Goal: Task Accomplishment & Management: Use online tool/utility

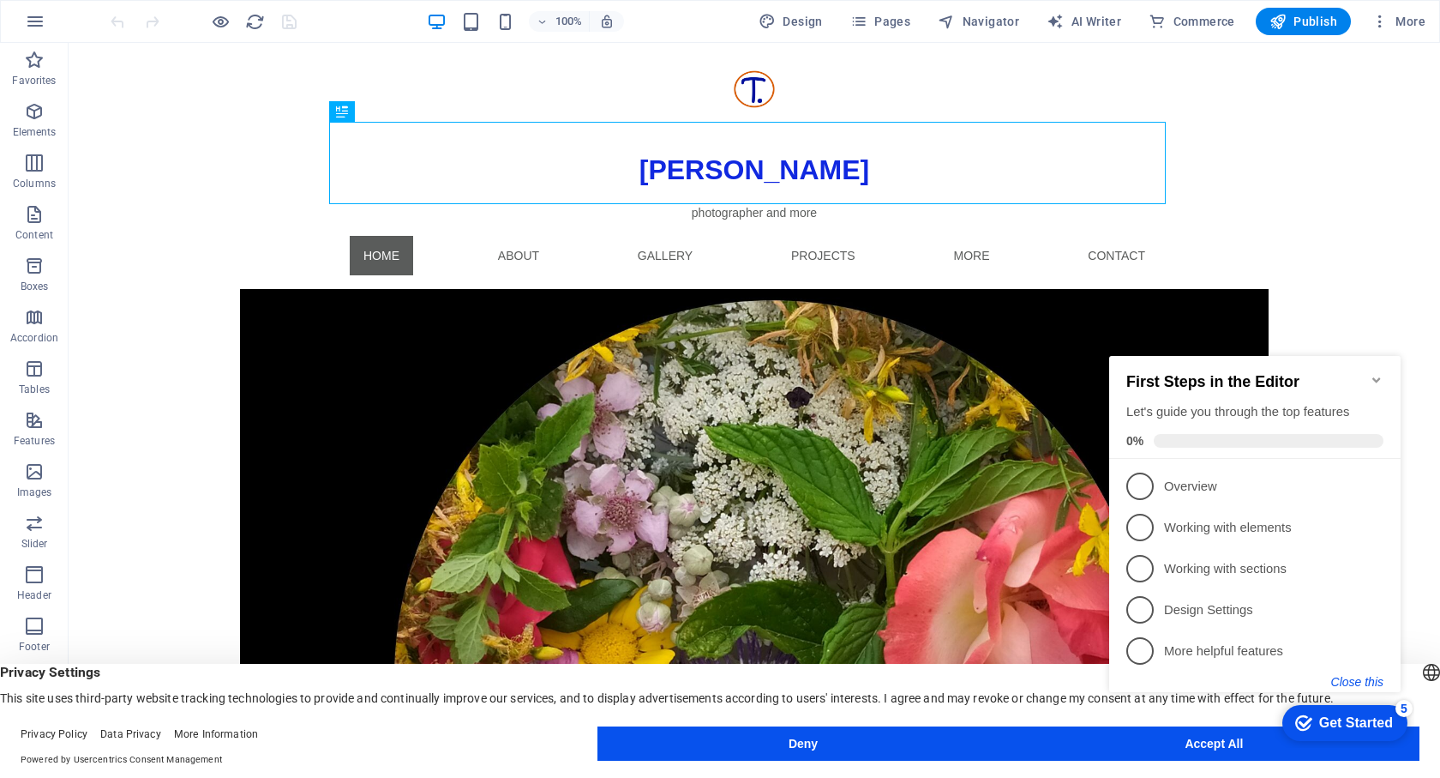
click at [1368, 678] on button "Close this" at bounding box center [1358, 682] width 52 height 14
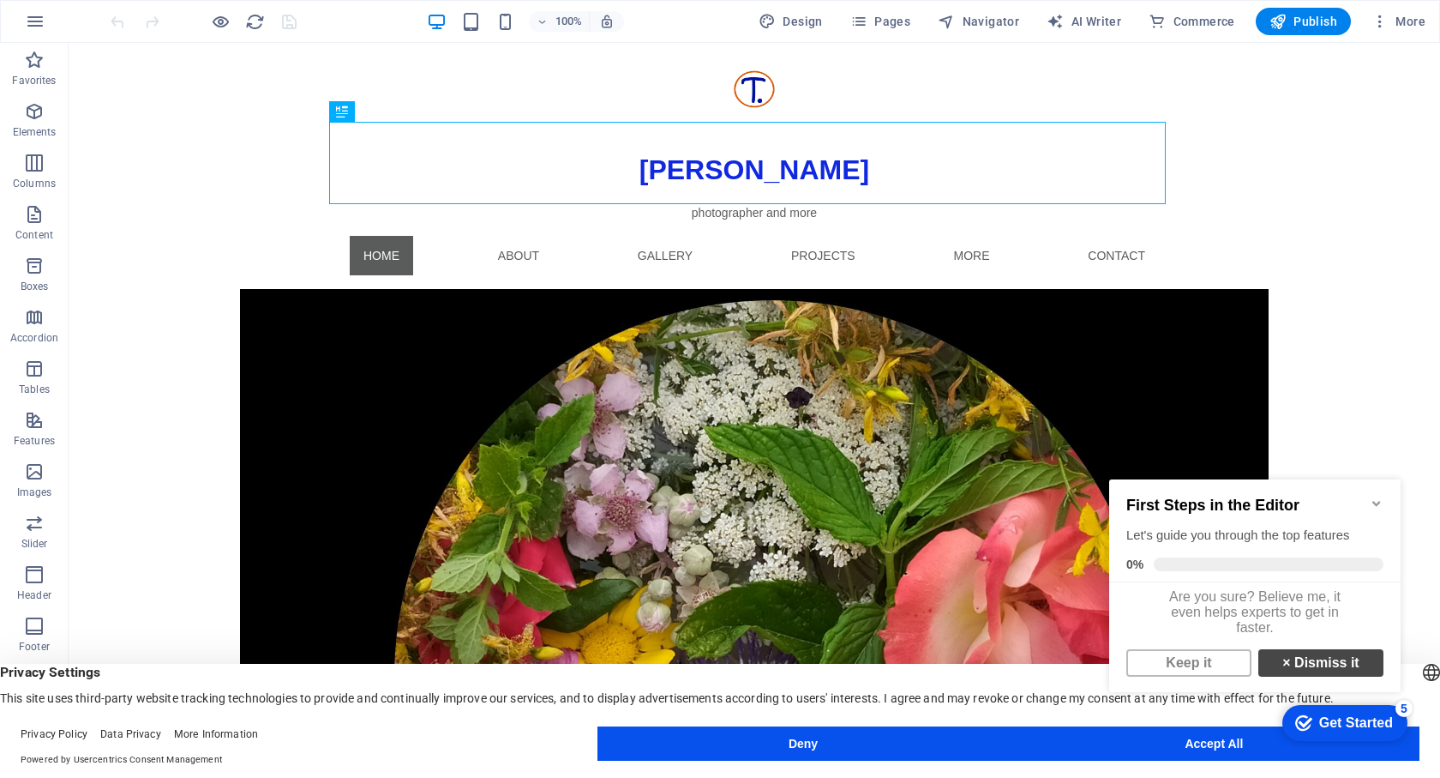
click at [1290, 674] on link "× Dismiss it" at bounding box center [1321, 662] width 125 height 27
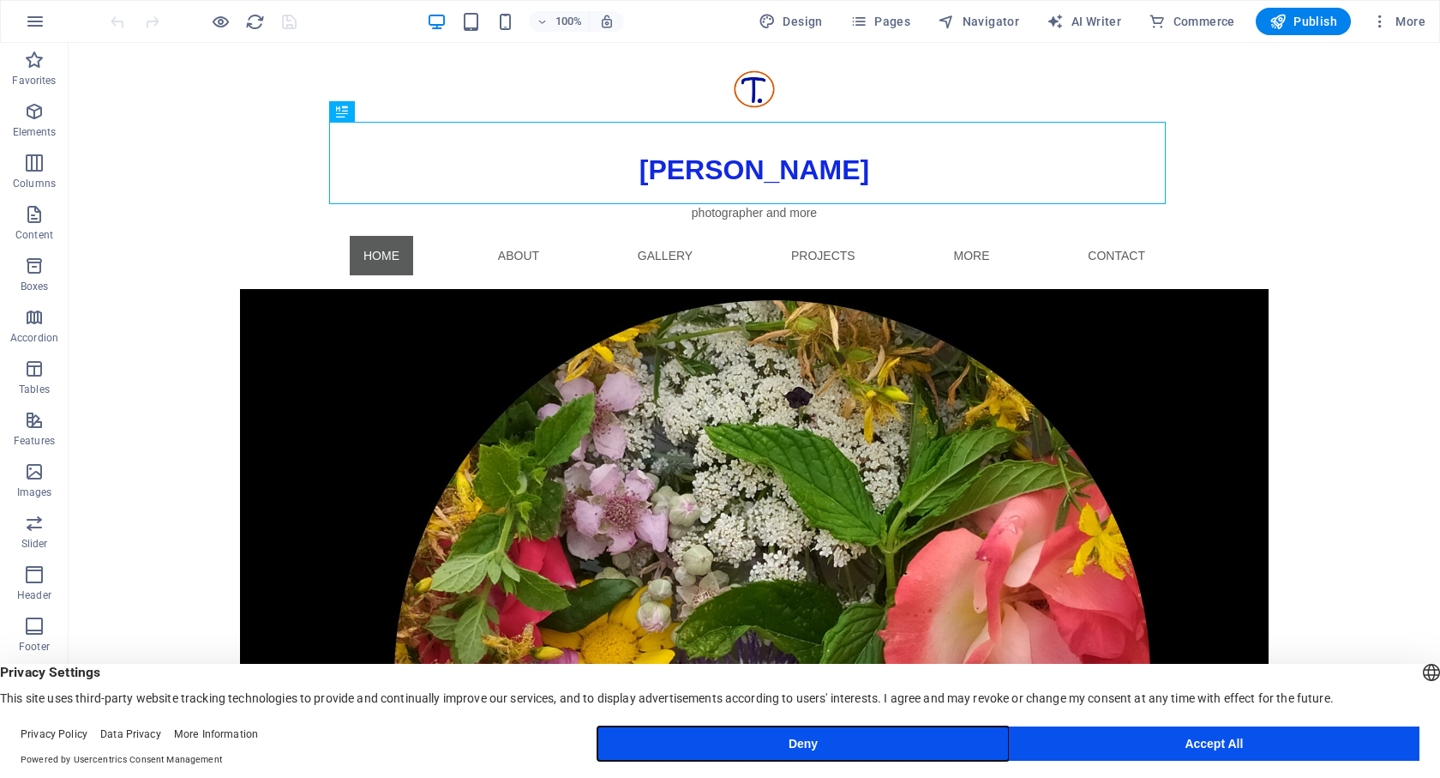
click at [816, 744] on button "Deny" at bounding box center [803, 743] width 411 height 34
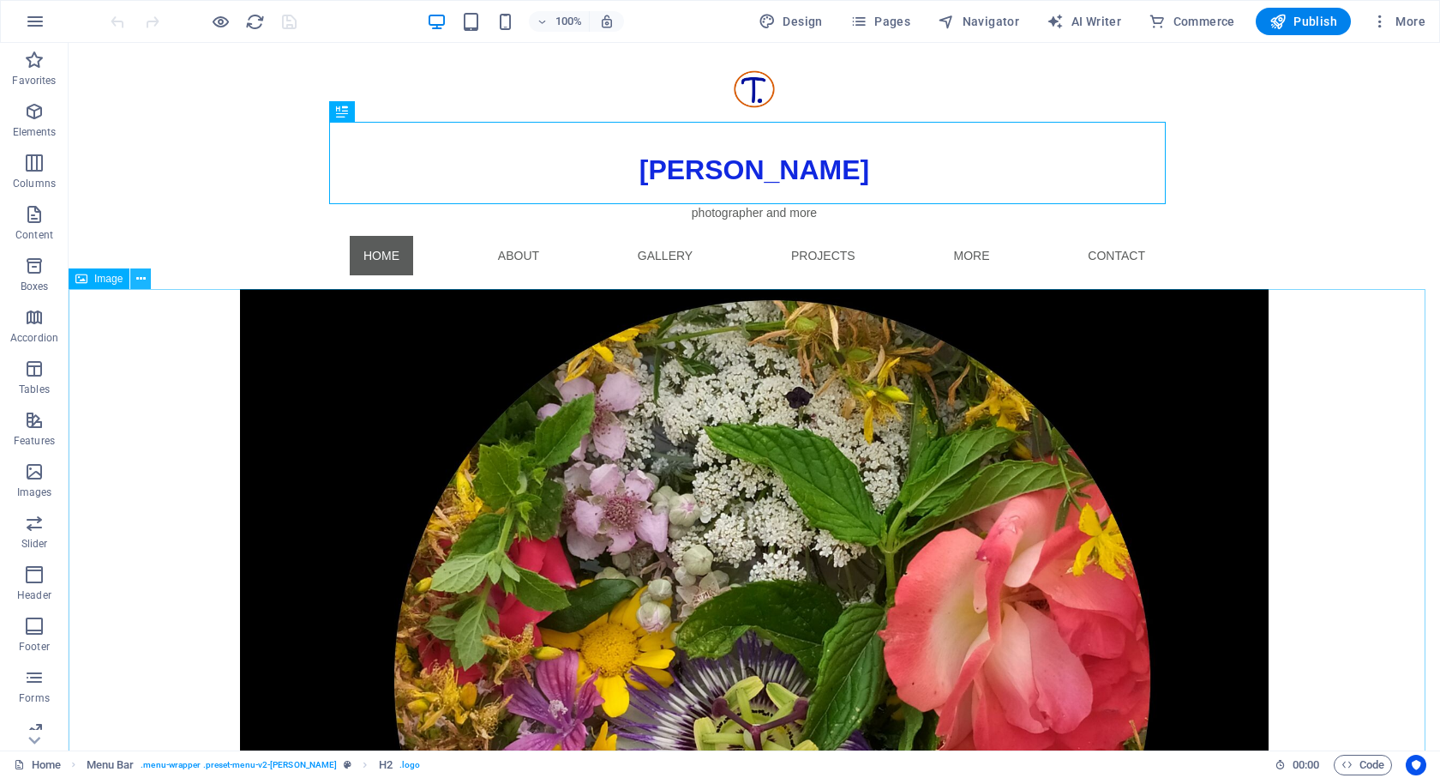
click at [139, 284] on icon at bounding box center [140, 279] width 9 height 18
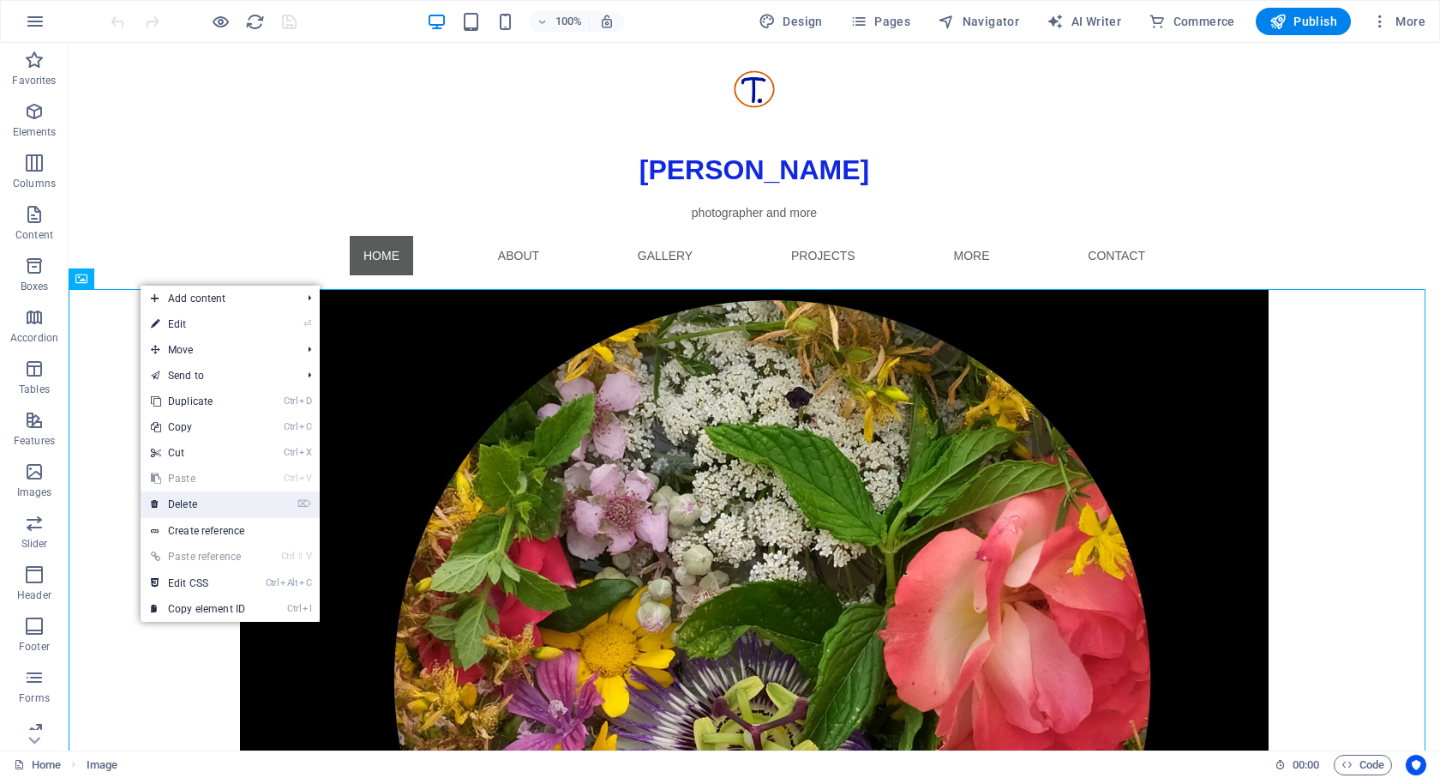
click at [210, 501] on link "⌦ Delete" at bounding box center [198, 504] width 115 height 26
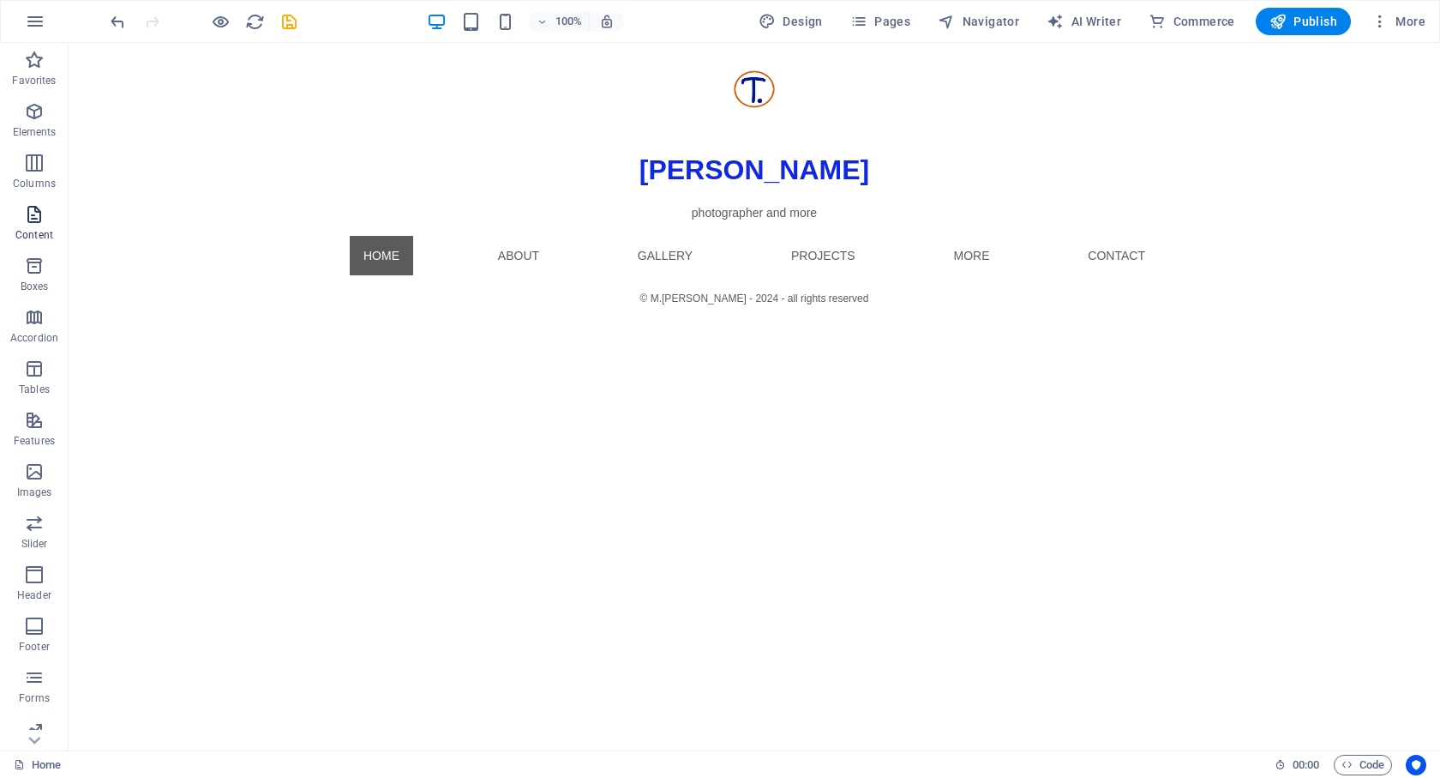
click at [33, 218] on icon "button" at bounding box center [34, 214] width 21 height 21
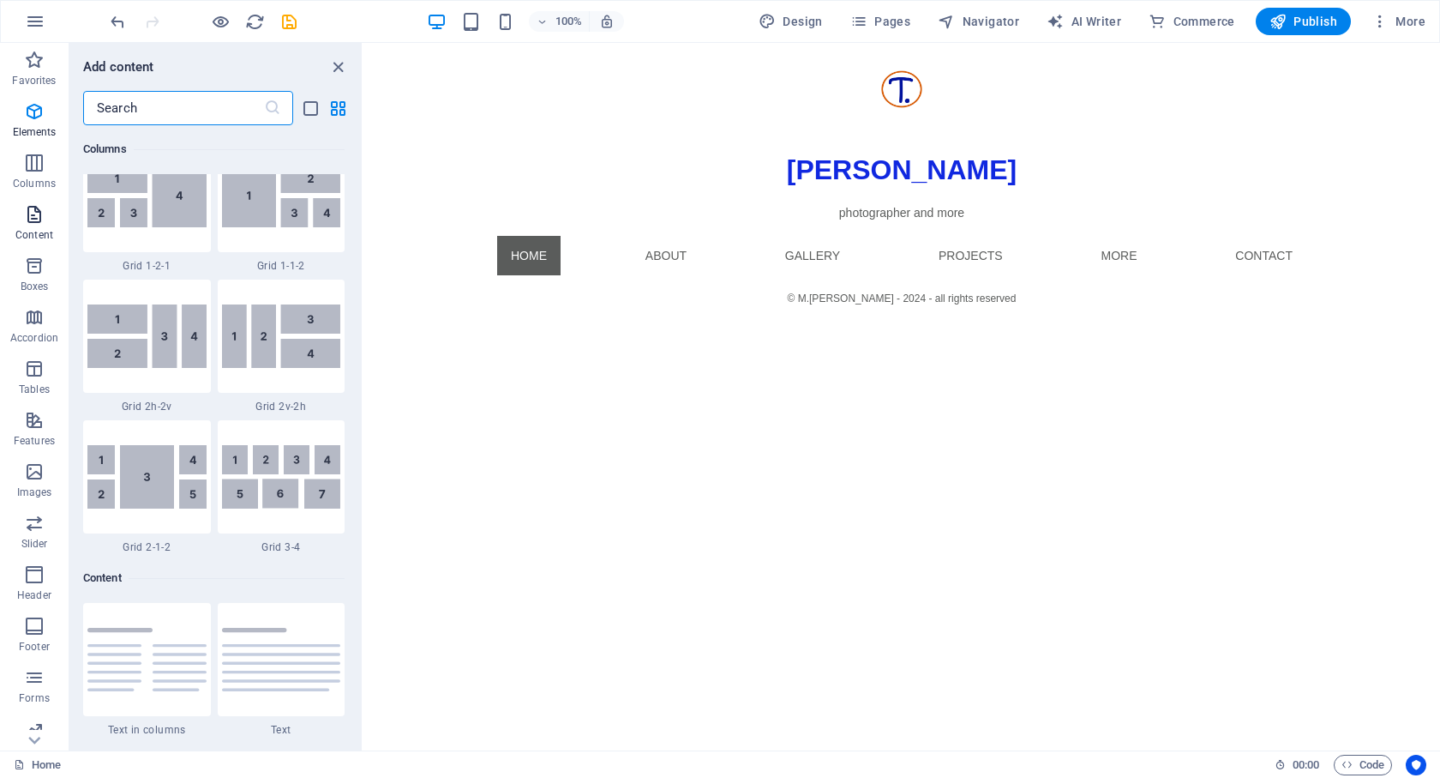
scroll to position [3000, 0]
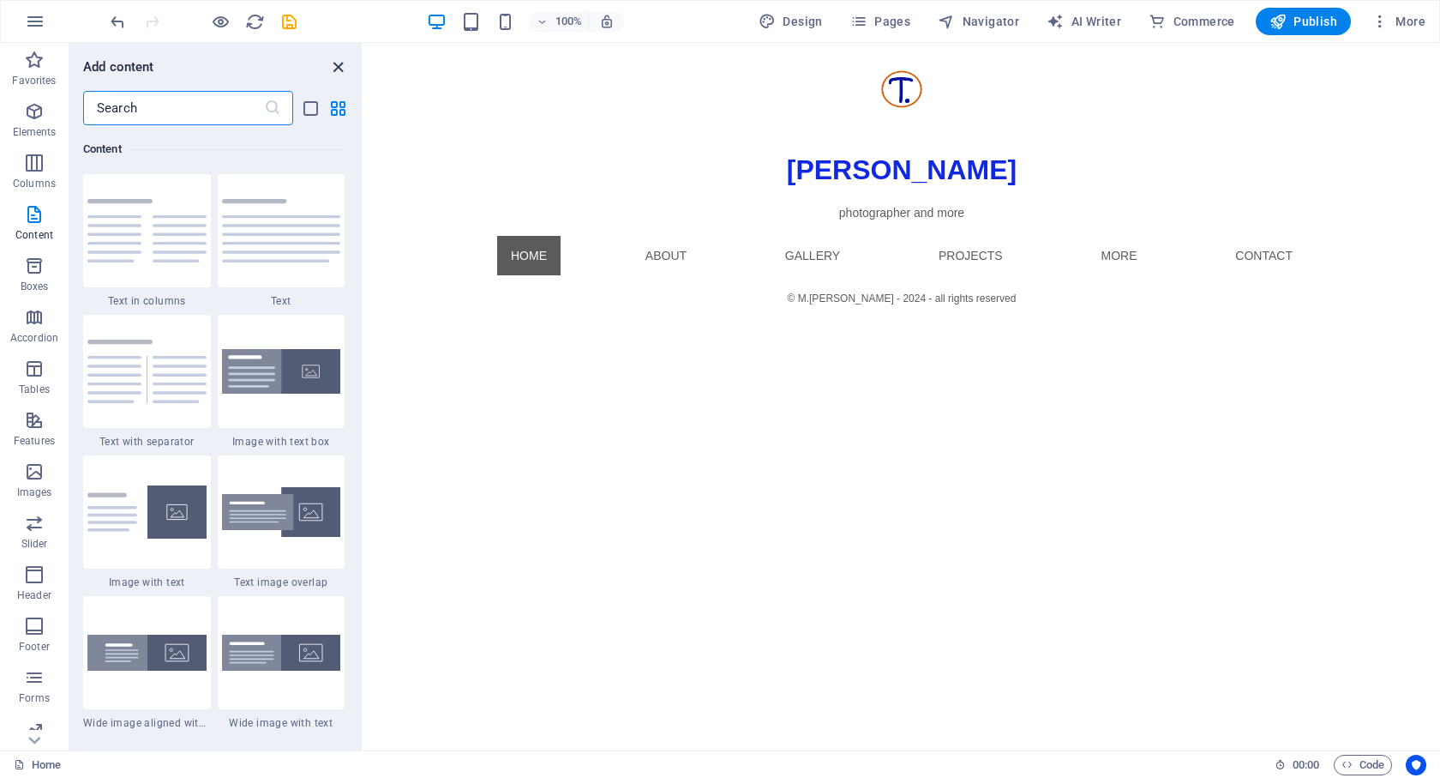
click at [335, 66] on icon "close panel" at bounding box center [338, 67] width 20 height 20
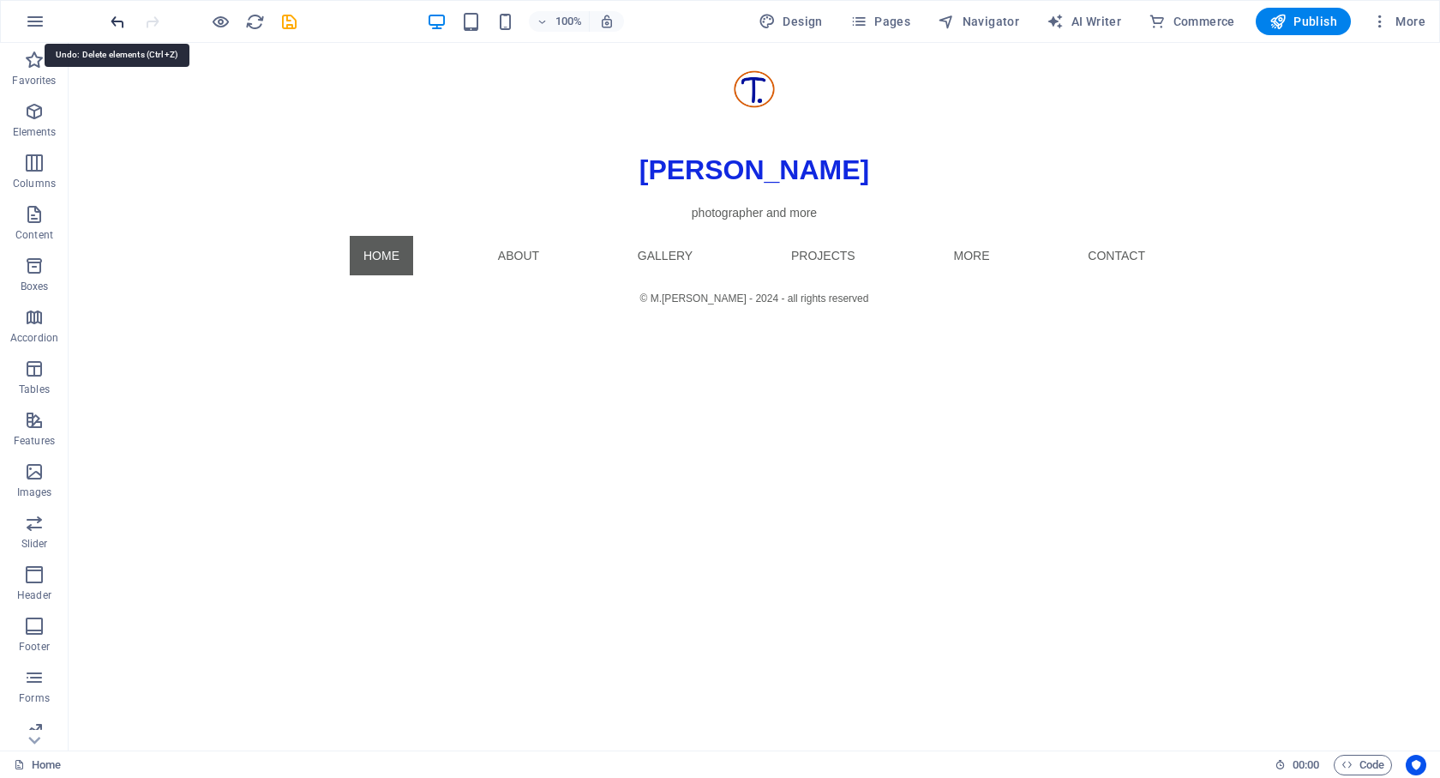
click at [118, 26] on icon "undo" at bounding box center [118, 22] width 20 height 20
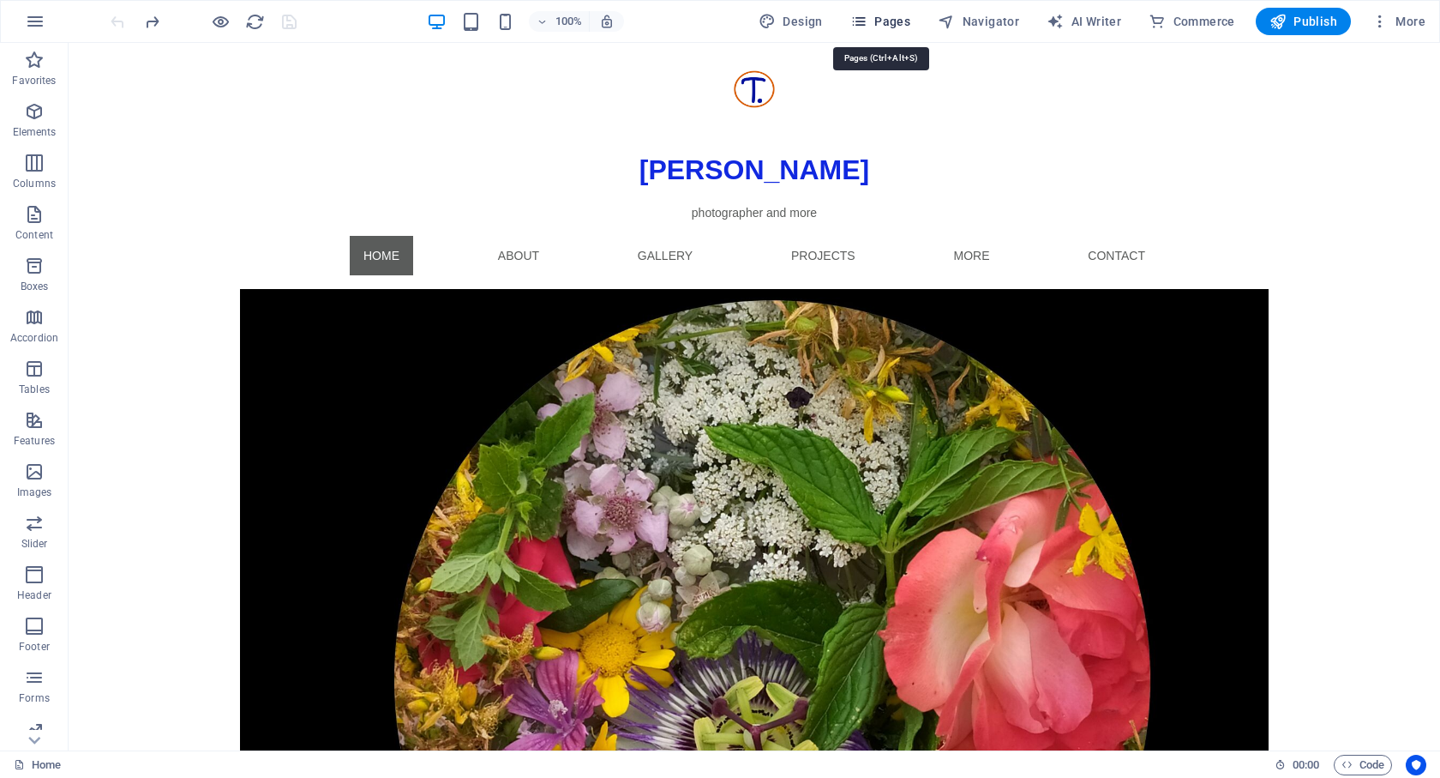
click at [893, 21] on span "Pages" at bounding box center [881, 21] width 60 height 17
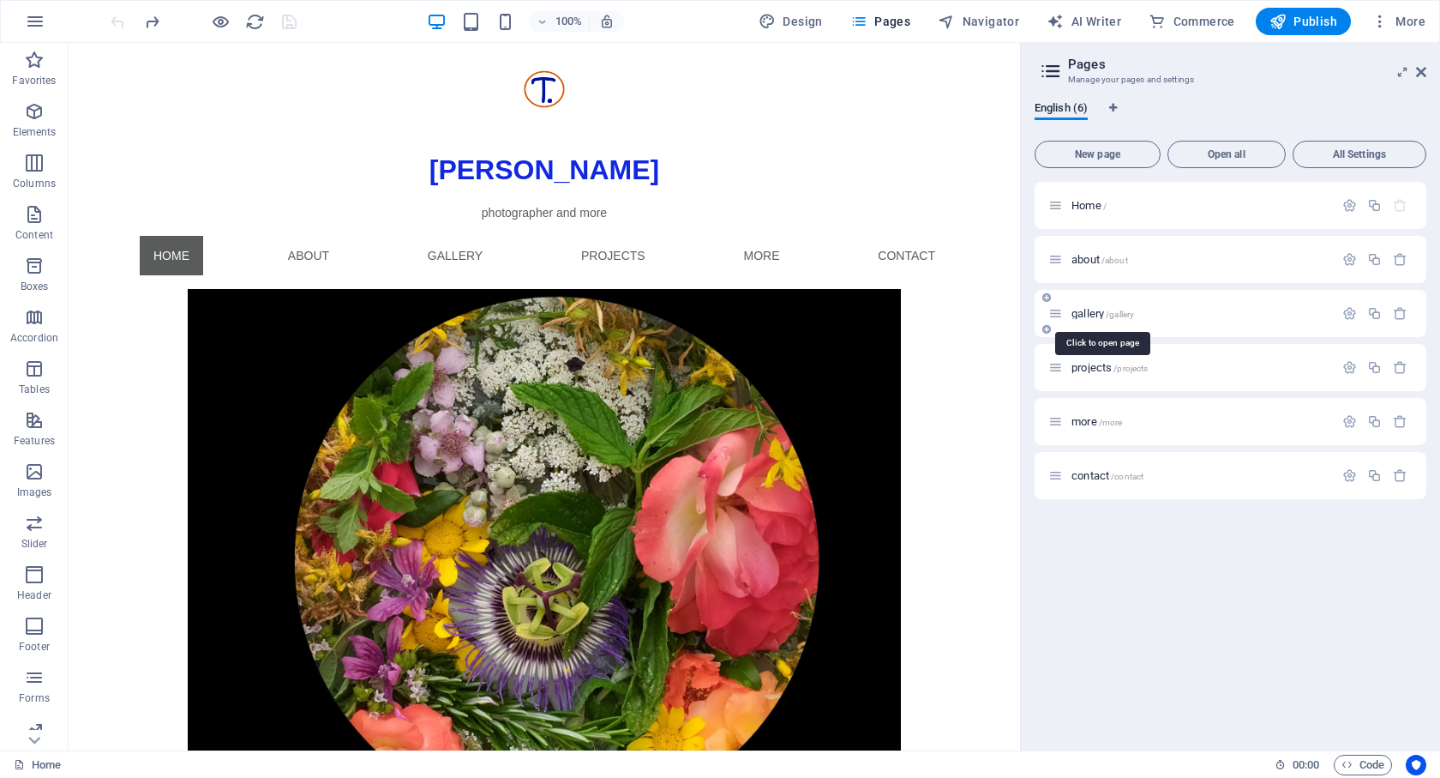
click at [1085, 312] on span "gallery /gallery" at bounding box center [1103, 313] width 63 height 13
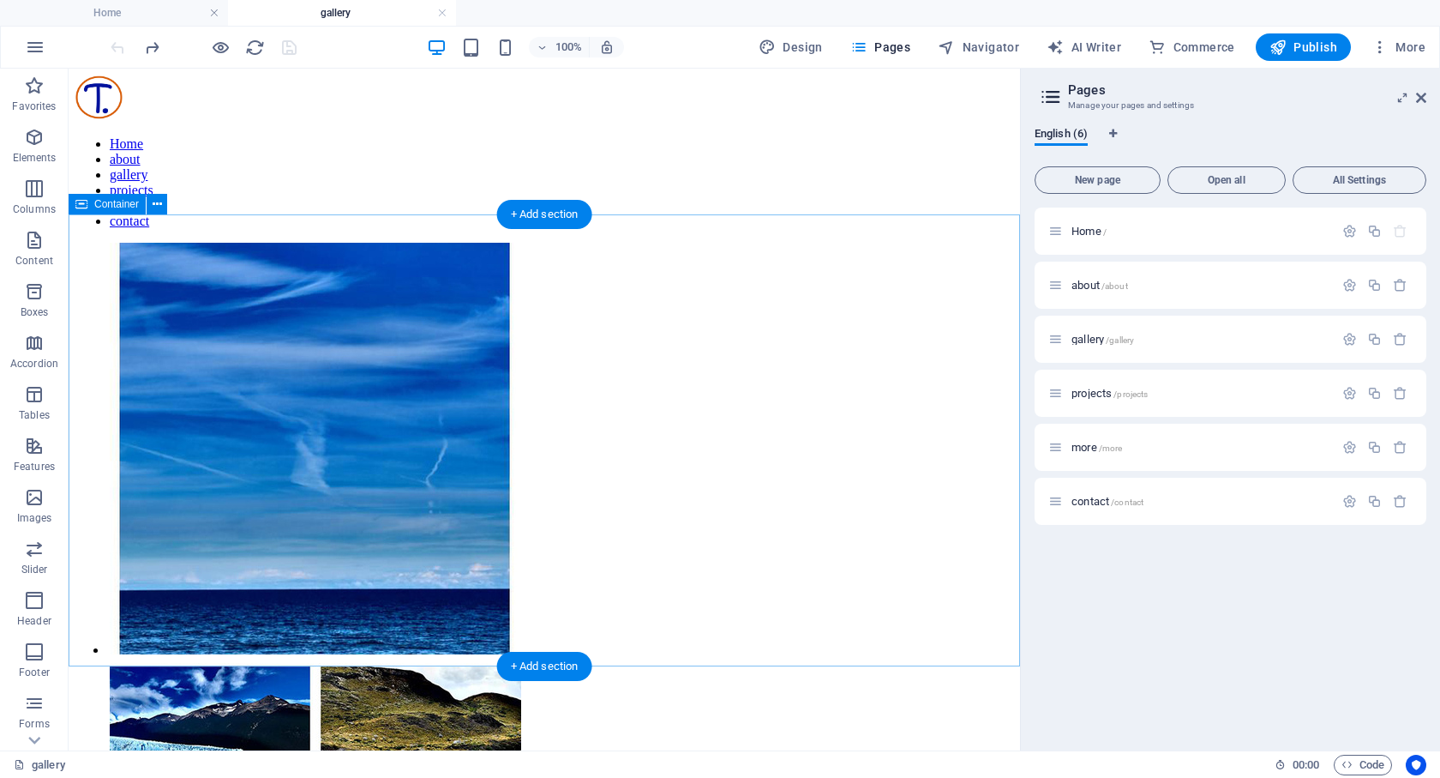
scroll to position [0, 0]
click at [156, 208] on icon at bounding box center [157, 204] width 9 height 18
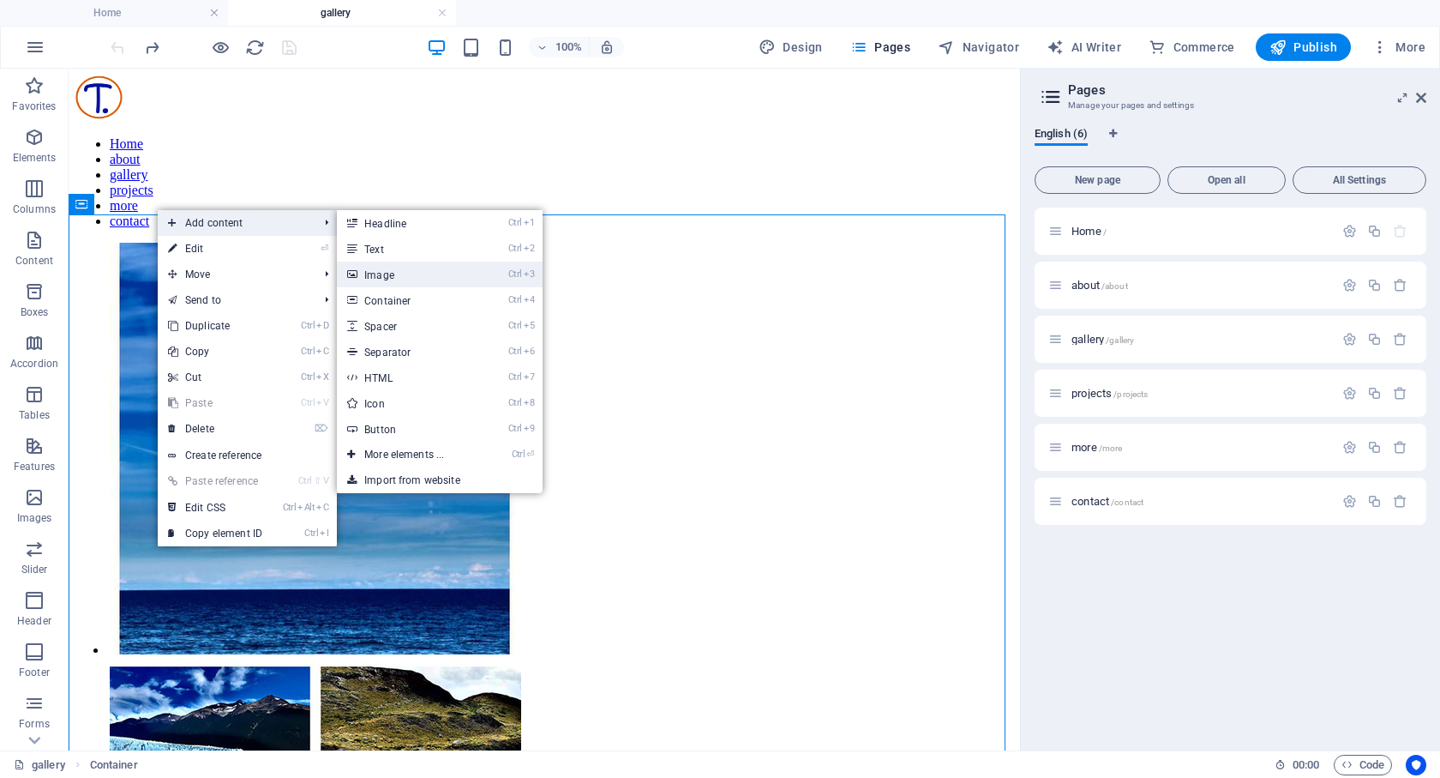
click at [403, 272] on link "Ctrl 3 Image" at bounding box center [407, 275] width 141 height 26
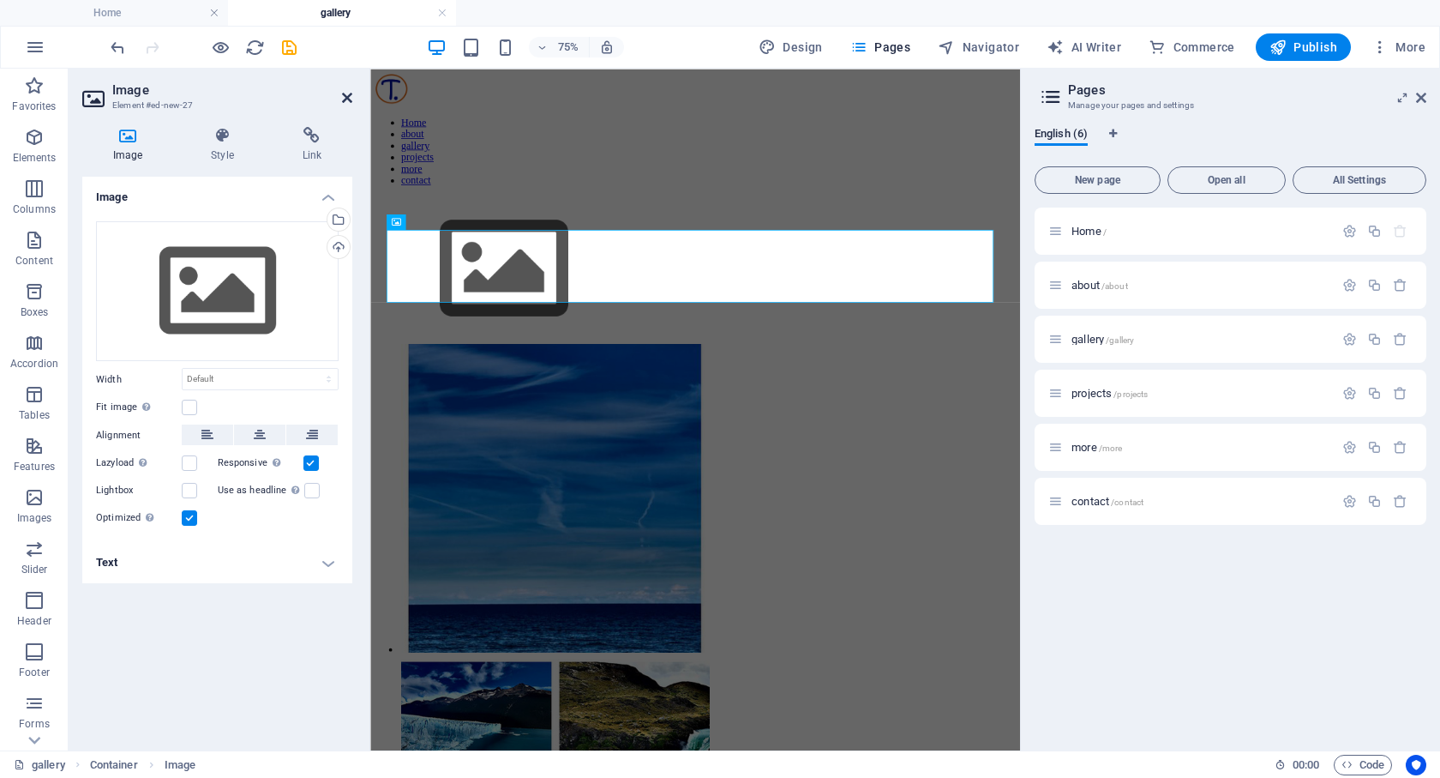
click at [344, 91] on icon at bounding box center [347, 98] width 10 height 14
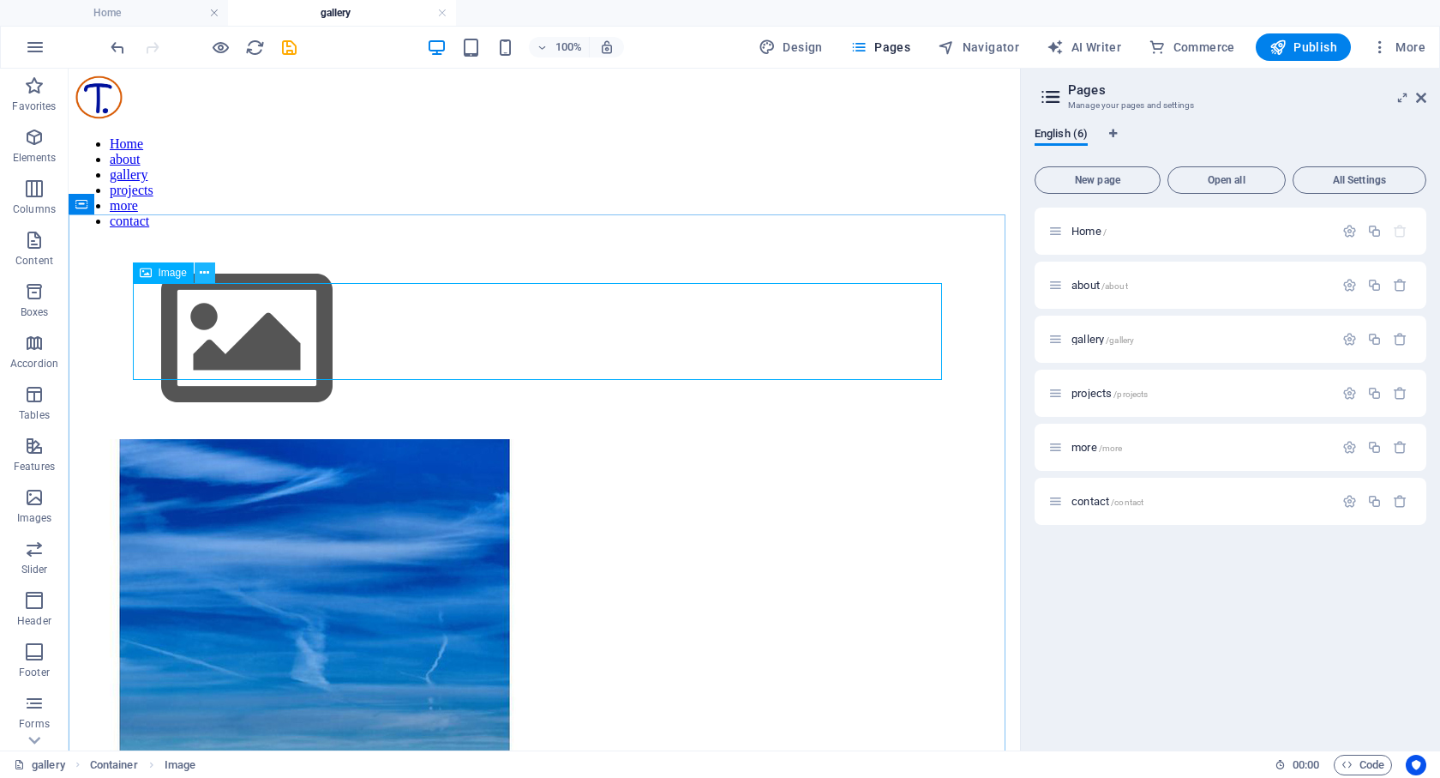
click at [206, 274] on icon at bounding box center [204, 273] width 9 height 18
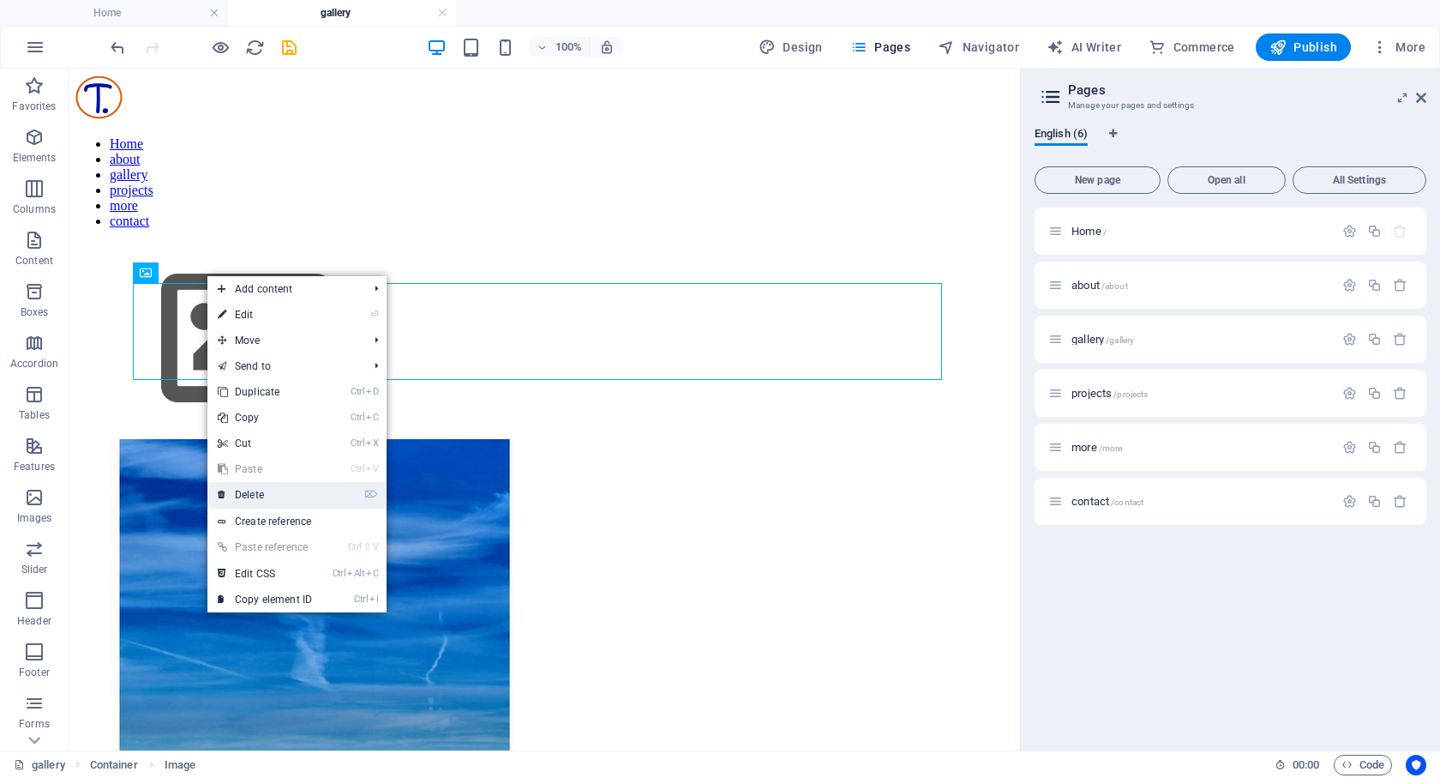
click at [273, 495] on link "⌦ Delete" at bounding box center [264, 495] width 115 height 26
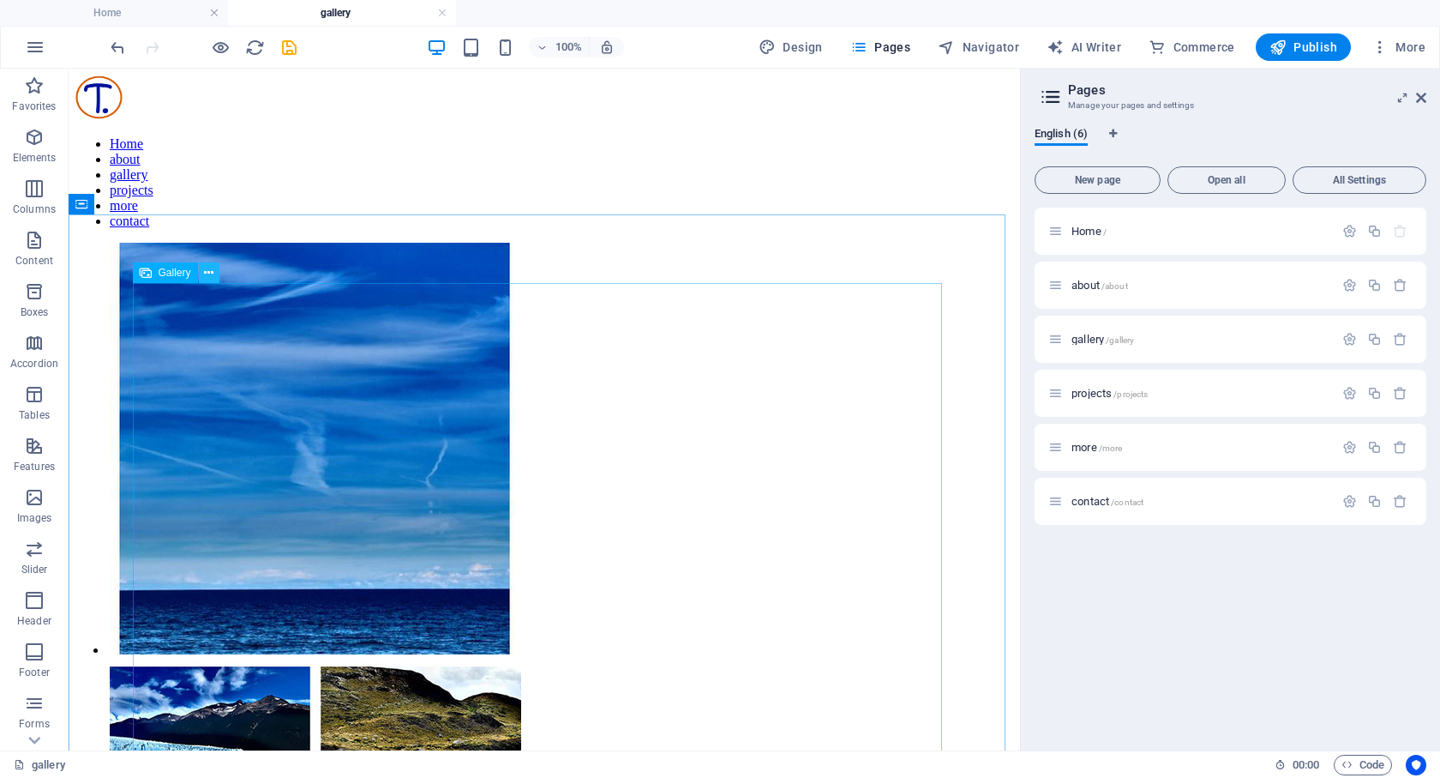
click at [209, 271] on icon at bounding box center [208, 273] width 9 height 18
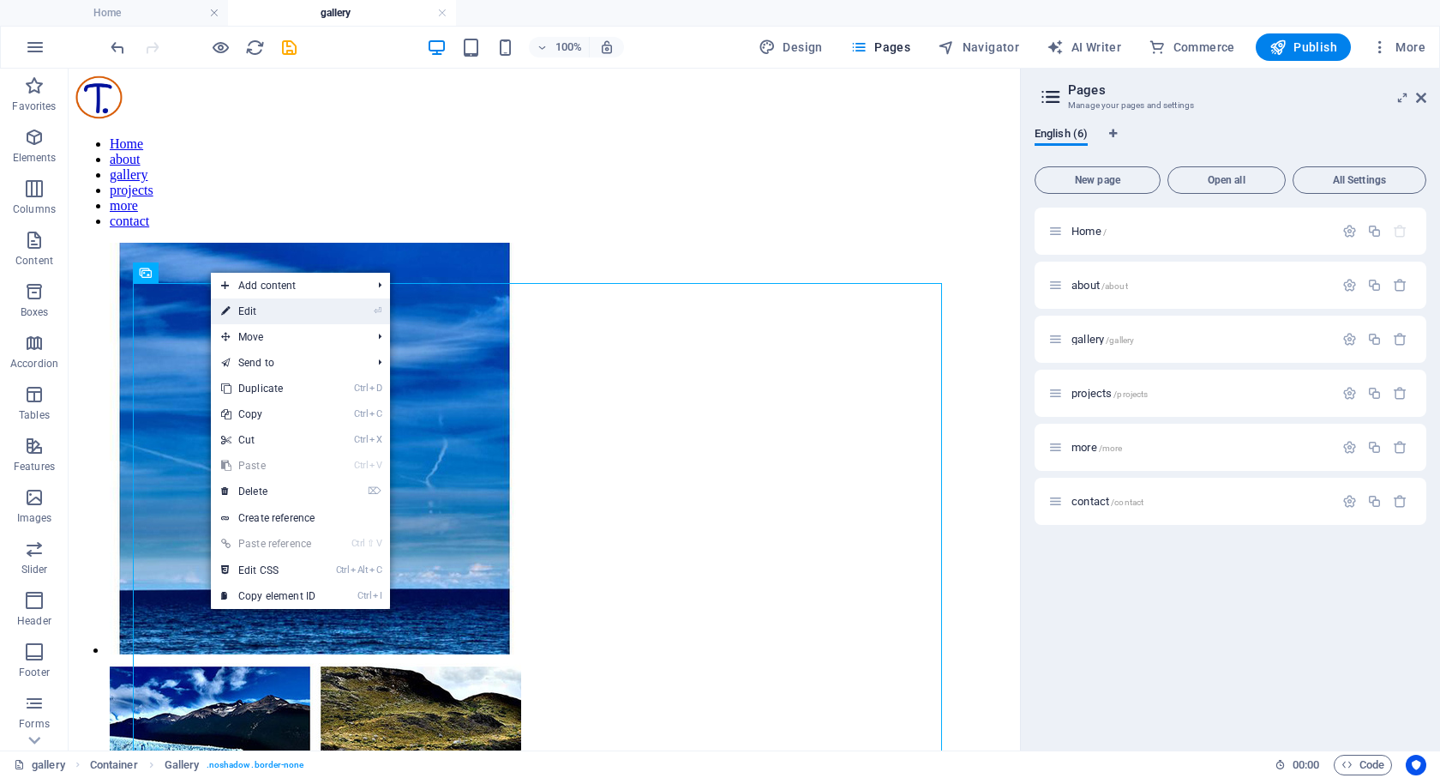
click at [255, 307] on link "⏎ Edit" at bounding box center [268, 311] width 115 height 26
select select "4"
select select "%"
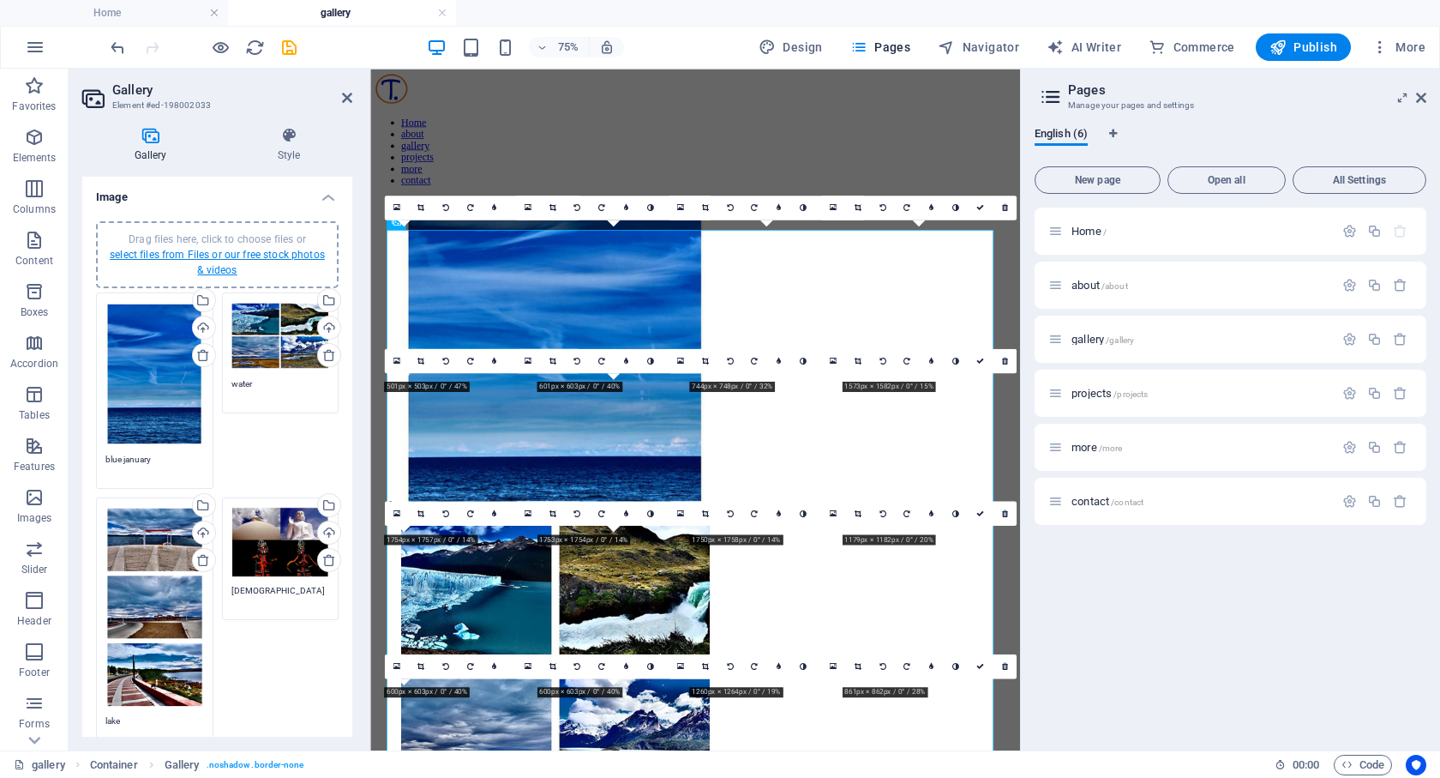
click at [168, 254] on link "select files from Files or our free stock photos & videos" at bounding box center [217, 262] width 215 height 27
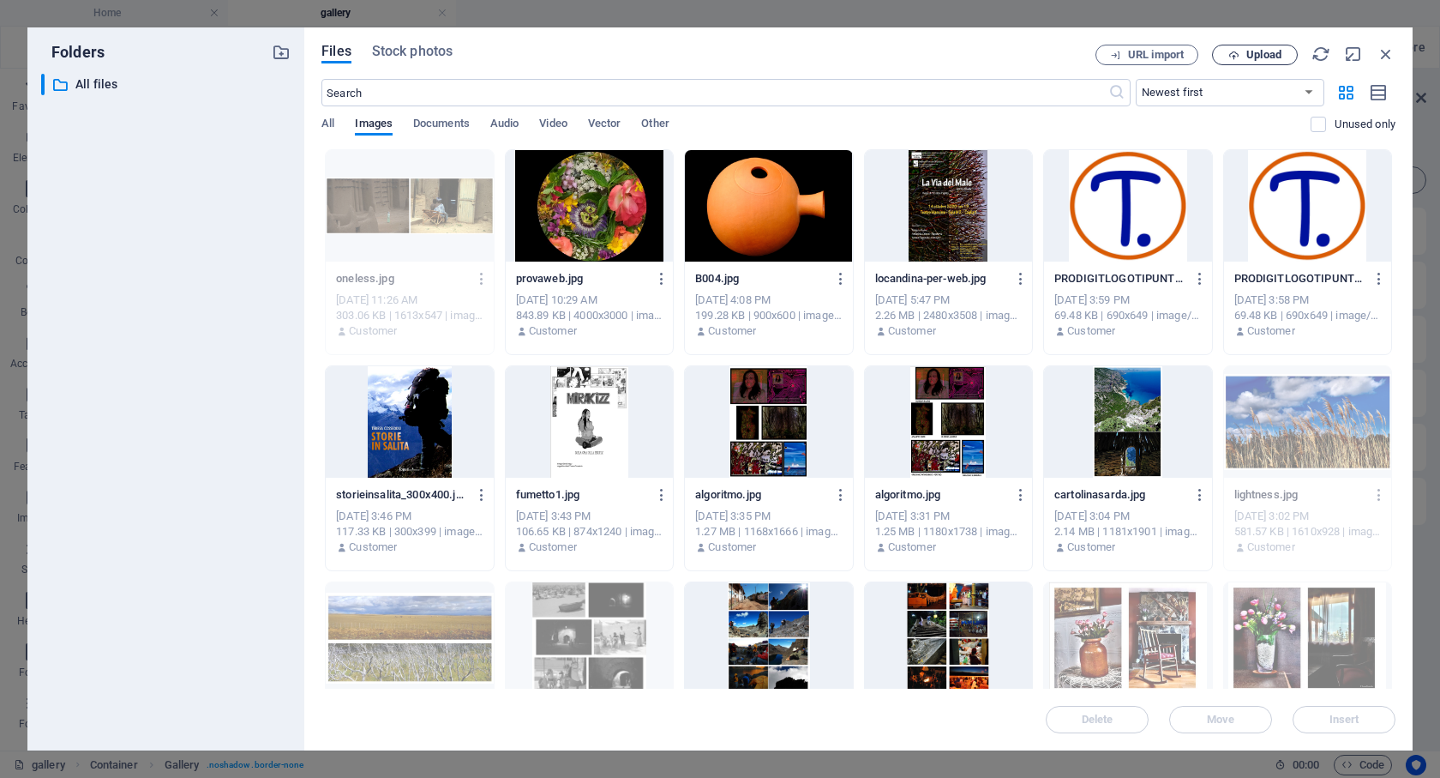
click at [1265, 53] on span "Upload" at bounding box center [1264, 55] width 35 height 10
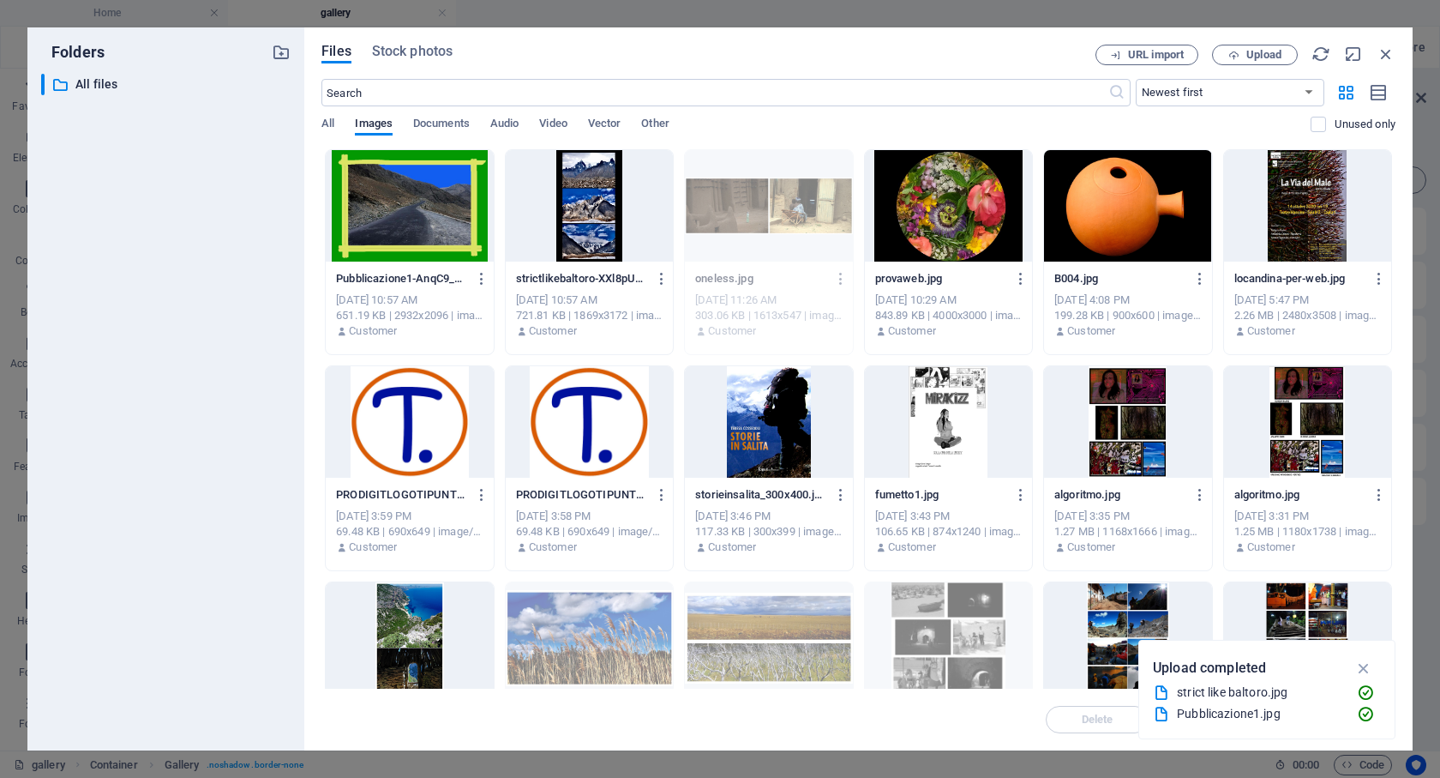
click at [584, 213] on div at bounding box center [589, 205] width 167 height 111
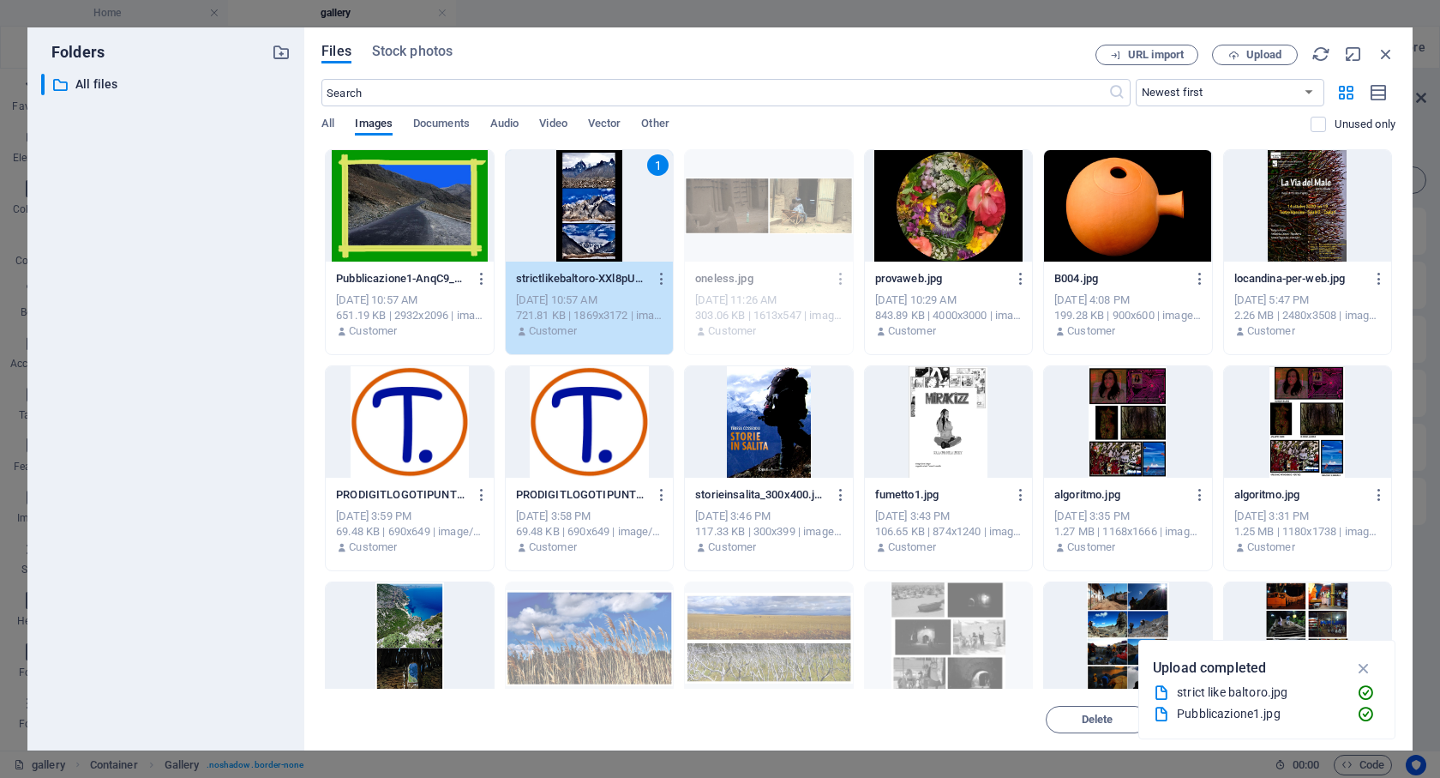
click at [552, 286] on p "strictlikebaltoro-XXl8pU3RKfdsa5qnAAApTg.jpg" at bounding box center [581, 278] width 131 height 15
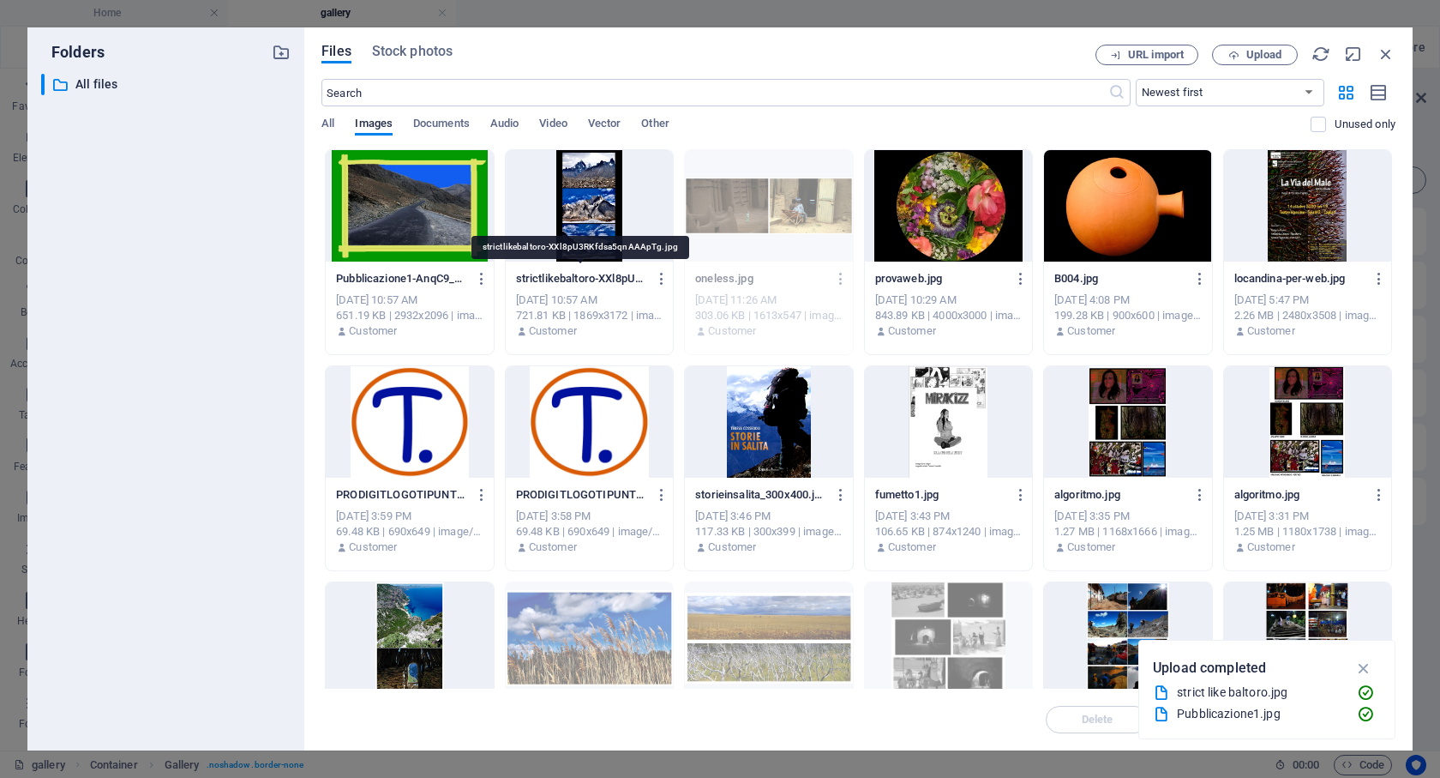
click at [552, 286] on p "strictlikebaltoro-XXl8pU3RKfdsa5qnAAApTg.jpg" at bounding box center [581, 278] width 131 height 15
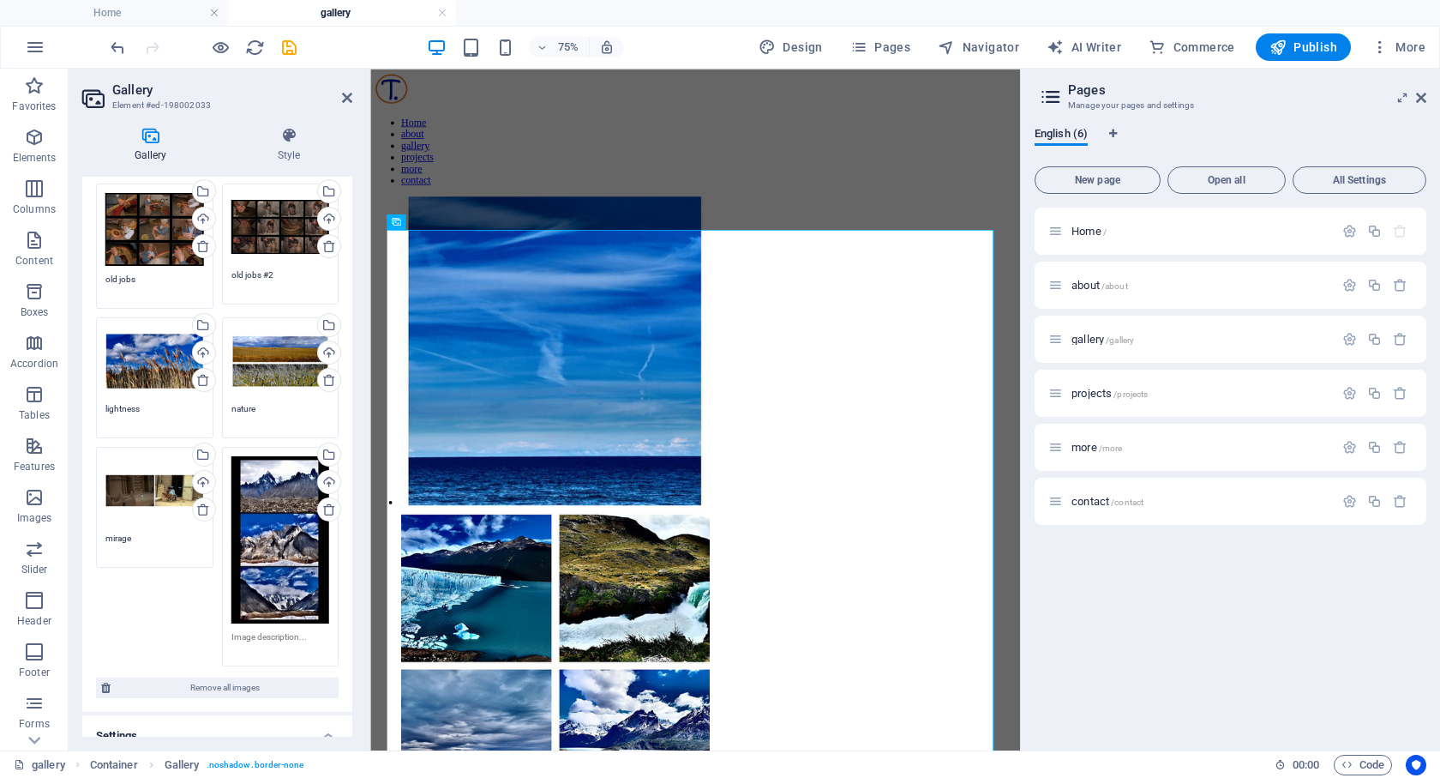
scroll to position [1715, 0]
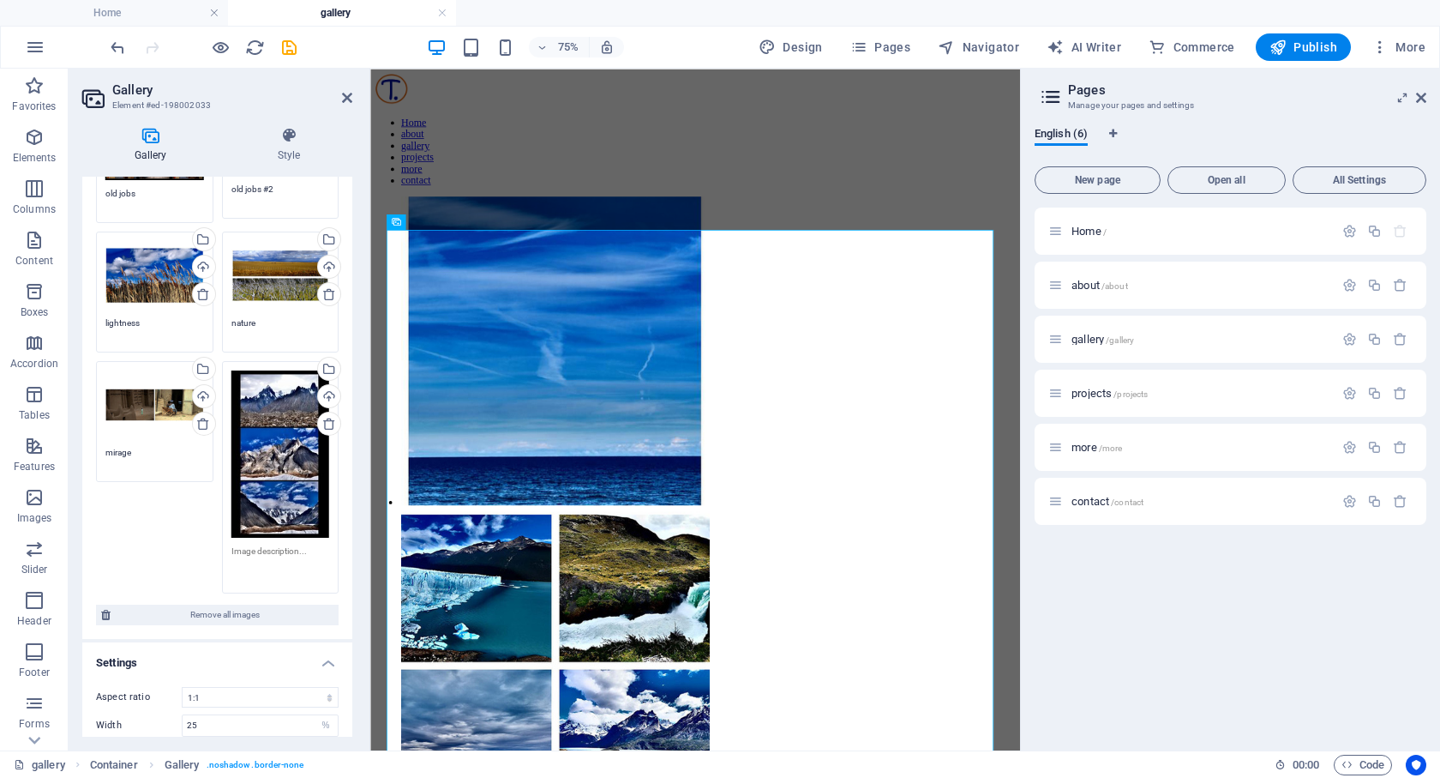
click at [311, 544] on textarea at bounding box center [280, 563] width 99 height 39
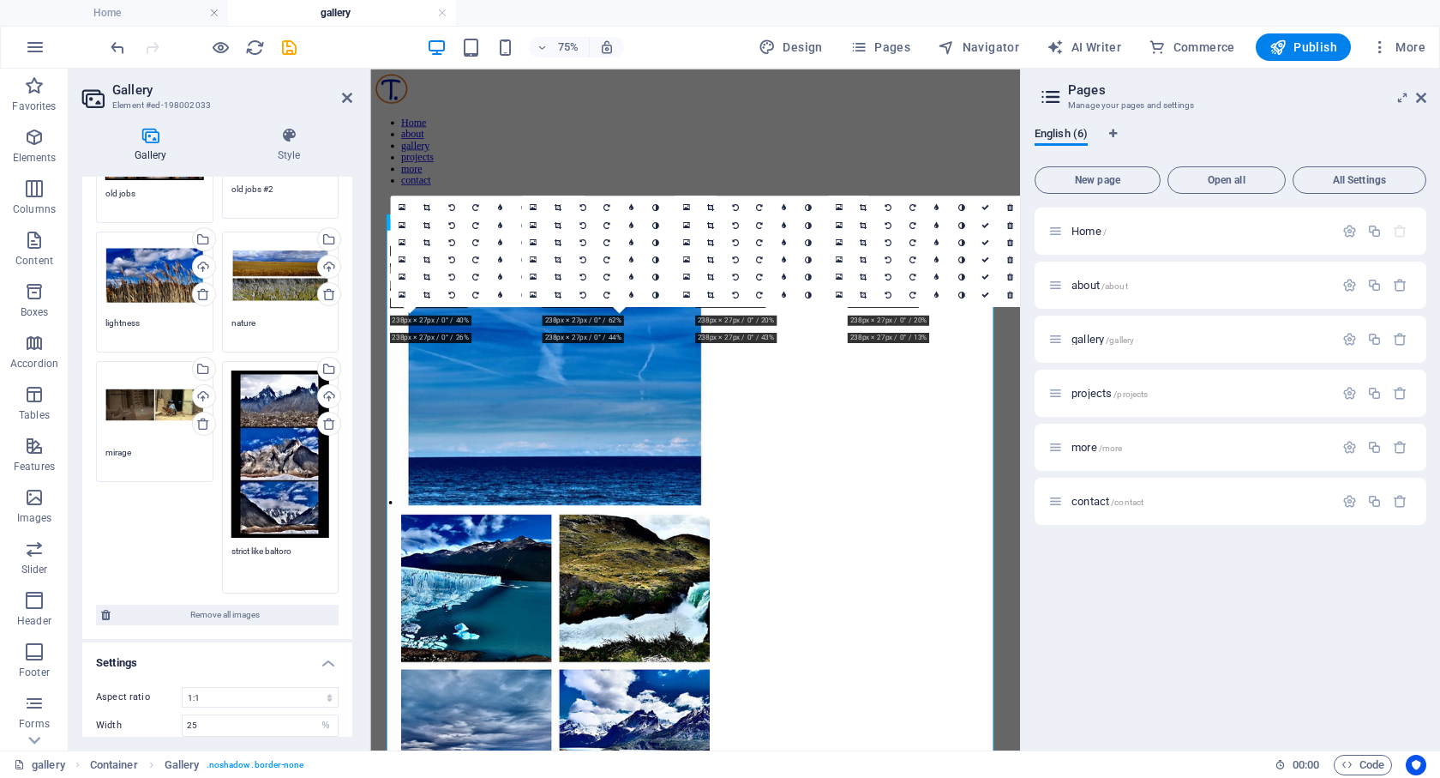
type textarea "strict like baltoro"
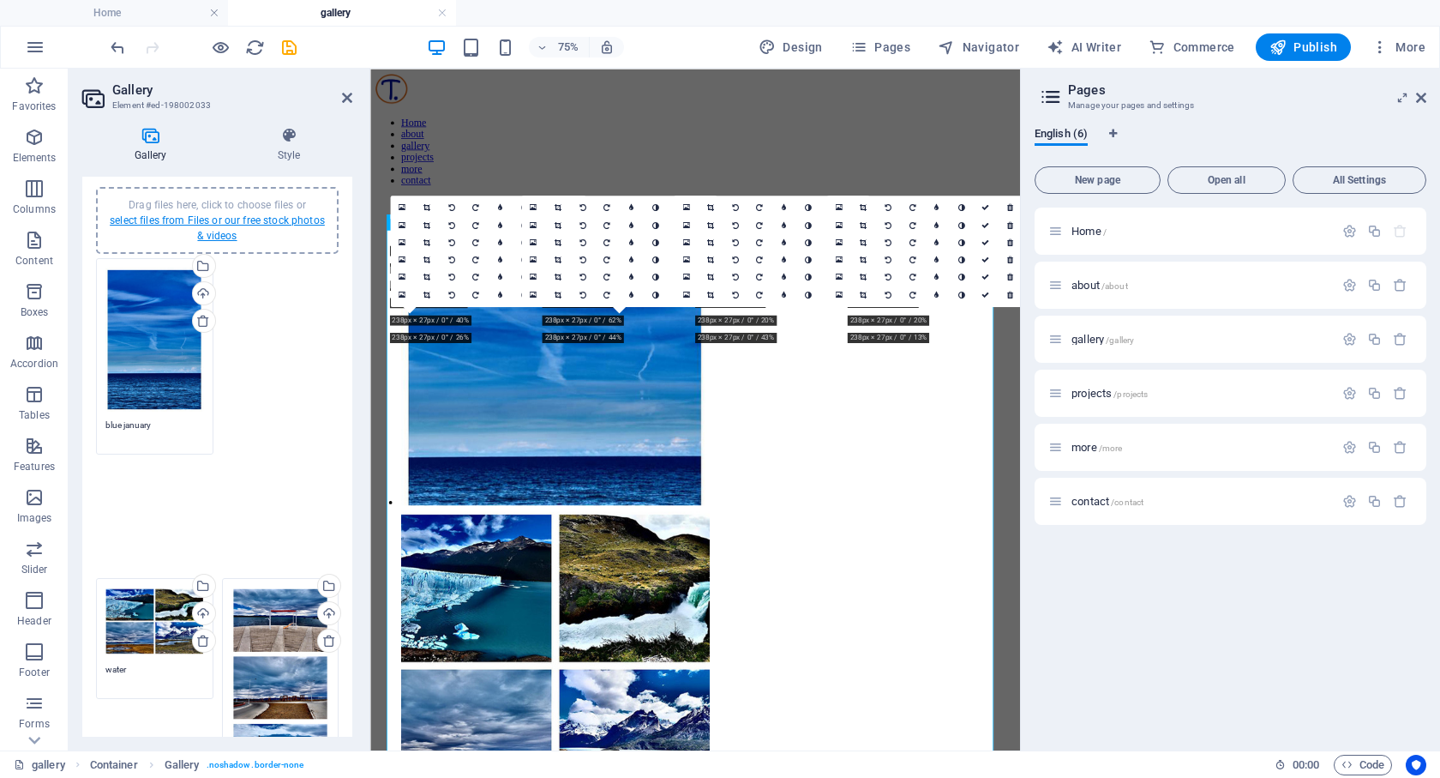
scroll to position [0, 0]
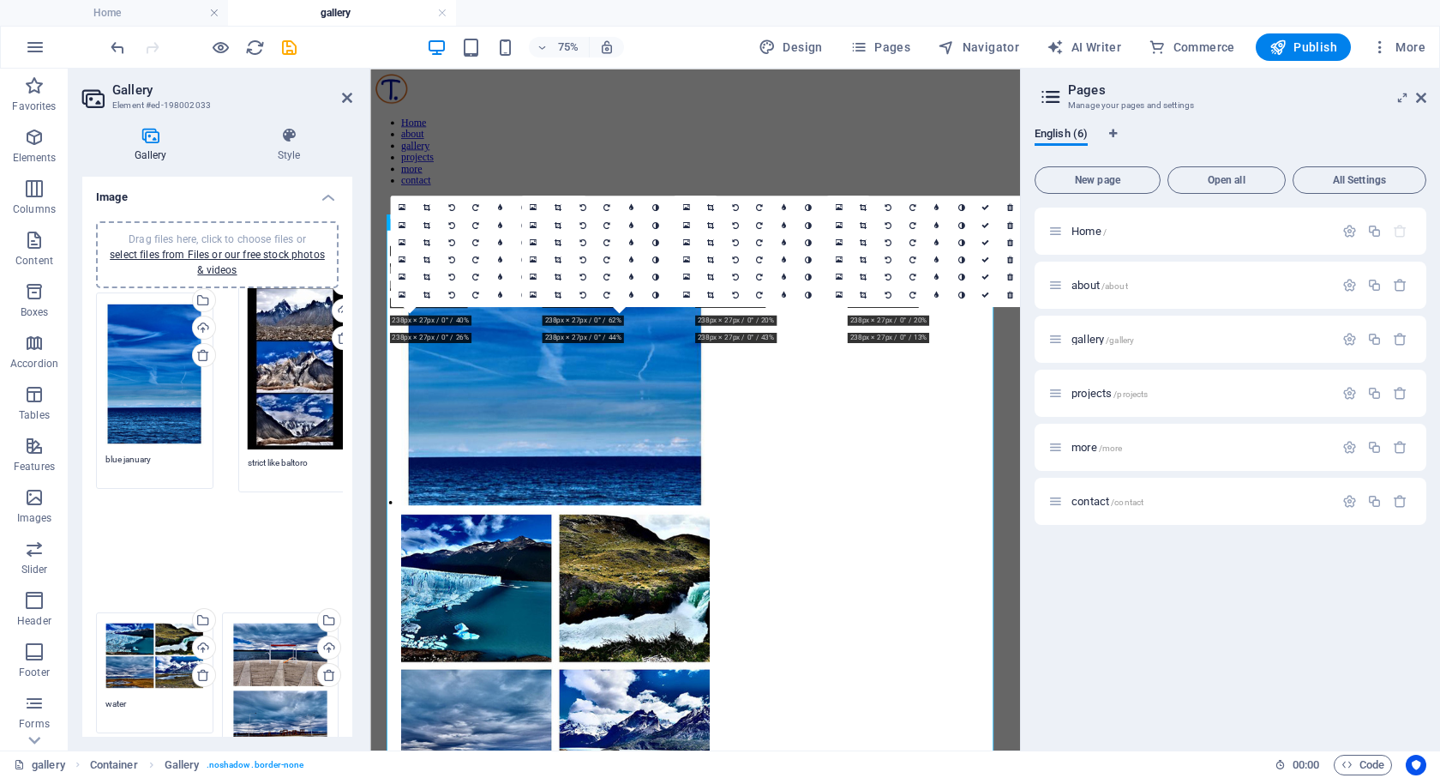
drag, startPoint x: 221, startPoint y: 515, endPoint x: 239, endPoint y: 447, distance: 70.9
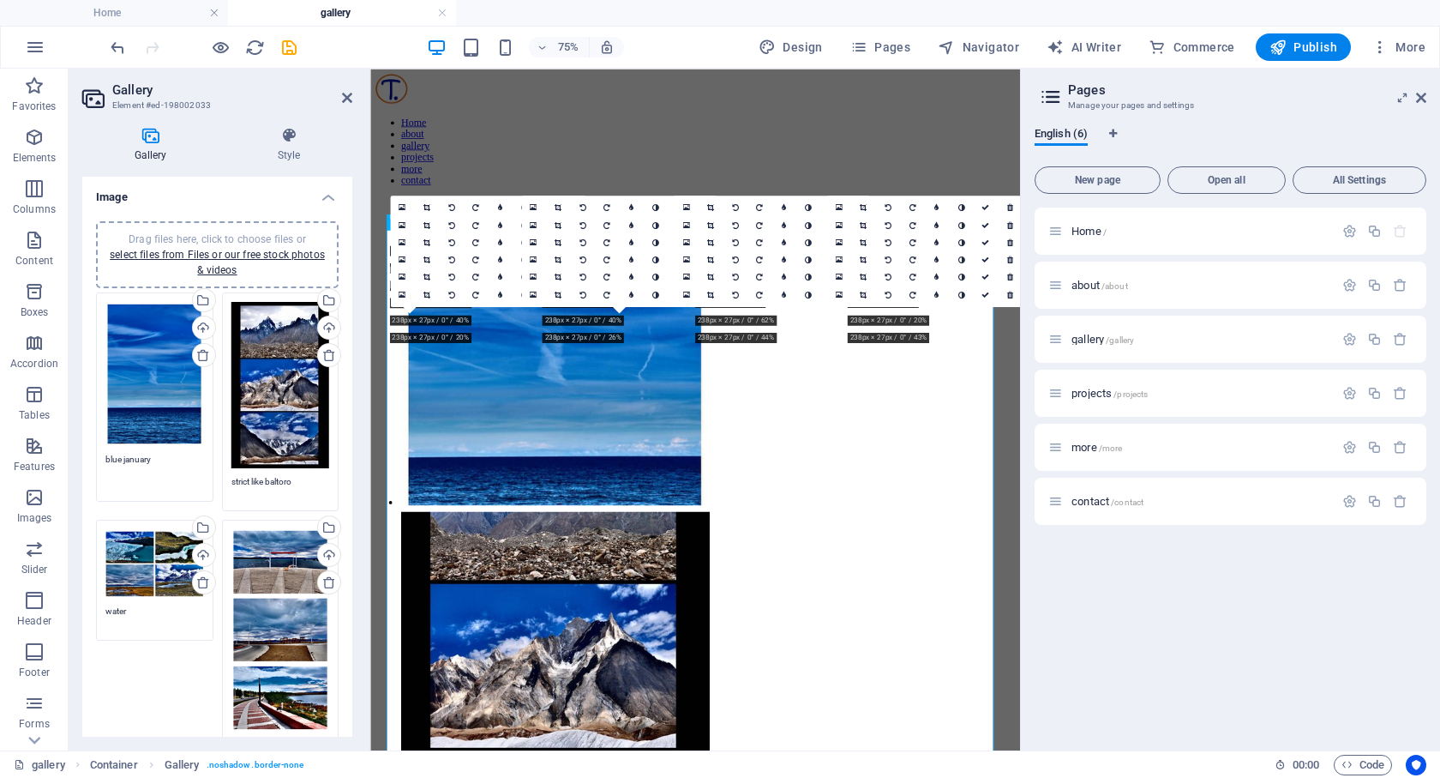
click at [165, 468] on textarea "blue january" at bounding box center [154, 472] width 99 height 39
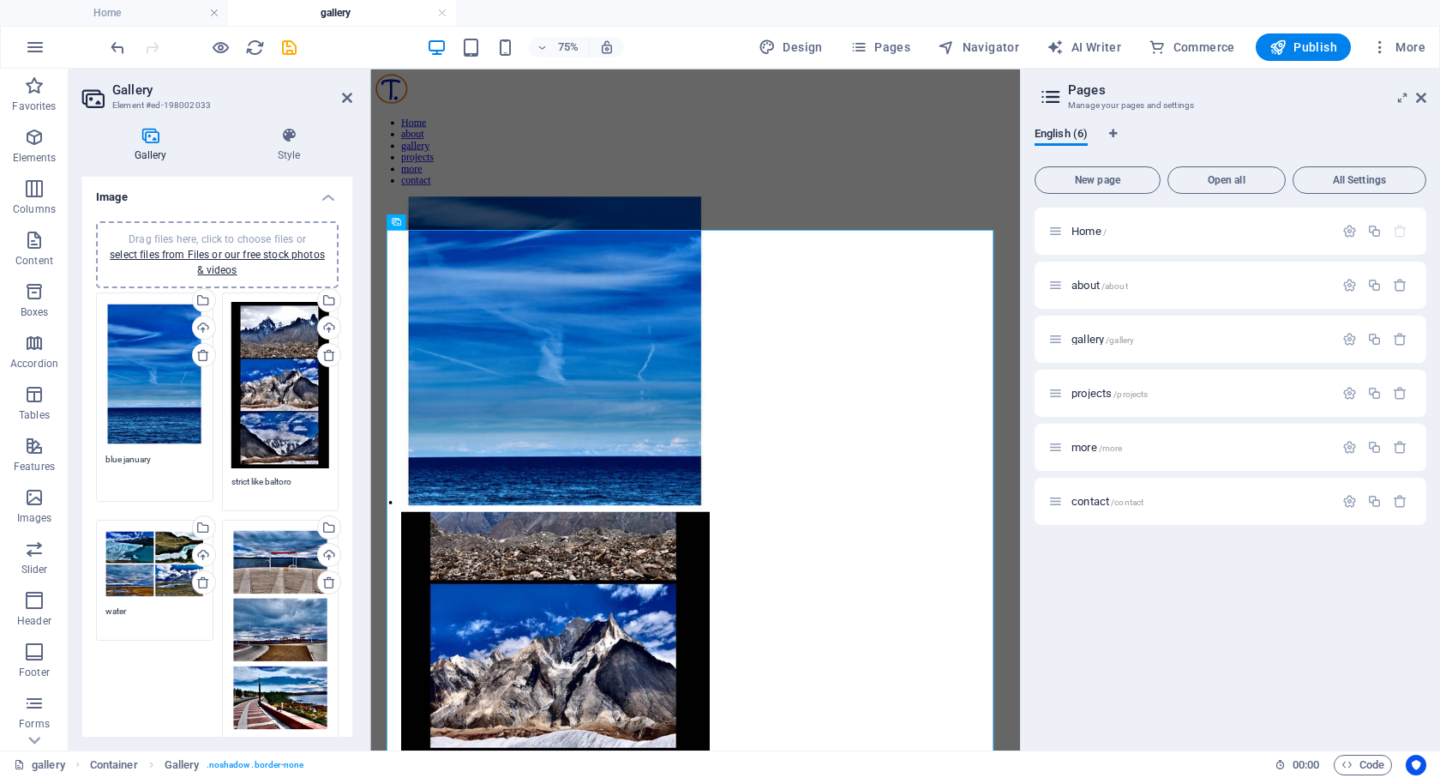
click at [277, 199] on h4 "Image" at bounding box center [217, 192] width 270 height 31
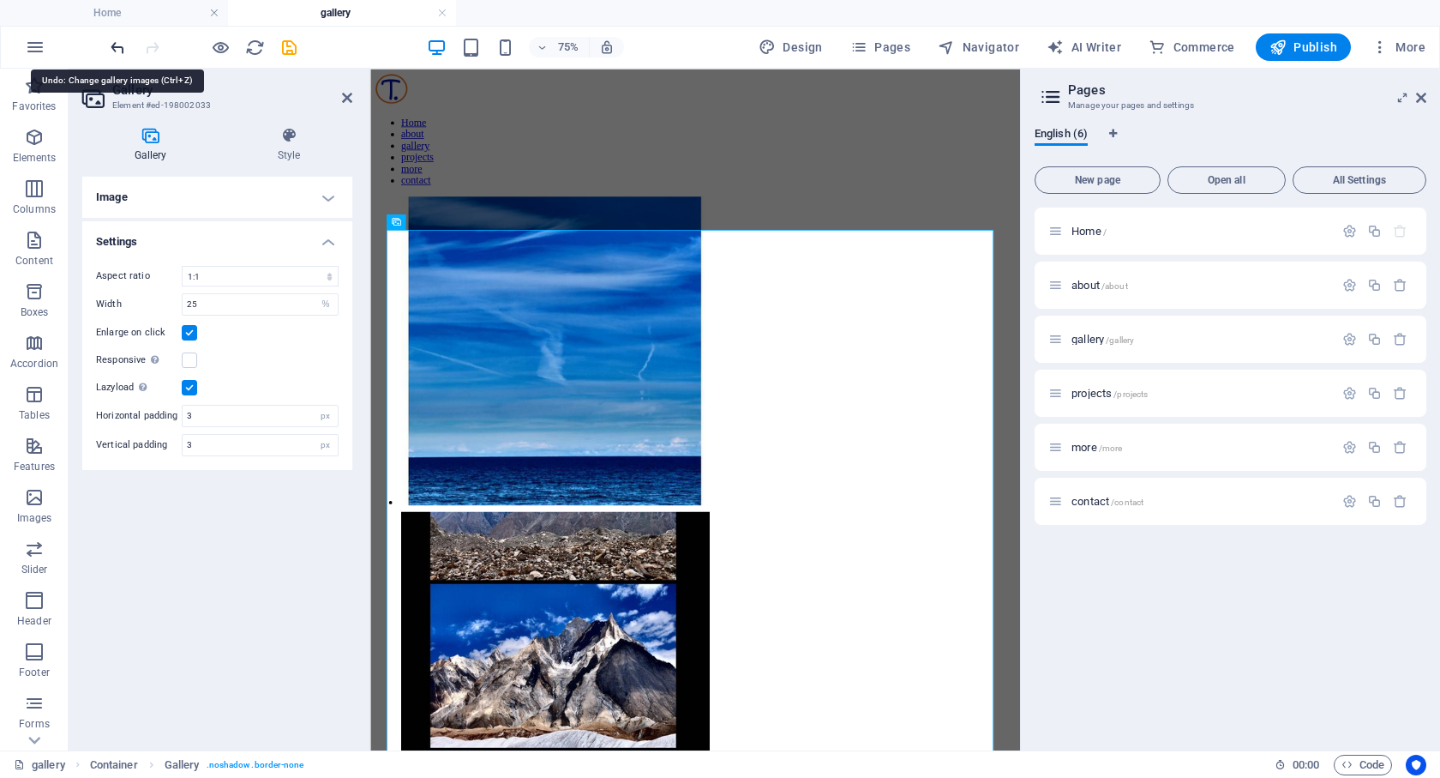
click at [115, 52] on icon "undo" at bounding box center [118, 48] width 20 height 20
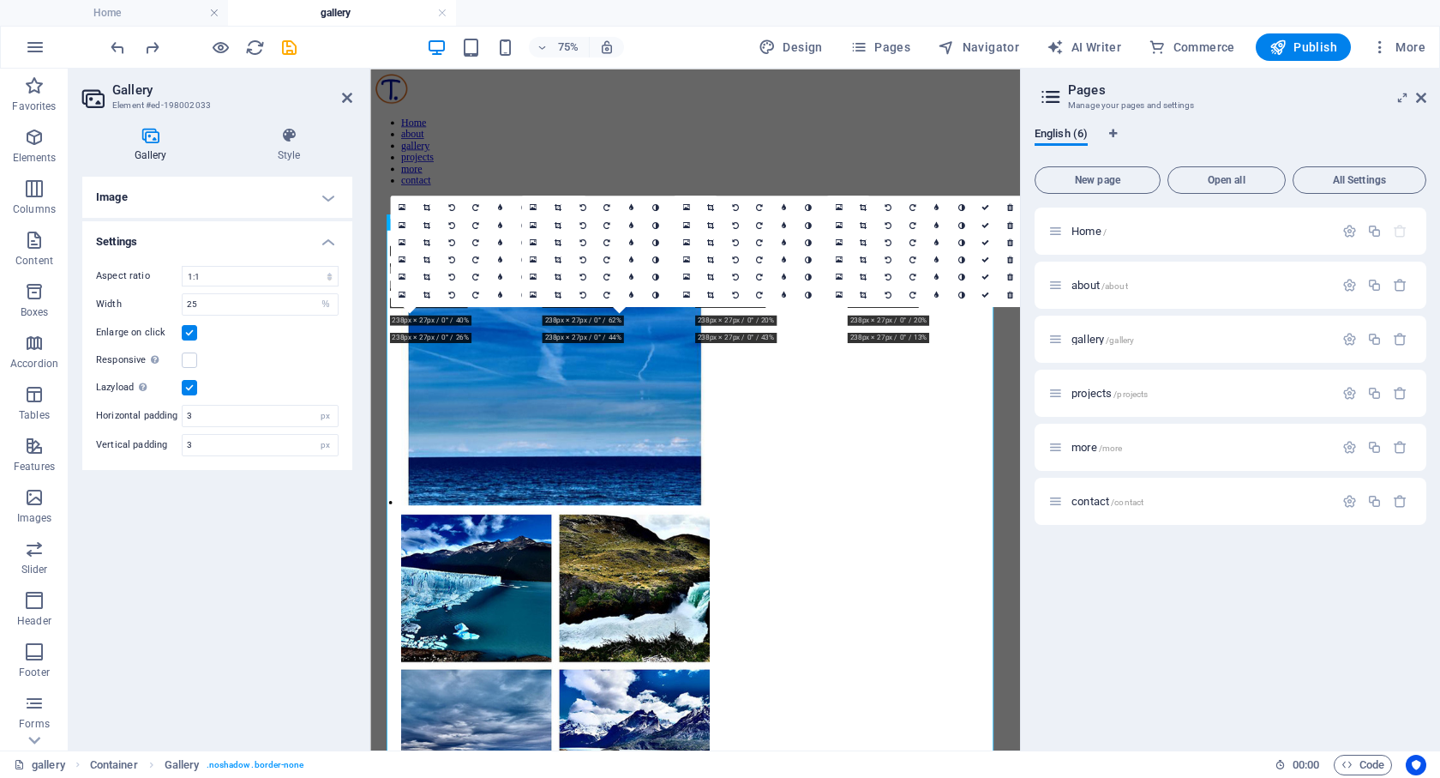
click at [143, 141] on icon at bounding box center [150, 135] width 136 height 17
click at [148, 136] on icon at bounding box center [150, 135] width 136 height 17
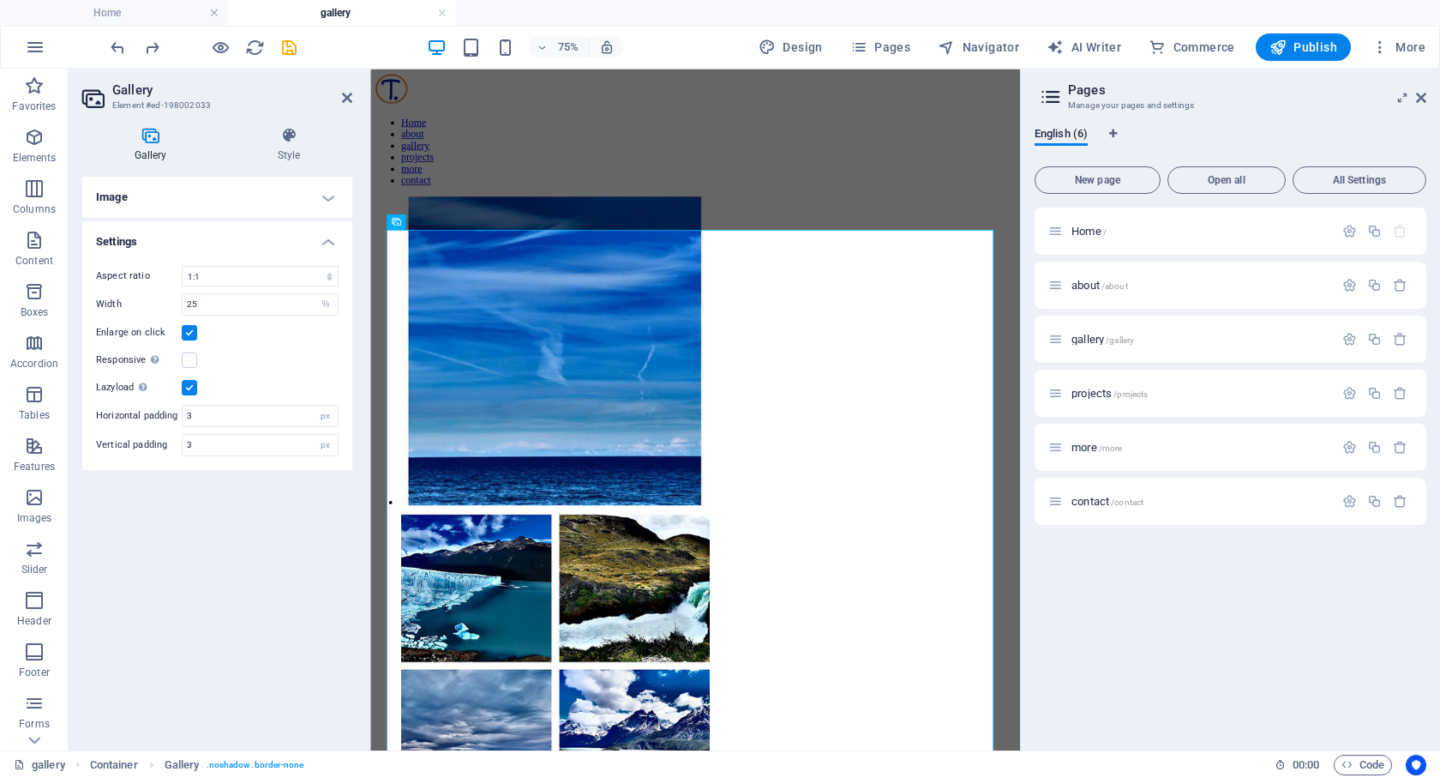
click at [323, 201] on h4 "Image" at bounding box center [217, 197] width 270 height 41
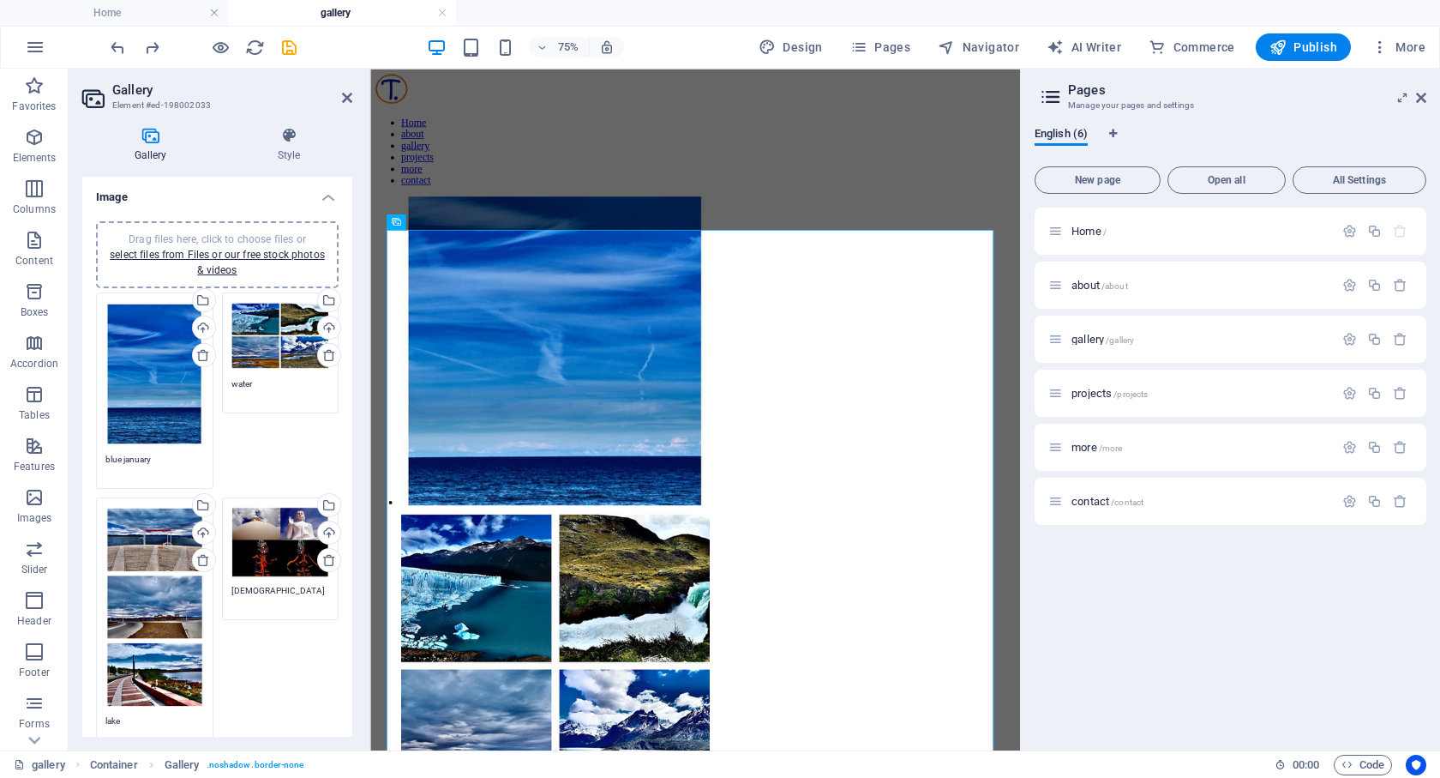
click at [137, 38] on div at bounding box center [203, 46] width 192 height 27
click at [152, 48] on icon "redo" at bounding box center [152, 48] width 20 height 20
type textarea "water"
type textarea "lake"
type textarea "[DEMOGRAPHIC_DATA]"
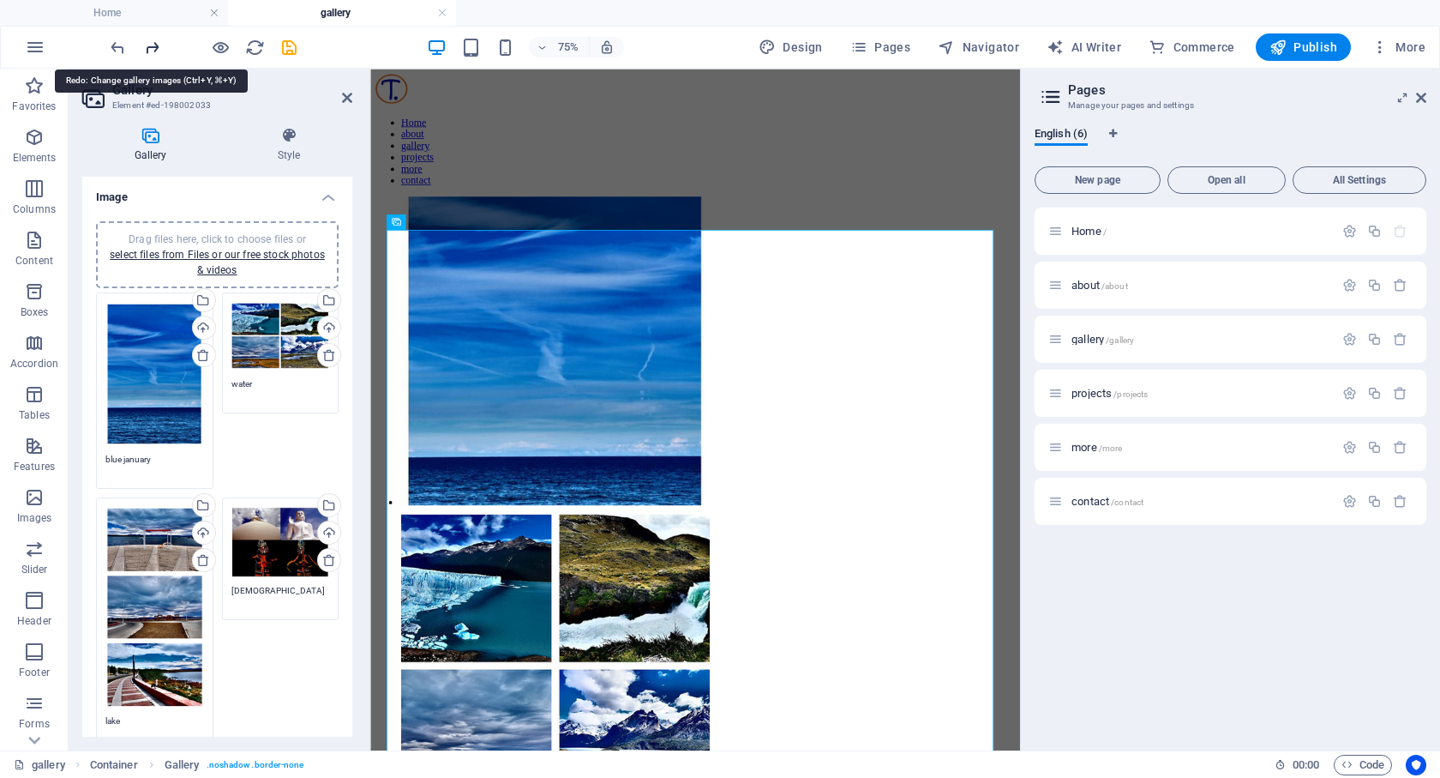
type textarea "[DEMOGRAPHIC_DATA] #2"
type textarea "prayers #1"
type textarea "prayers #2"
type textarea "prayers #3"
type textarea "estancia"
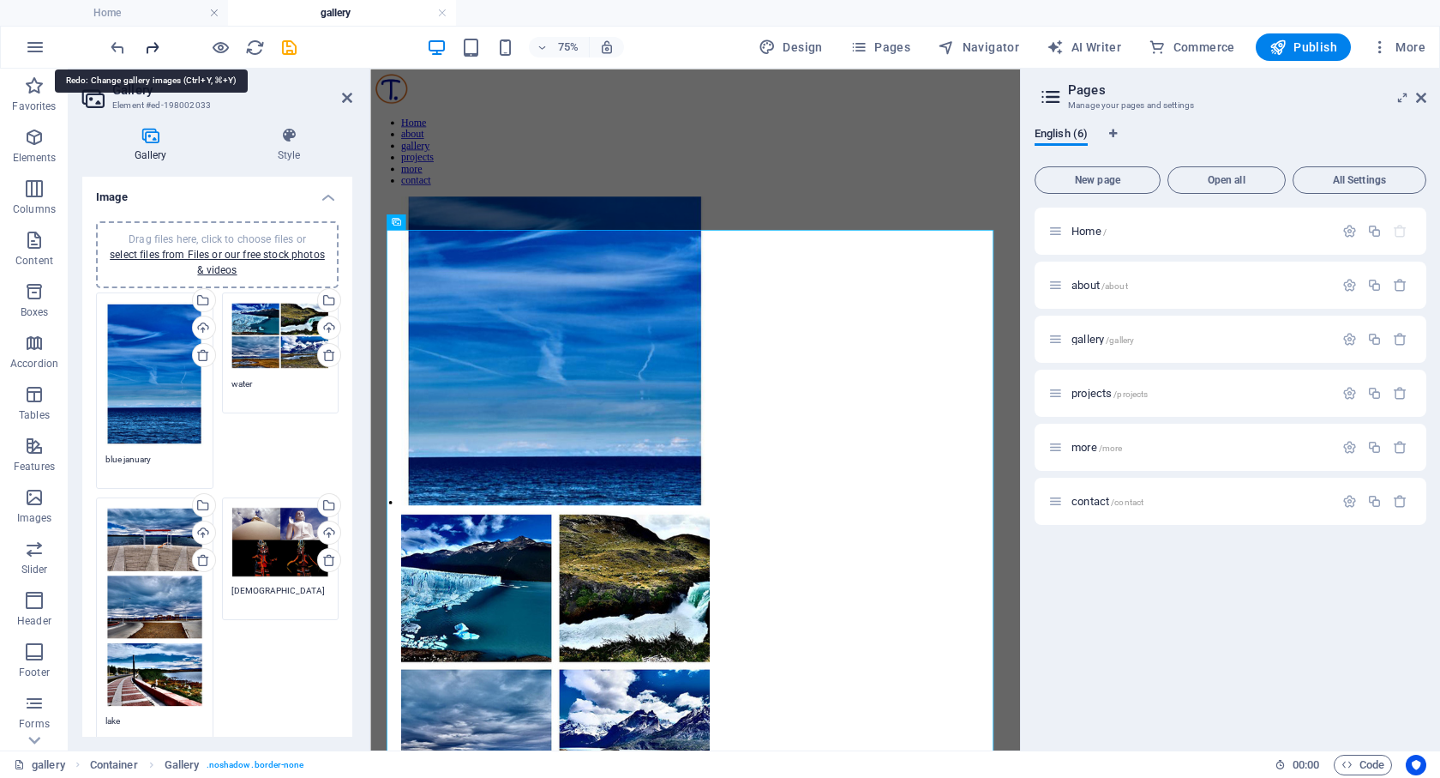
type textarea "estancia #2"
type textarea "home sweet home patagonia"
type textarea "malie maliane"
type textarea "mountains"
type textarea "Ksbah"
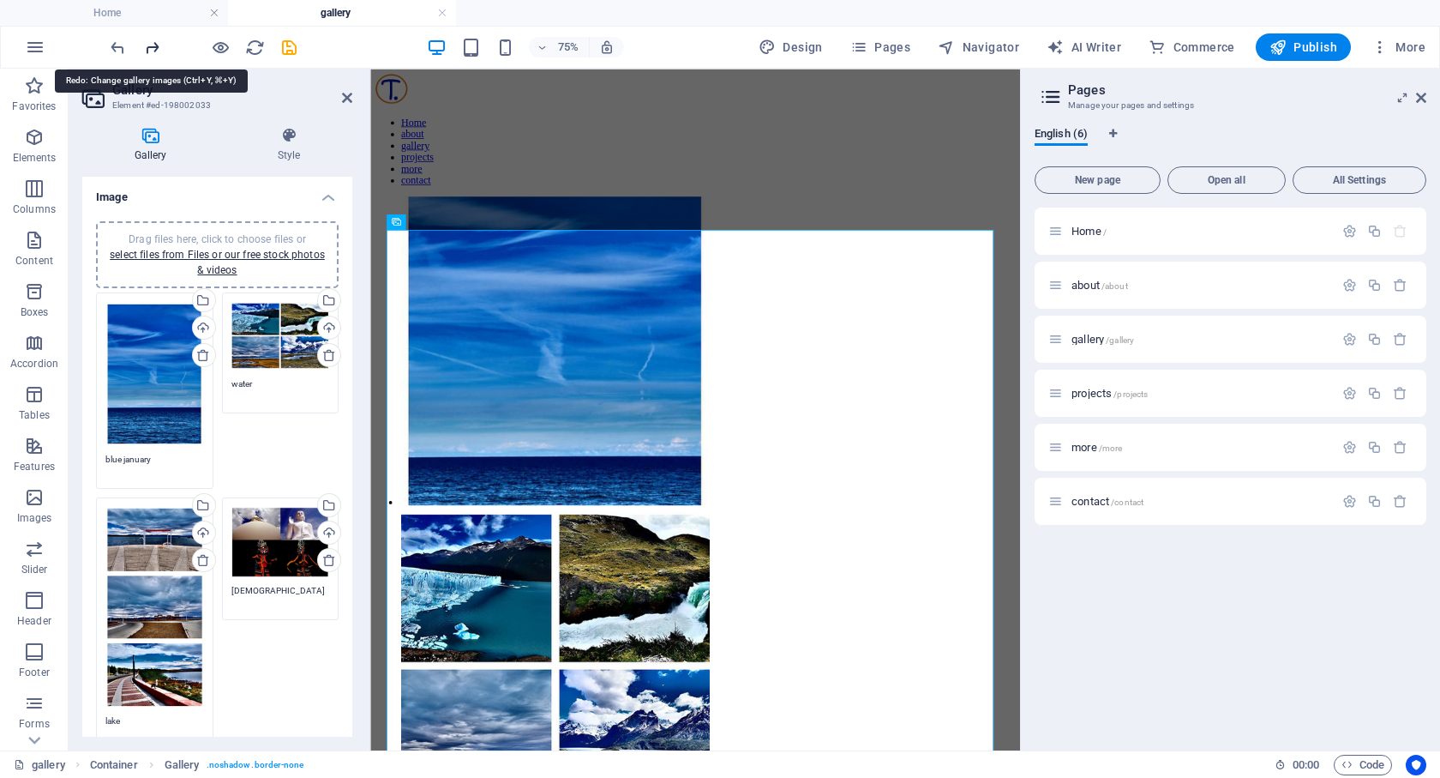
type textarea "ovo 2006"
type textarea "scraps"
type textarea "[DEMOGRAPHIC_DATA] men"
type textarea "autmun"
type textarea "old jobs"
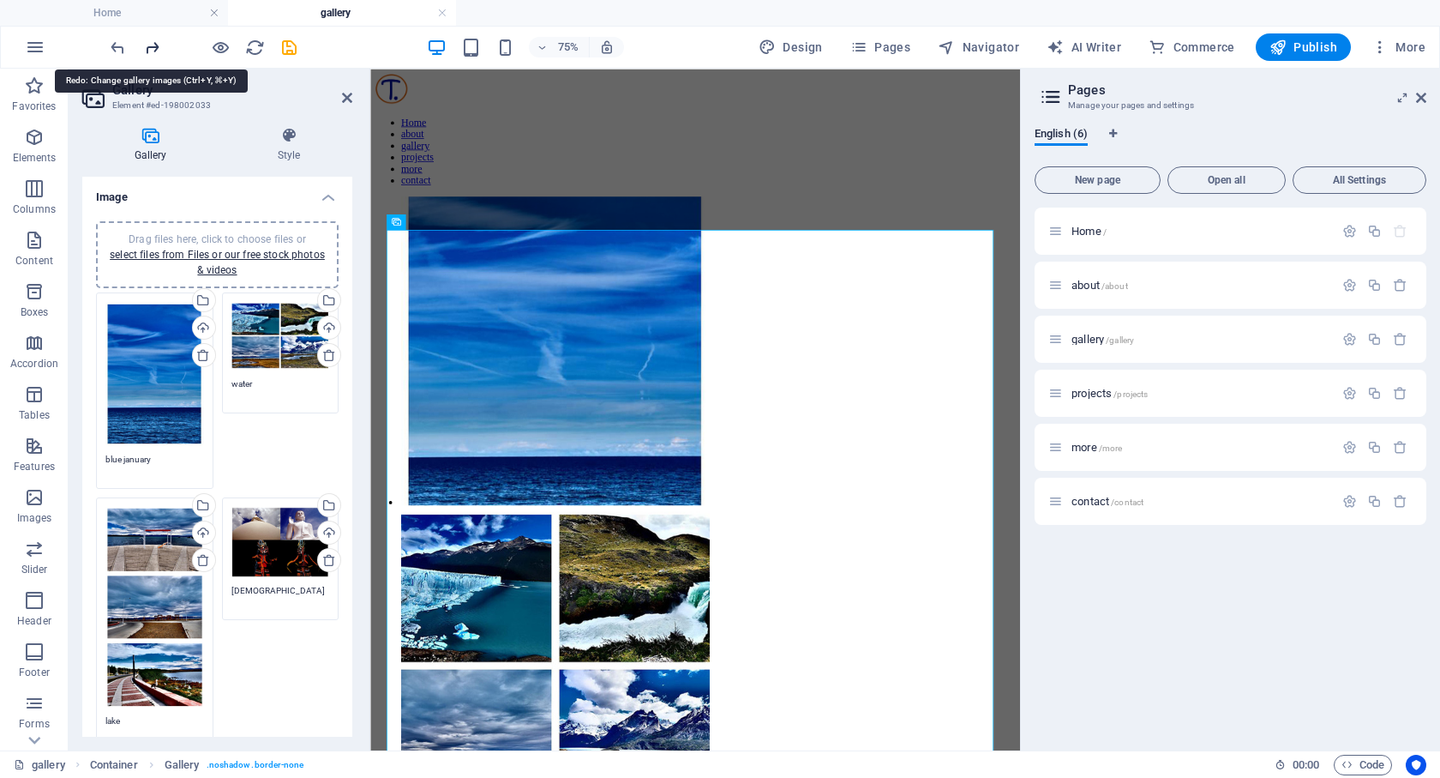
type textarea "old jobs #2"
type textarea "lightness"
type textarea "nature"
type textarea "mirage"
type textarea "strict like baltoro"
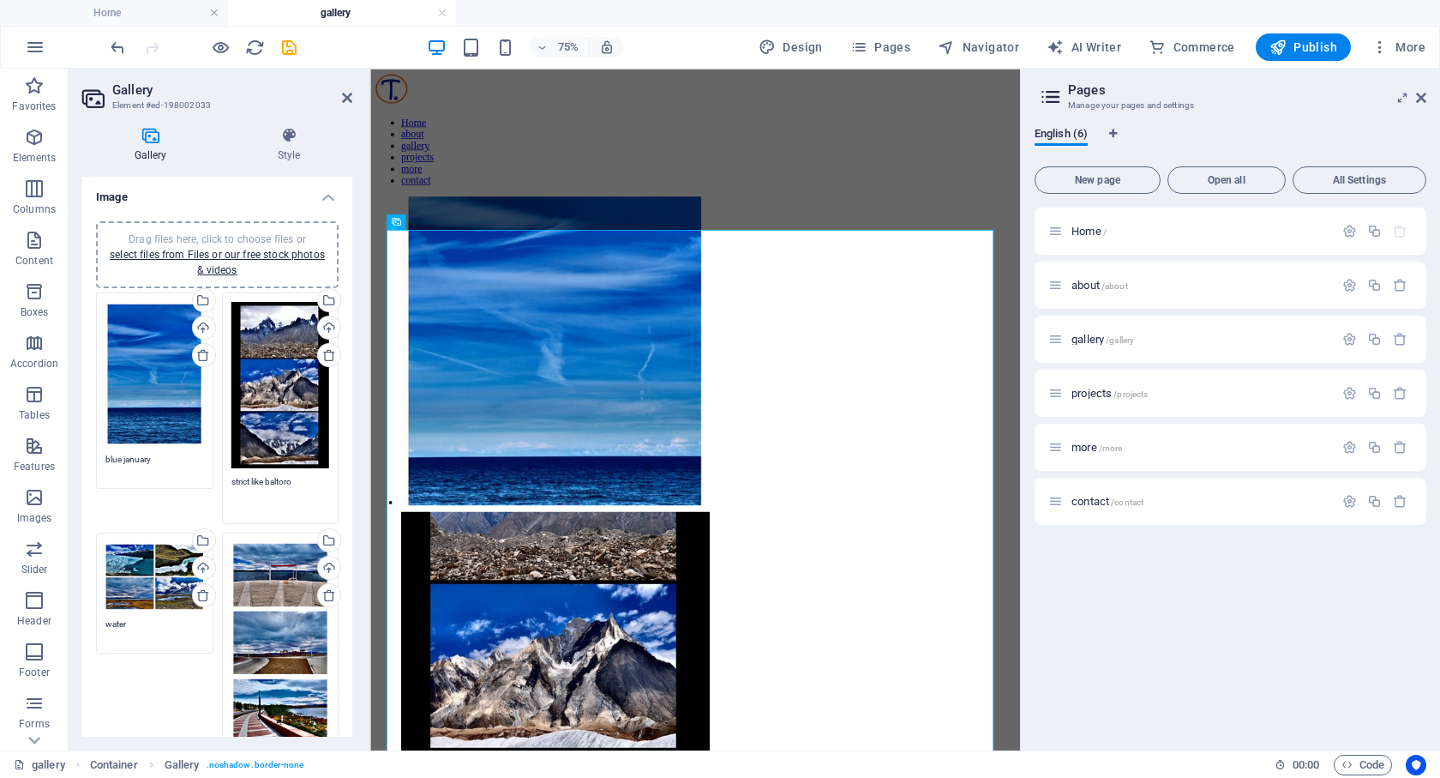
click at [231, 496] on textarea "strict like baltoro" at bounding box center [280, 494] width 99 height 39
click at [309, 486] on textarea "strict like baltoro" at bounding box center [280, 494] width 99 height 39
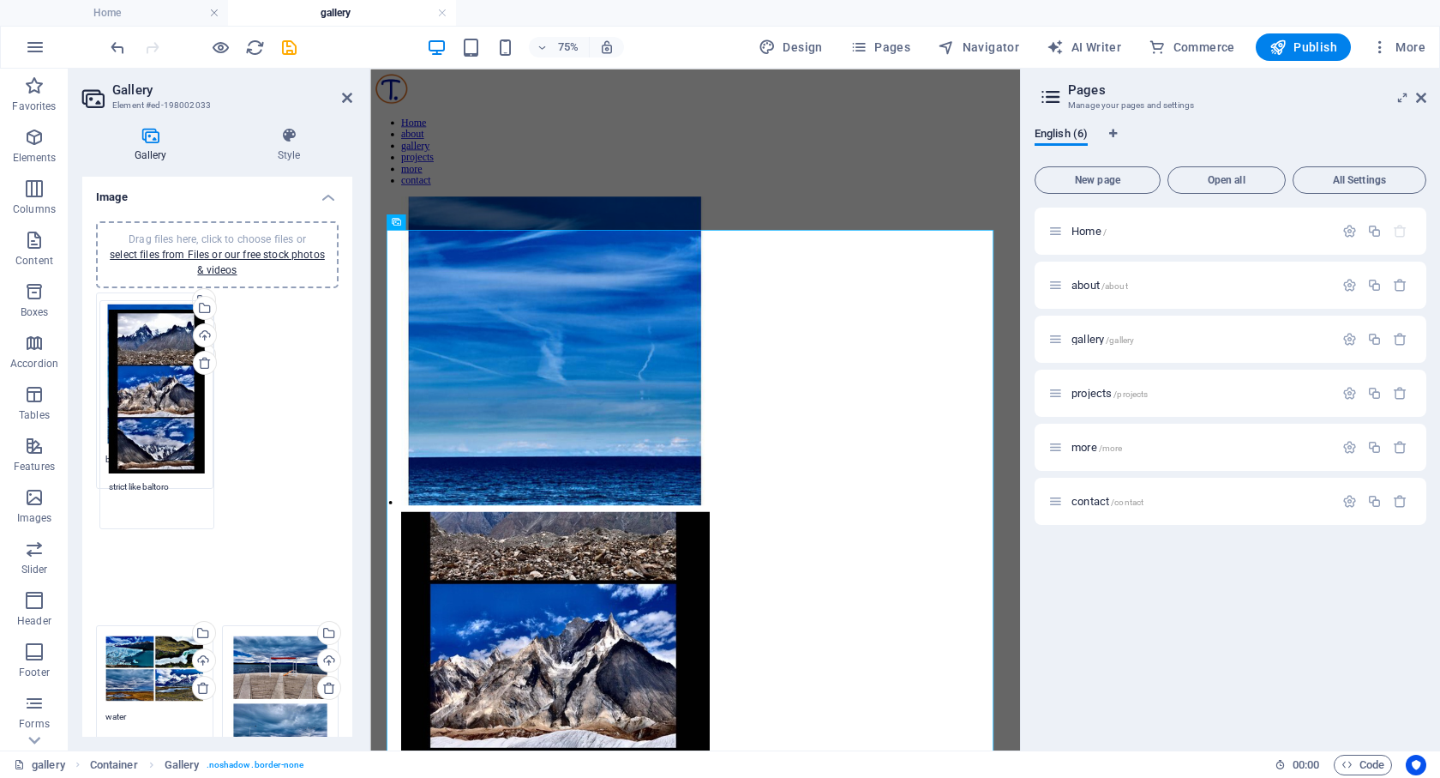
drag, startPoint x: 262, startPoint y: 390, endPoint x: 141, endPoint y: 398, distance: 121.1
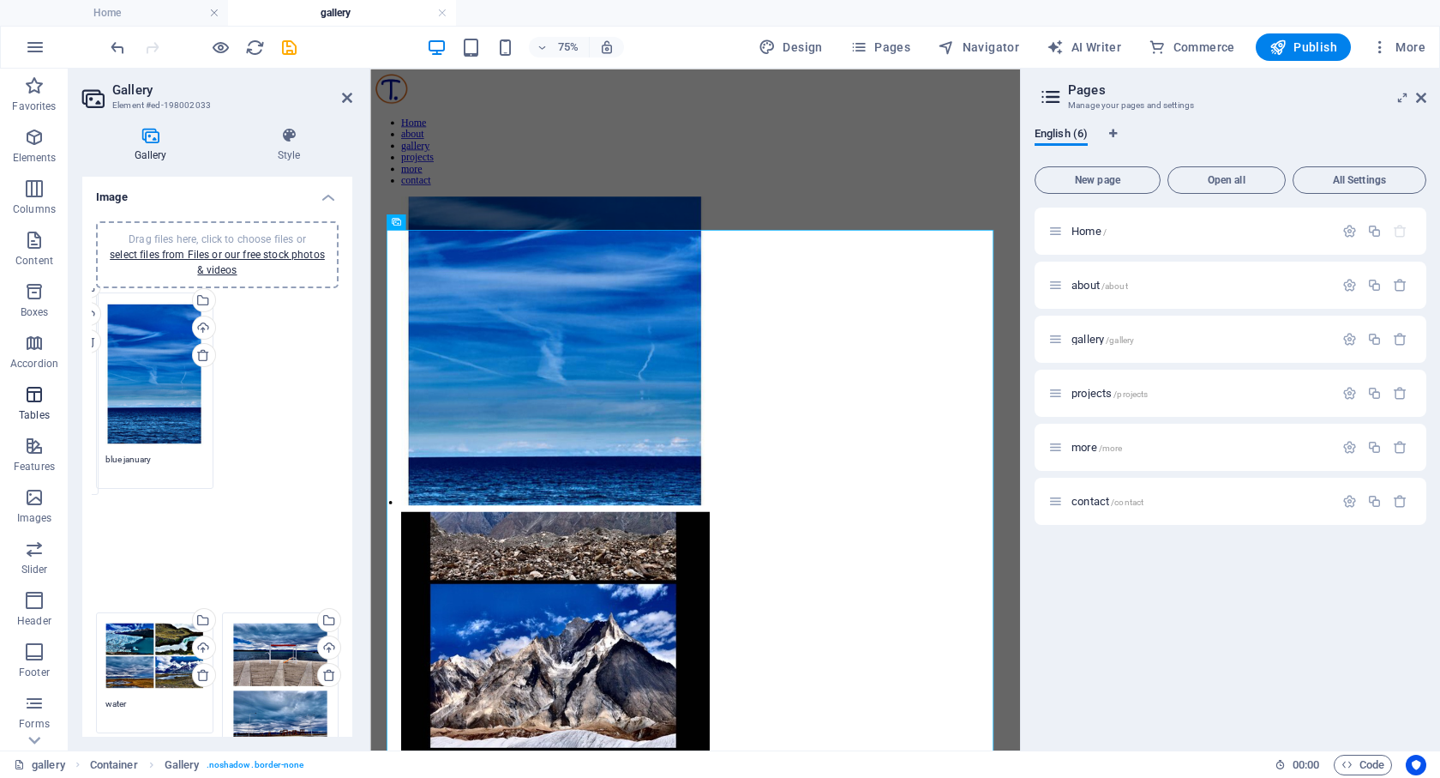
drag, startPoint x: 277, startPoint y: 427, endPoint x: 40, endPoint y: 413, distance: 237.0
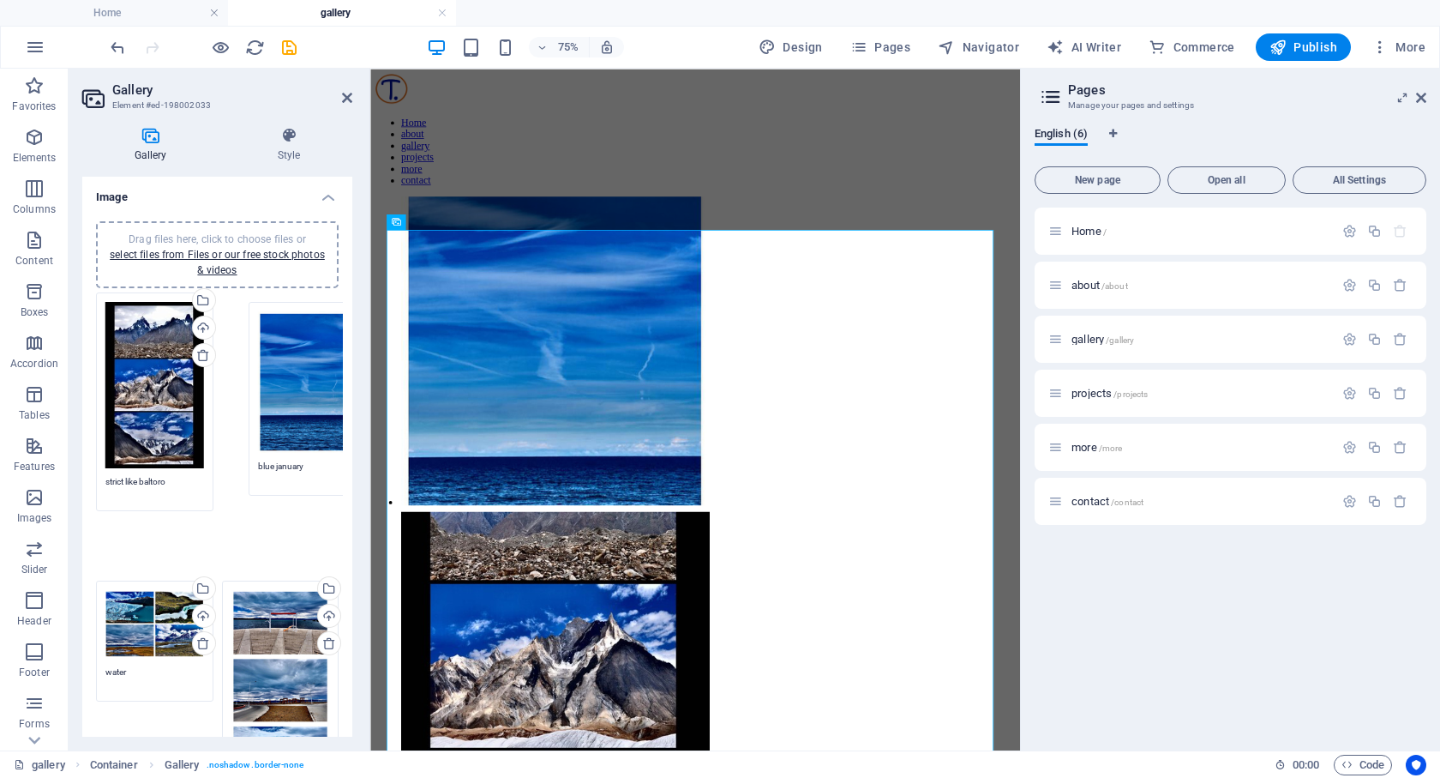
drag, startPoint x: 148, startPoint y: 412, endPoint x: 301, endPoint y: 422, distance: 152.9
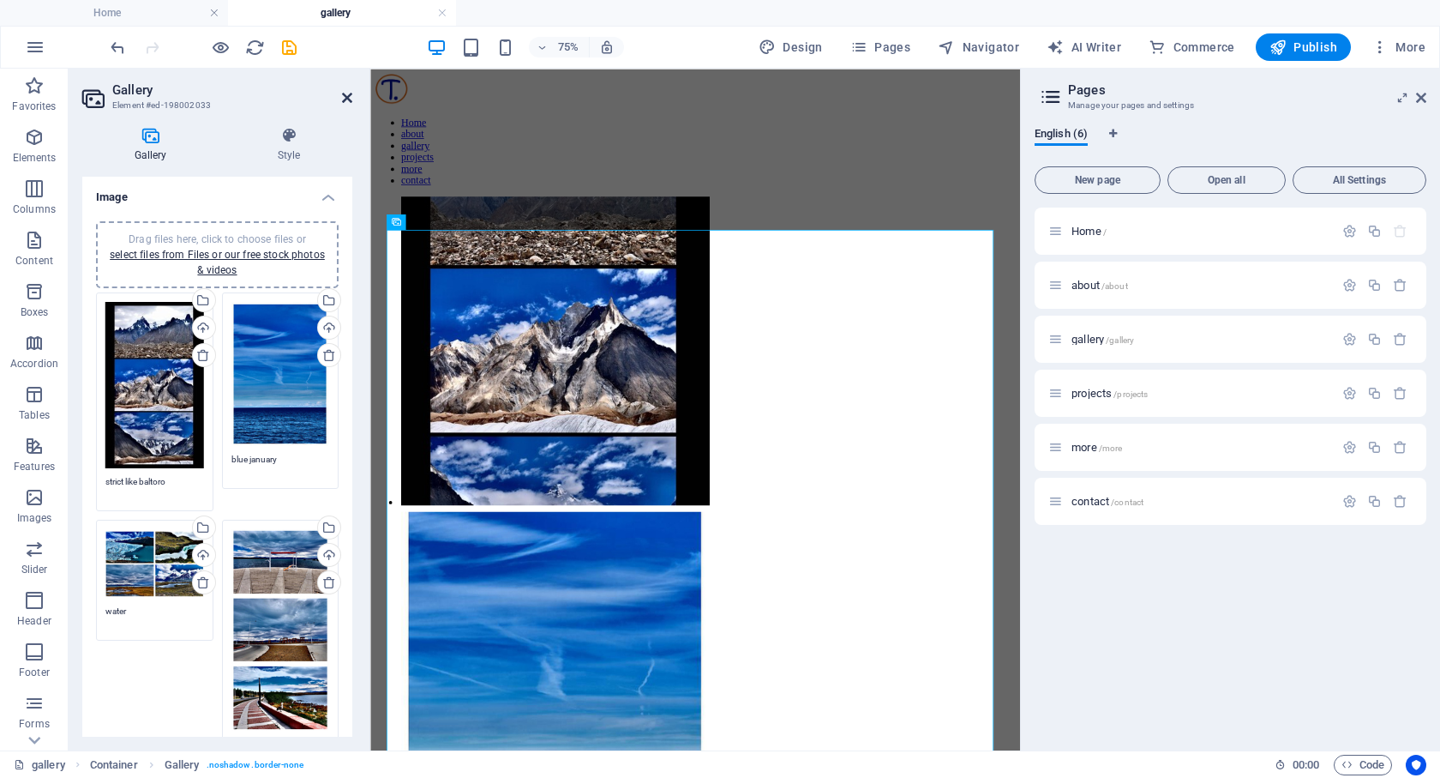
click at [349, 97] on icon at bounding box center [347, 98] width 10 height 14
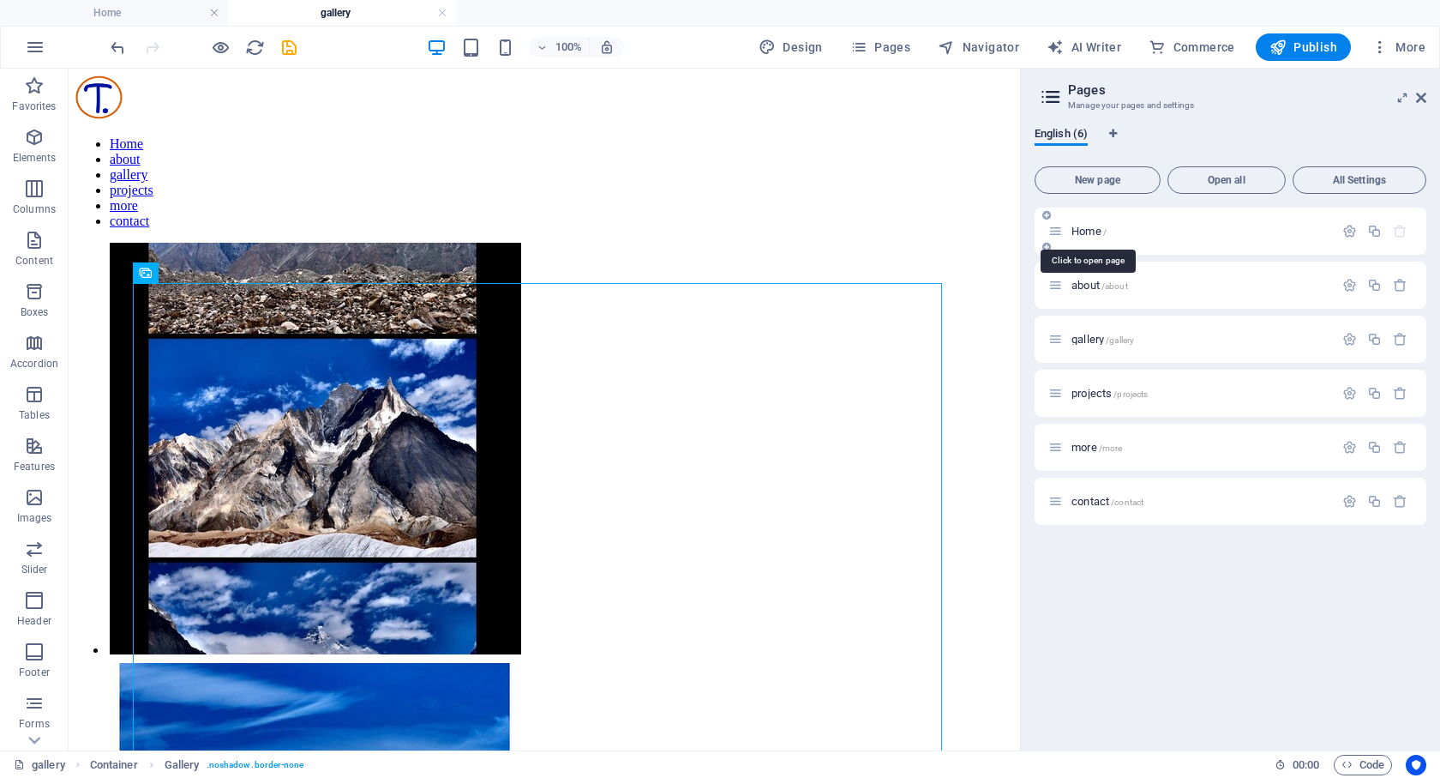
click at [1089, 231] on span "Home /" at bounding box center [1089, 231] width 35 height 13
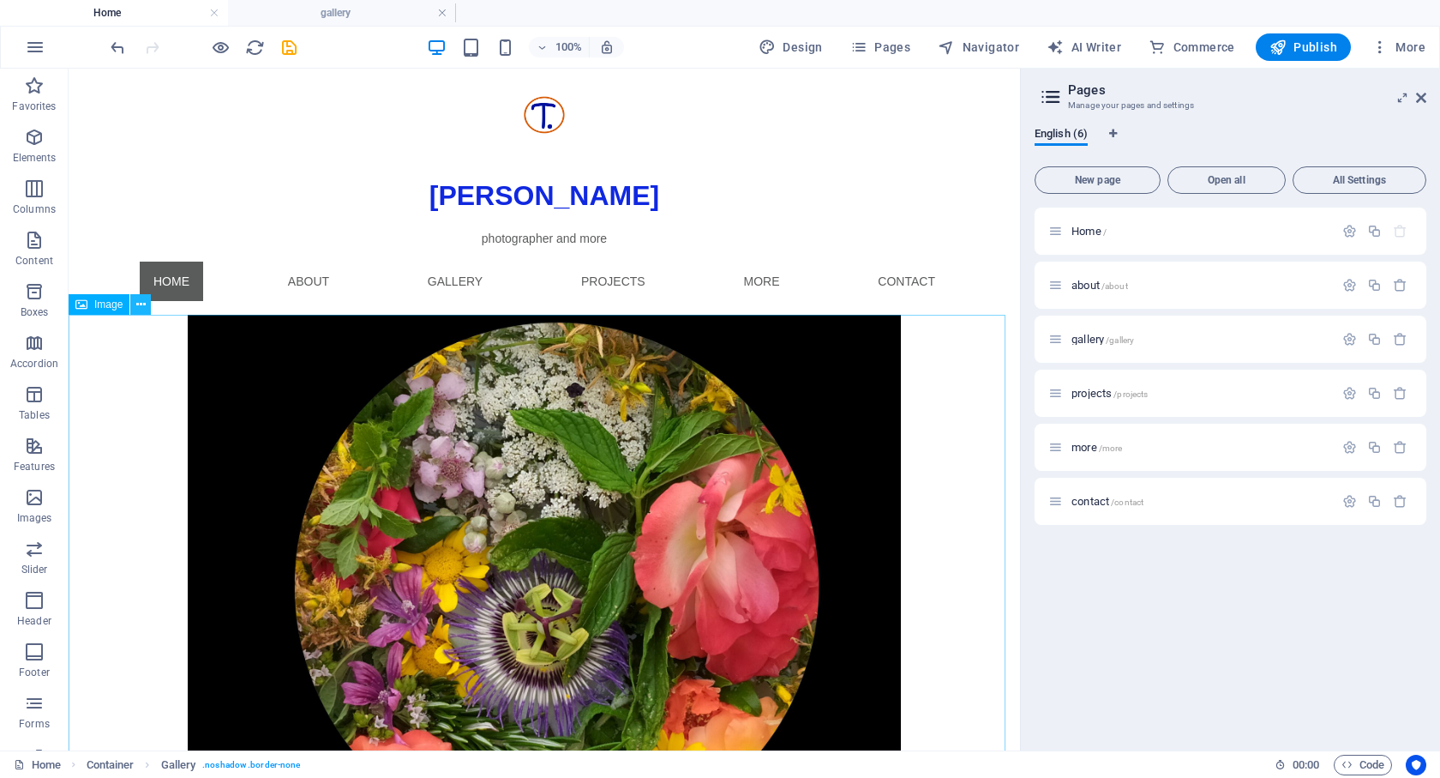
click at [141, 305] on icon at bounding box center [140, 305] width 9 height 18
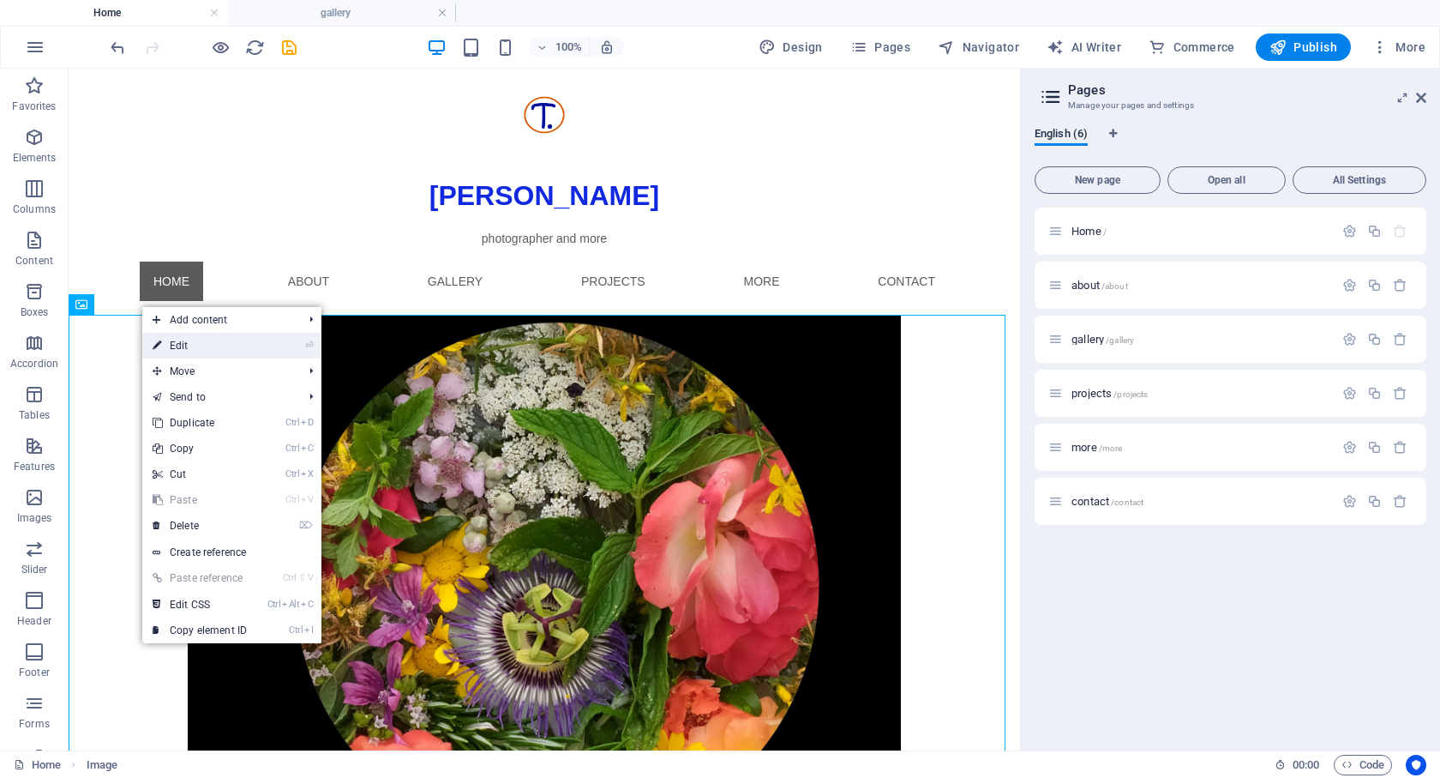
click at [187, 347] on link "⏎ Edit" at bounding box center [199, 346] width 115 height 26
select select "%"
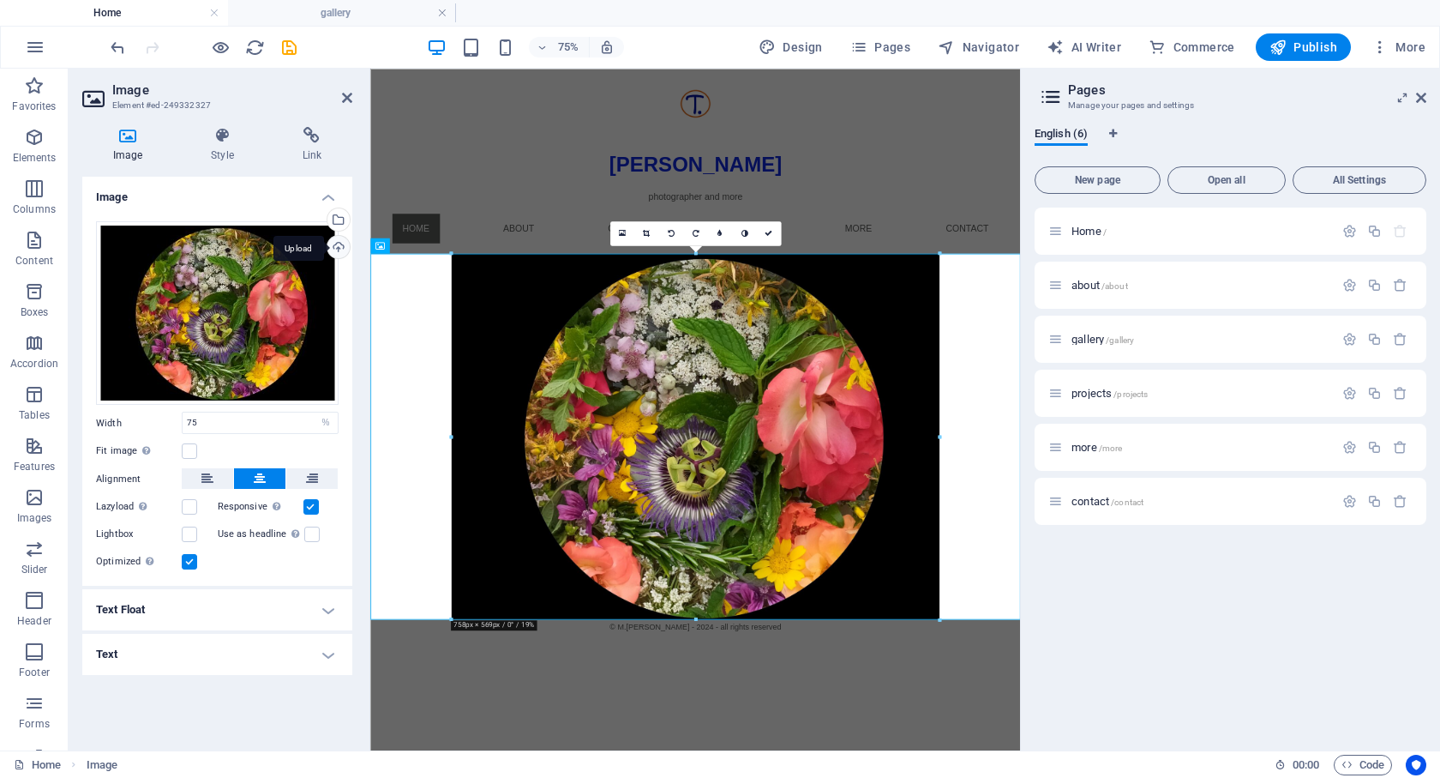
click at [340, 249] on div "Upload" at bounding box center [337, 249] width 26 height 26
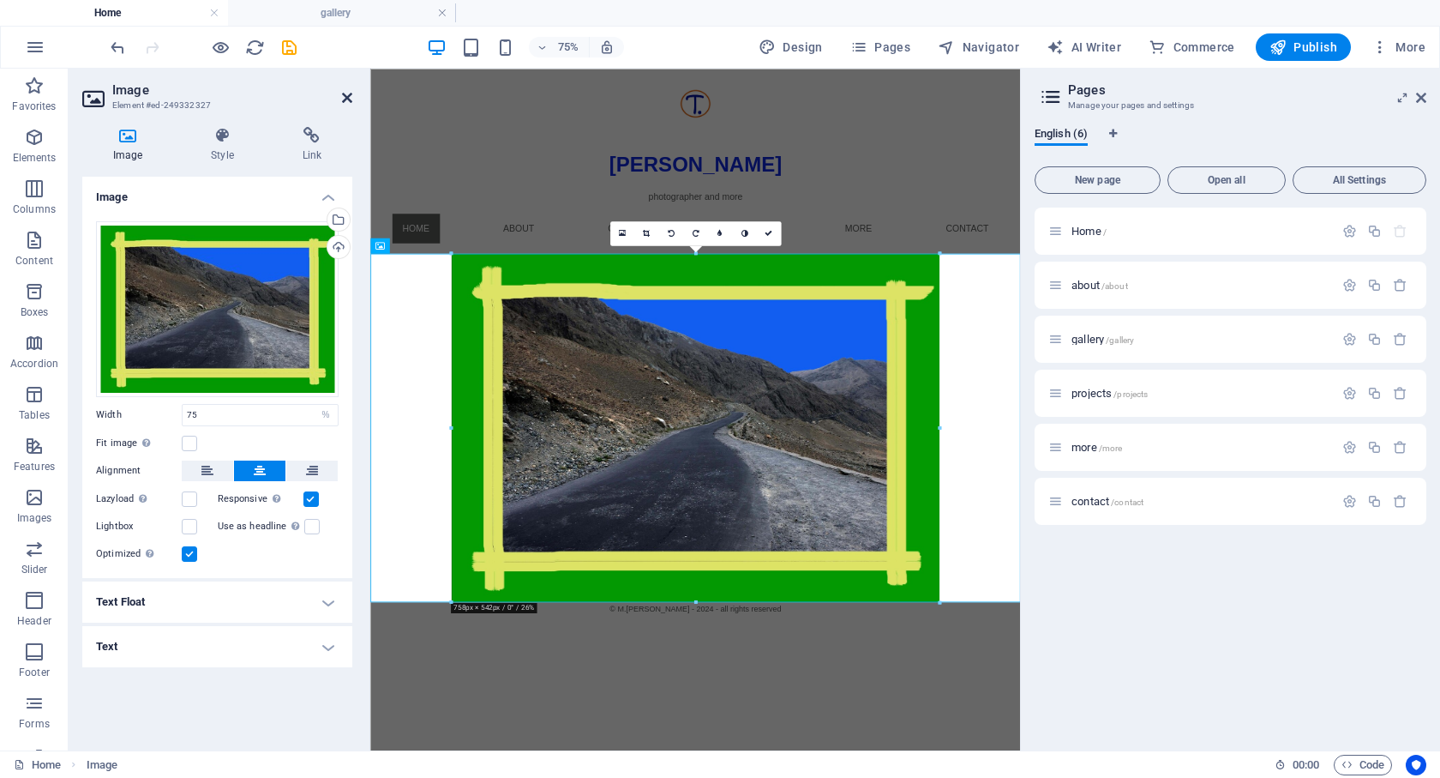
click at [349, 99] on icon at bounding box center [347, 98] width 10 height 14
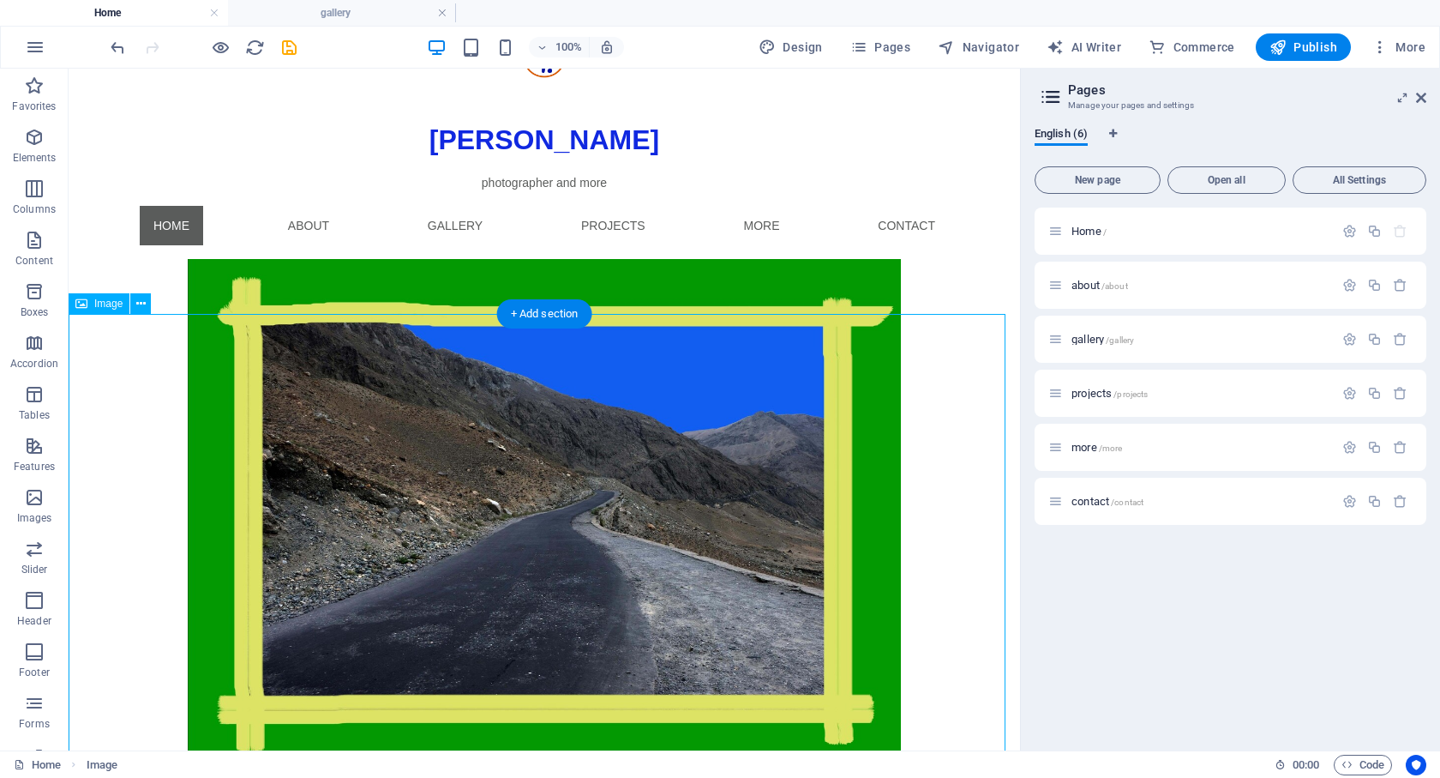
scroll to position [85, 0]
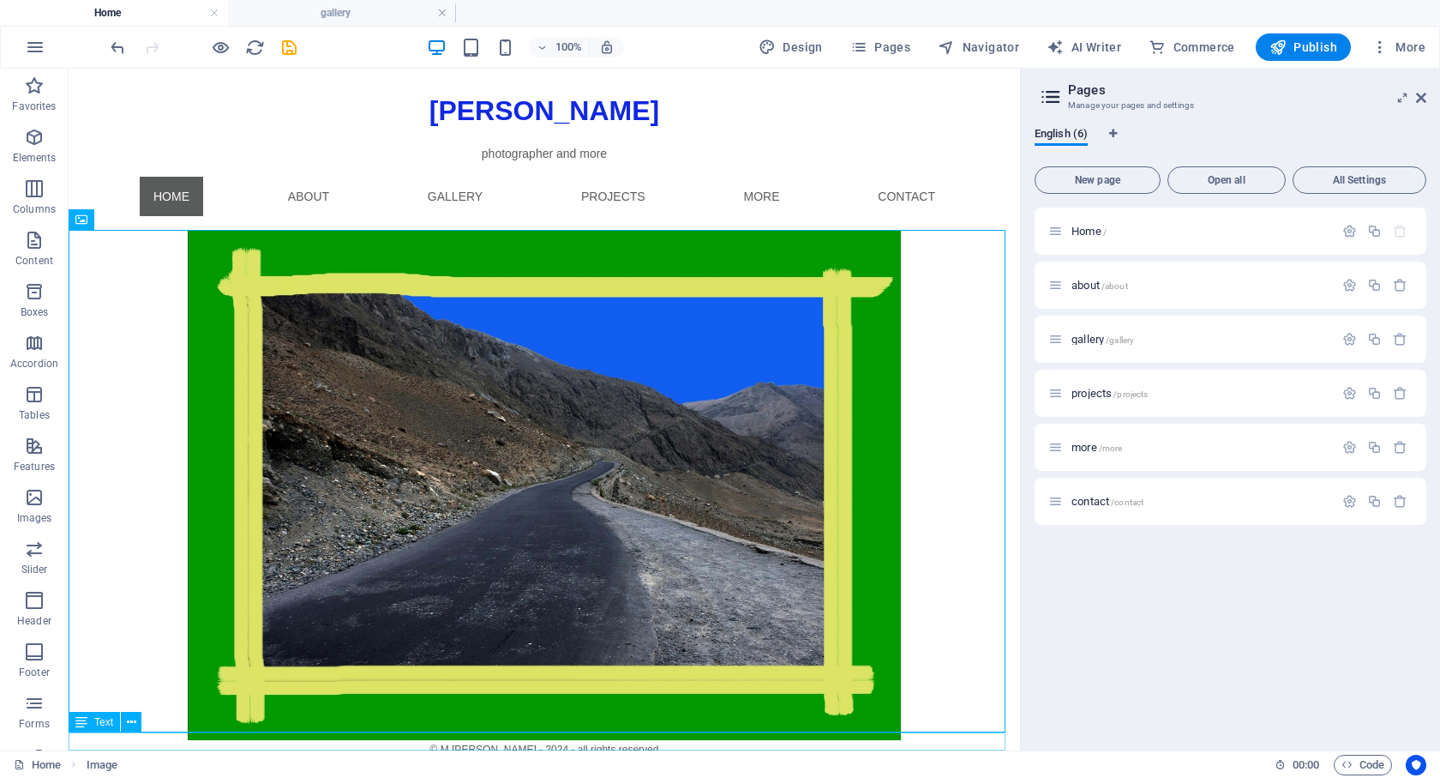
click at [469, 740] on div "© M.[PERSON_NAME] - 2024 - all rights reserved" at bounding box center [545, 749] width 952 height 18
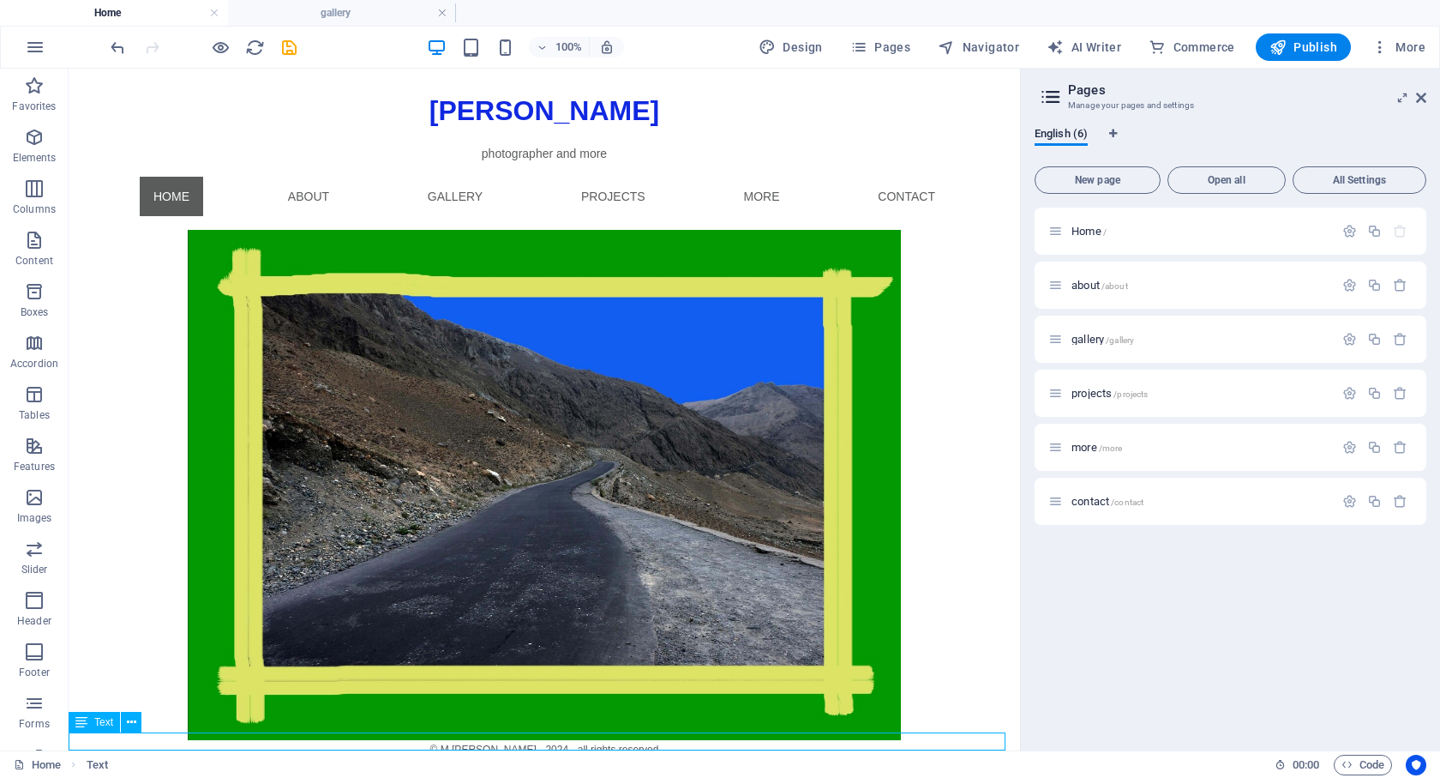
click at [562, 742] on div "© M.[PERSON_NAME] - 2024 - all rights reserved" at bounding box center [545, 749] width 952 height 18
click at [556, 742] on div "© M.[PERSON_NAME] - 2024 - all rights reserved" at bounding box center [545, 749] width 952 height 18
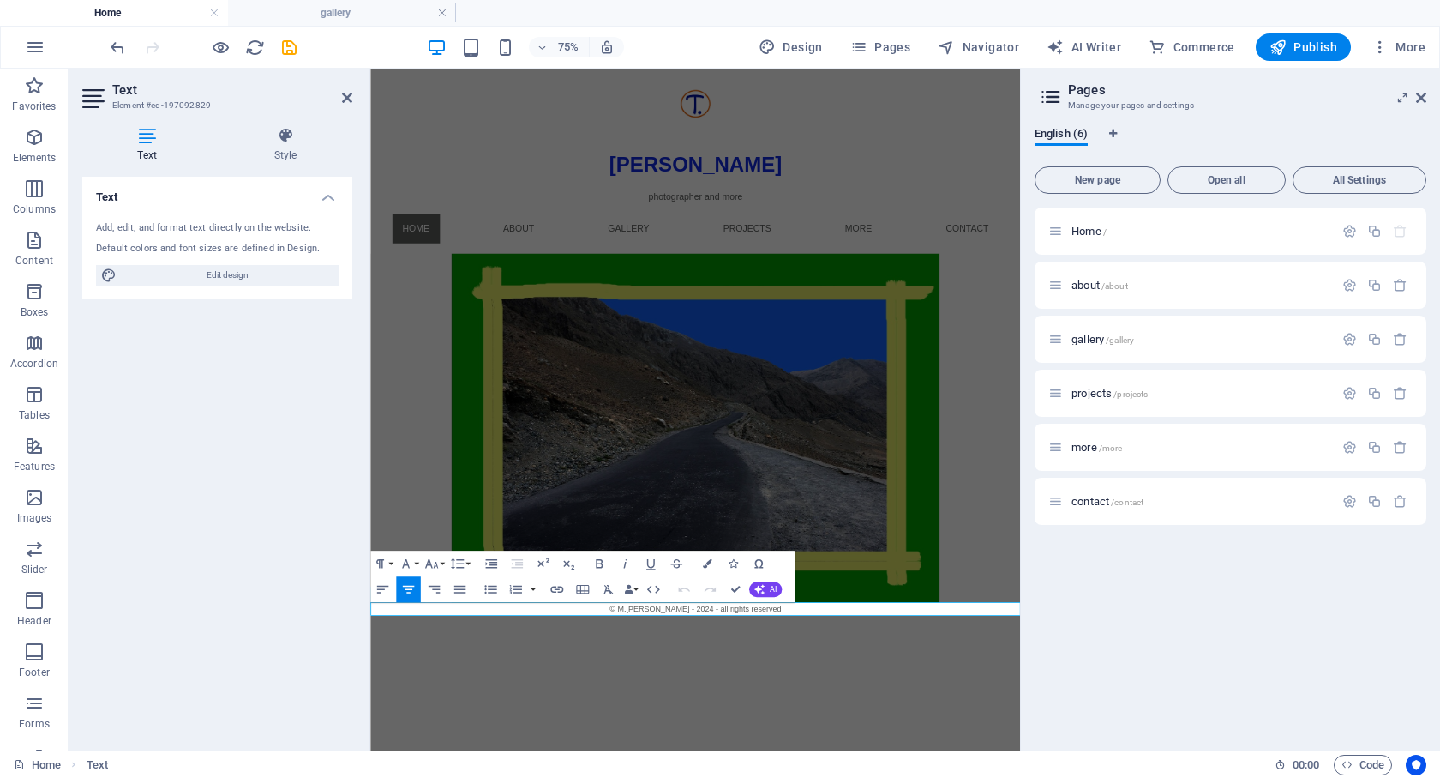
click at [817, 777] on span "© M.[PERSON_NAME] - 2024 - all rights reserved" at bounding box center [803, 789] width 229 height 12
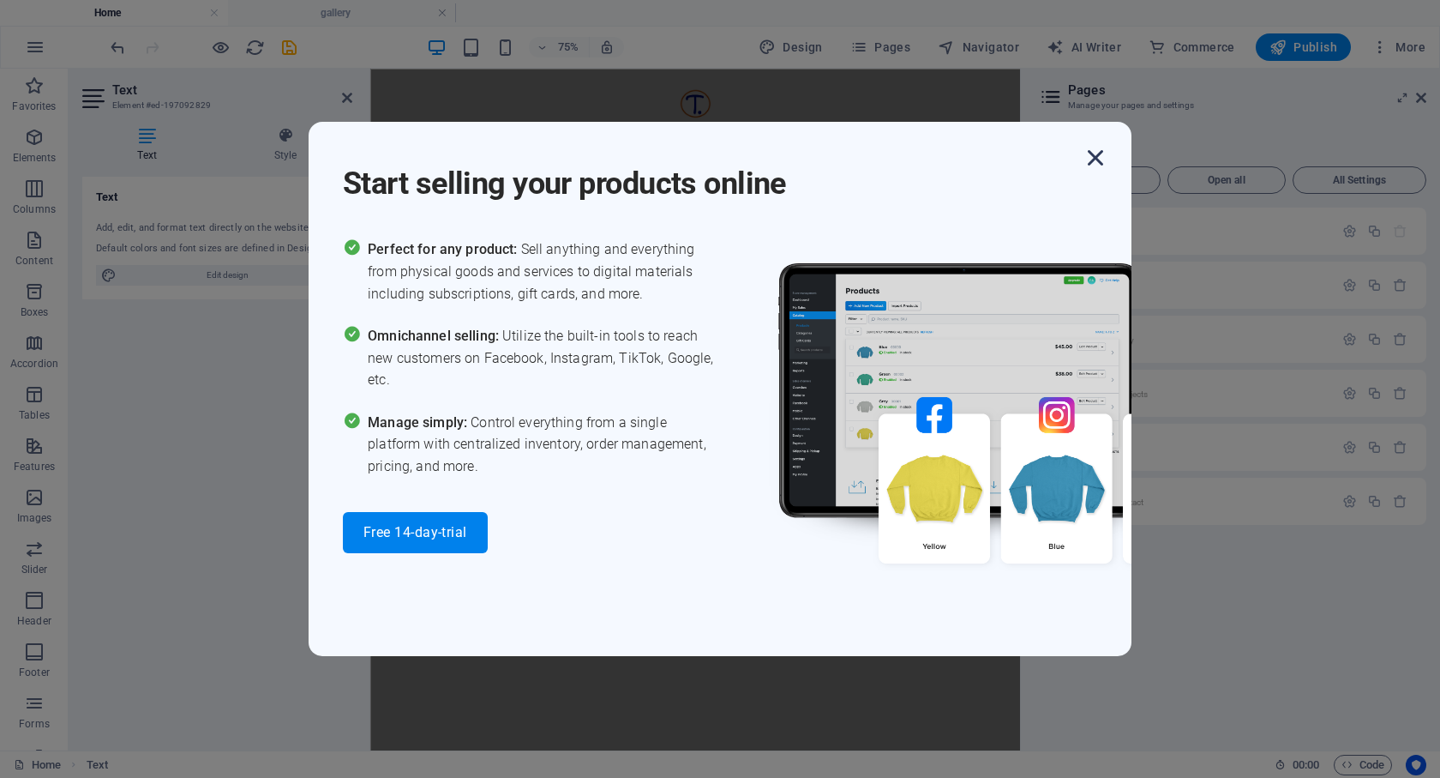
click at [1090, 150] on icon "button" at bounding box center [1095, 157] width 31 height 31
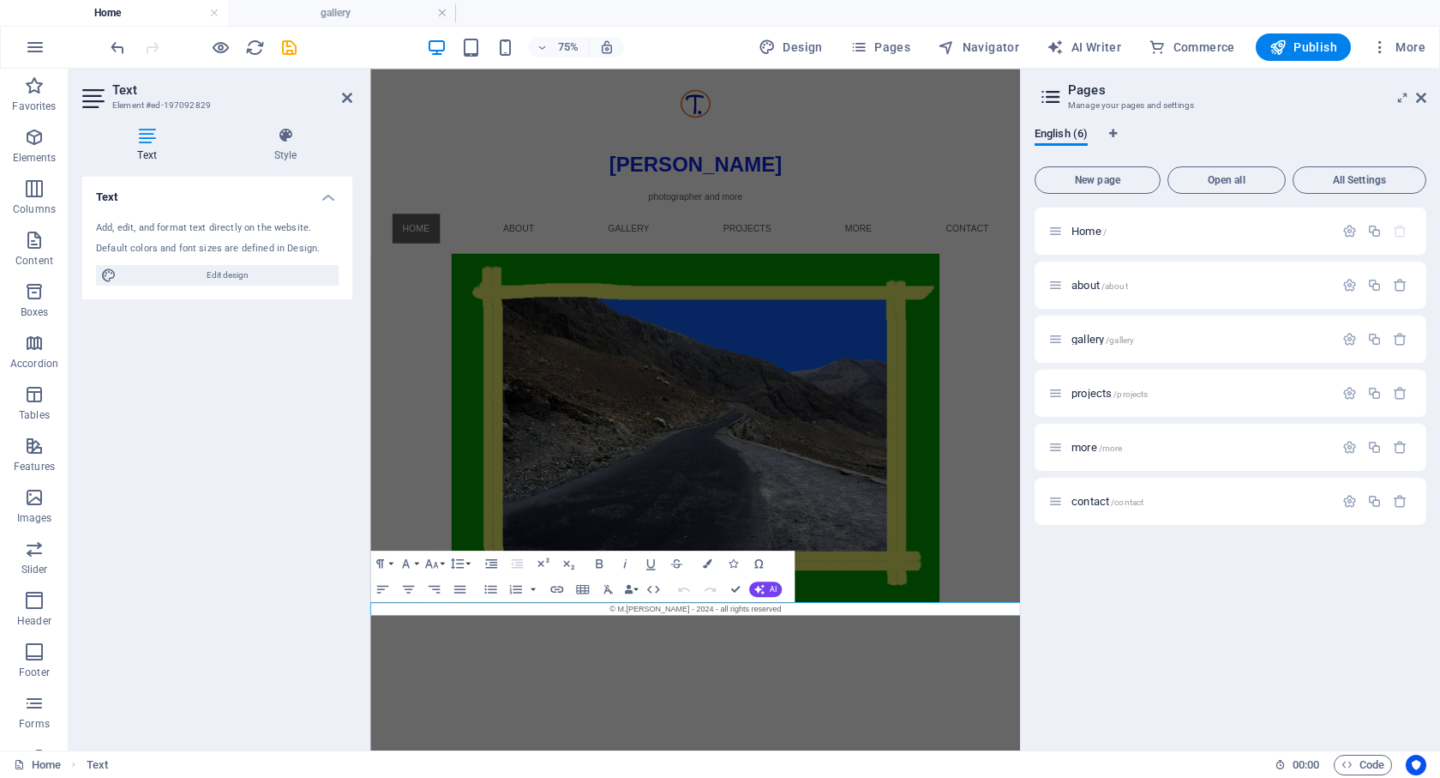
click at [817, 777] on span "© M.[PERSON_NAME] - 2024 - all rights reserved" at bounding box center [803, 789] width 229 height 12
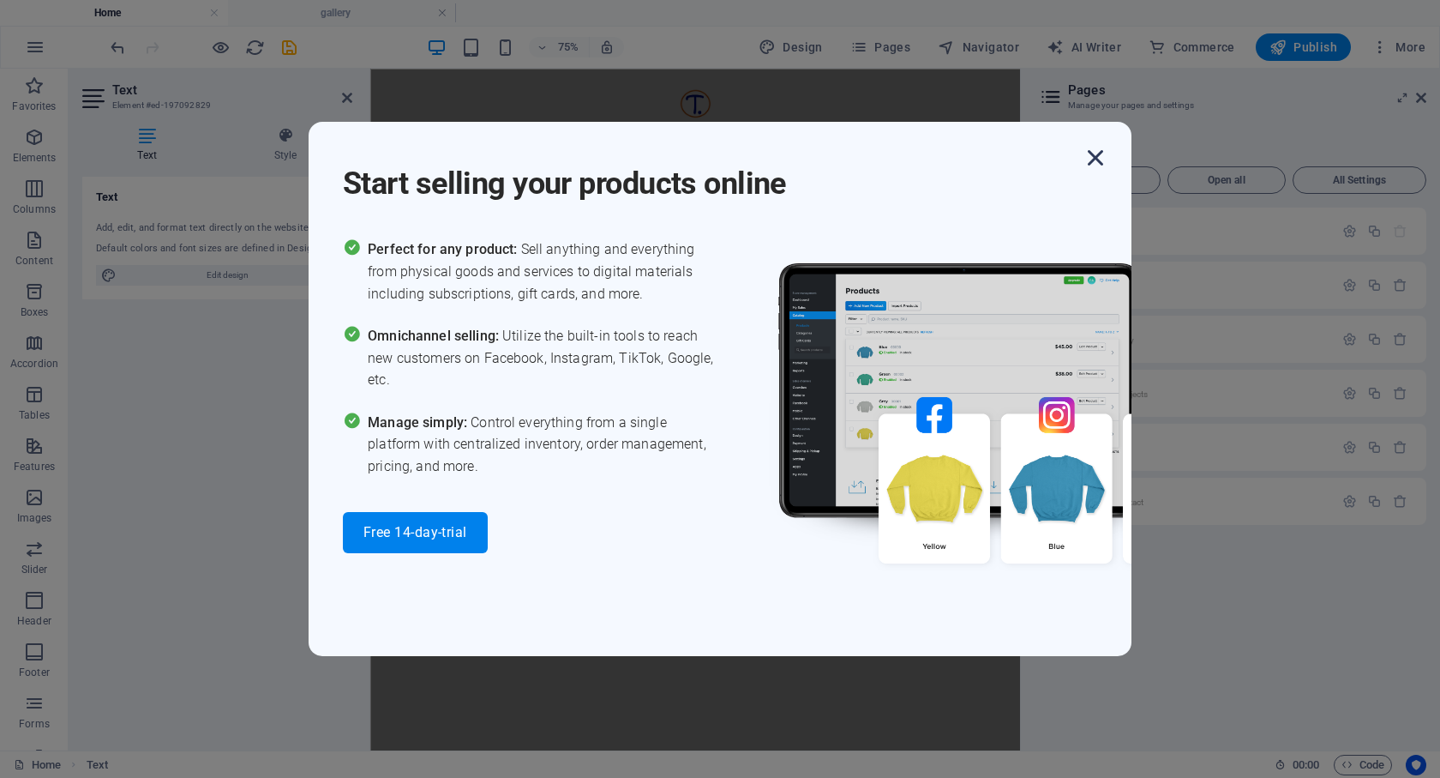
click at [1090, 154] on icon "button" at bounding box center [1095, 157] width 31 height 31
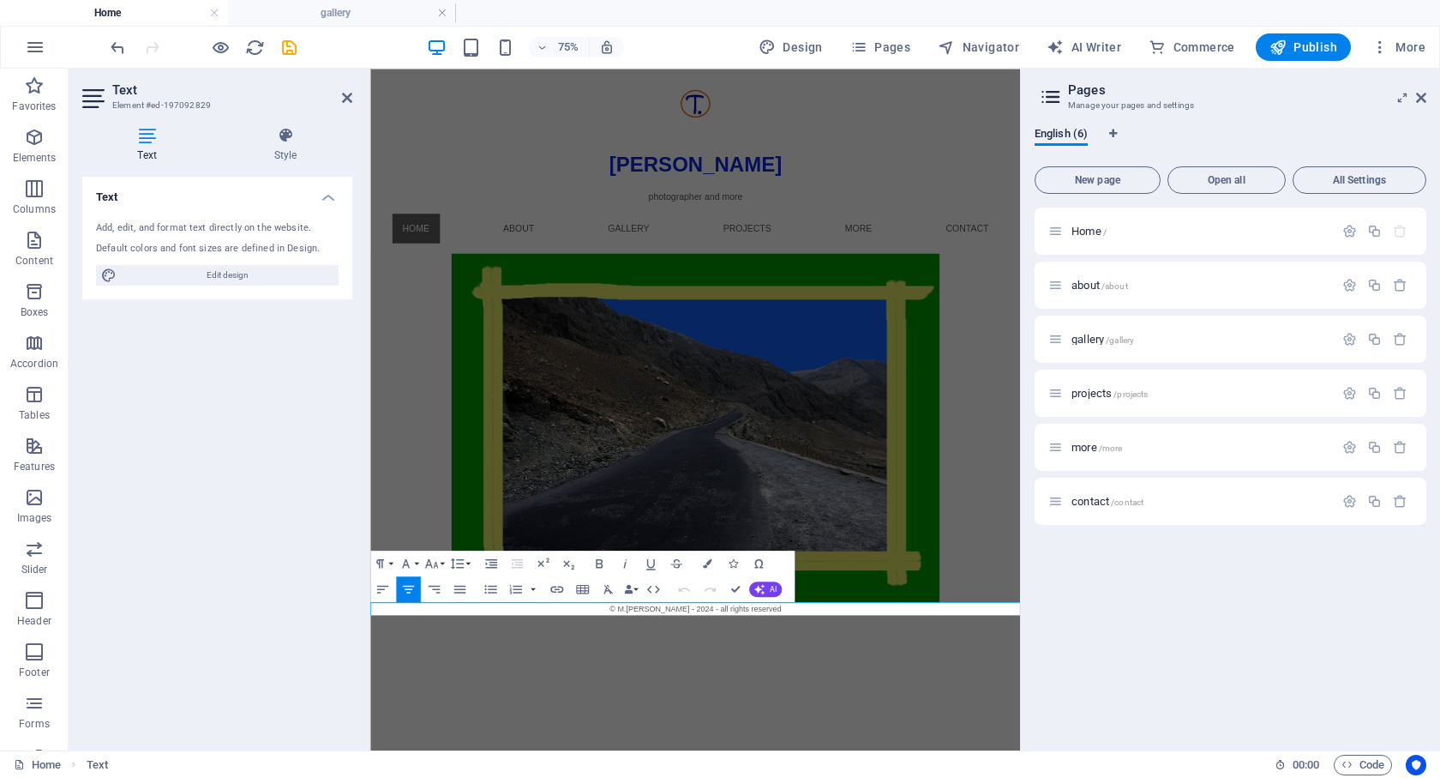
click at [815, 777] on span "© M.[PERSON_NAME] - 2024 - all rights reserved" at bounding box center [803, 789] width 229 height 12
click at [1137, 597] on div "Home / about /about gallery /gallery projects /projects more /more contact /con…" at bounding box center [1231, 471] width 392 height 529
click at [1088, 236] on span "Home /" at bounding box center [1089, 231] width 35 height 13
click at [346, 100] on icon at bounding box center [347, 98] width 10 height 14
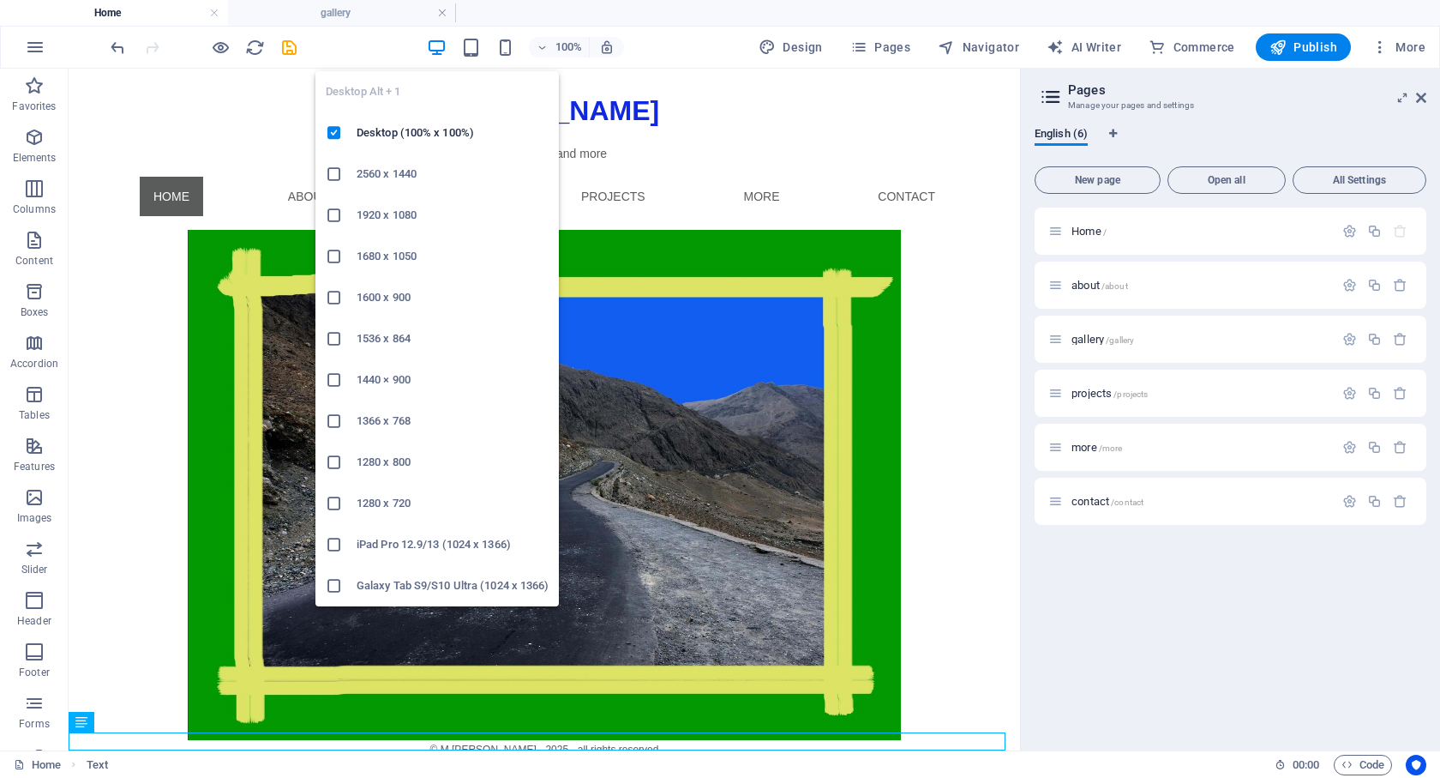
click at [434, 45] on icon "button" at bounding box center [437, 48] width 20 height 20
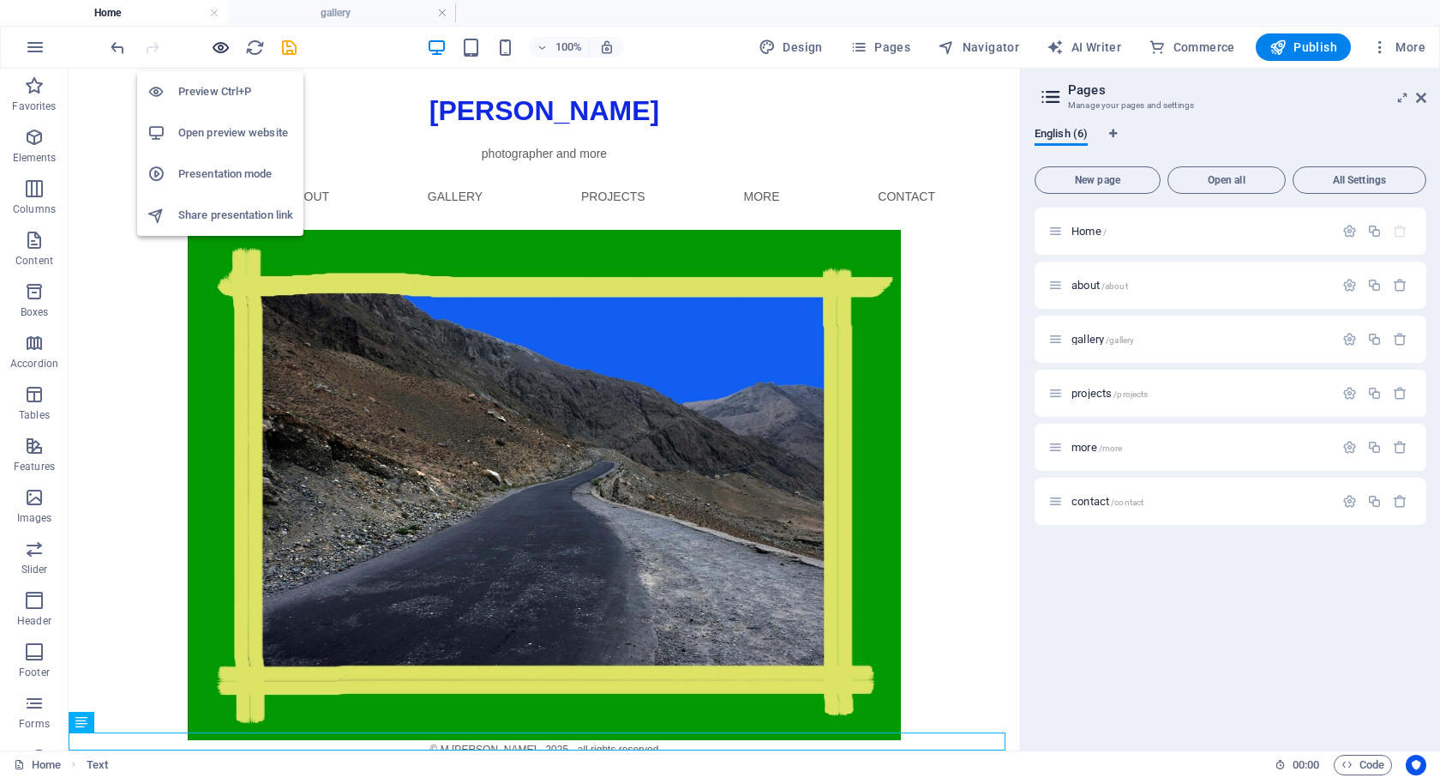
click at [217, 45] on icon "button" at bounding box center [221, 48] width 20 height 20
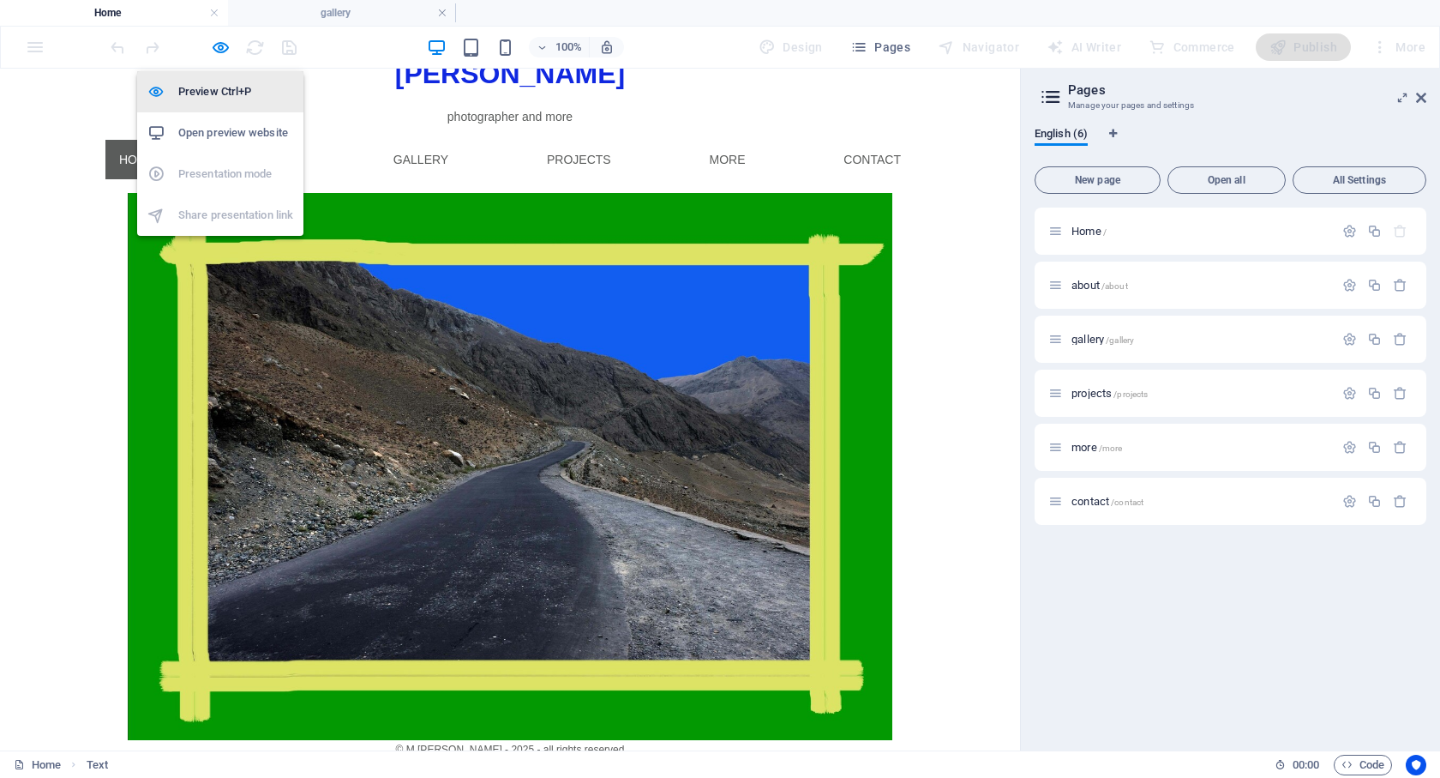
click at [219, 94] on h6 "Preview Ctrl+P" at bounding box center [235, 91] width 115 height 21
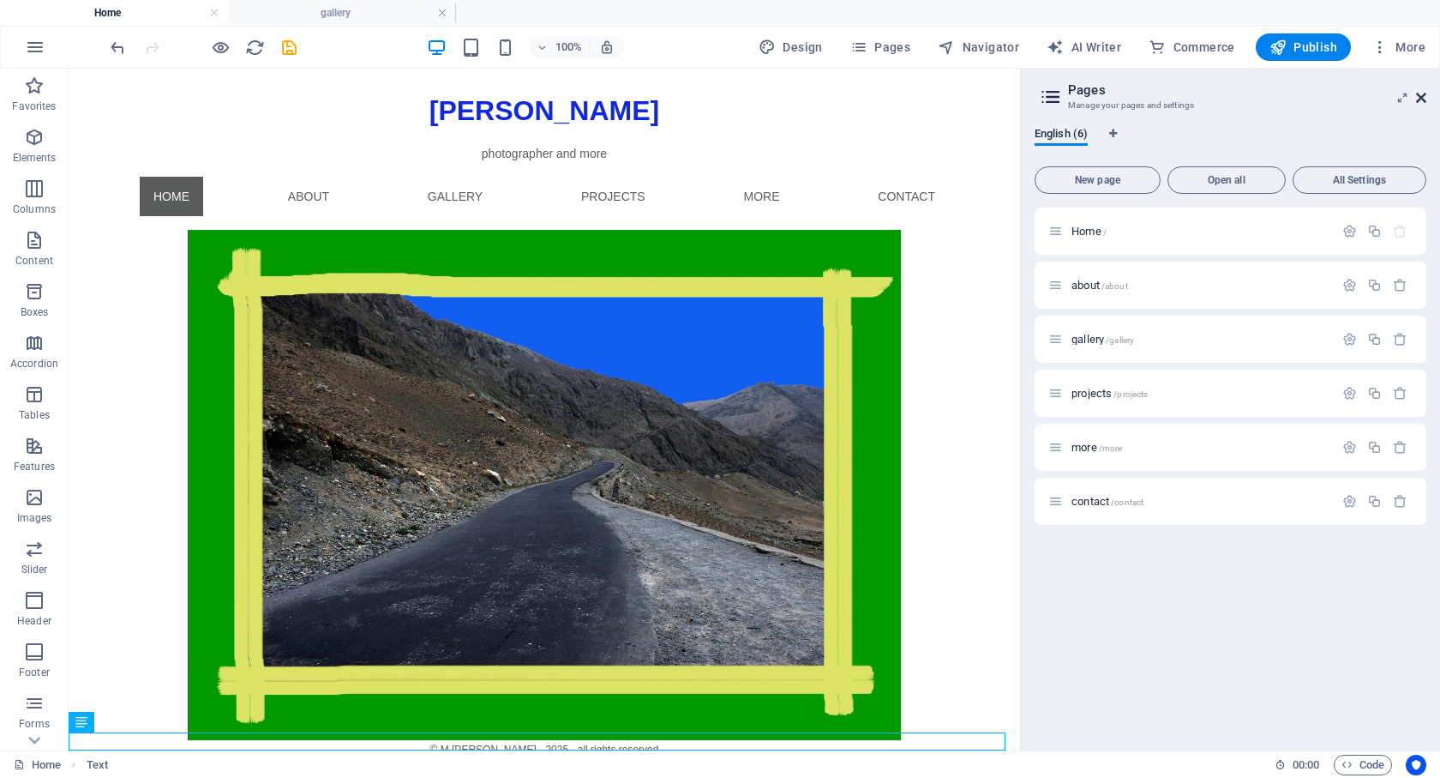
click at [1422, 98] on icon at bounding box center [1421, 98] width 10 height 14
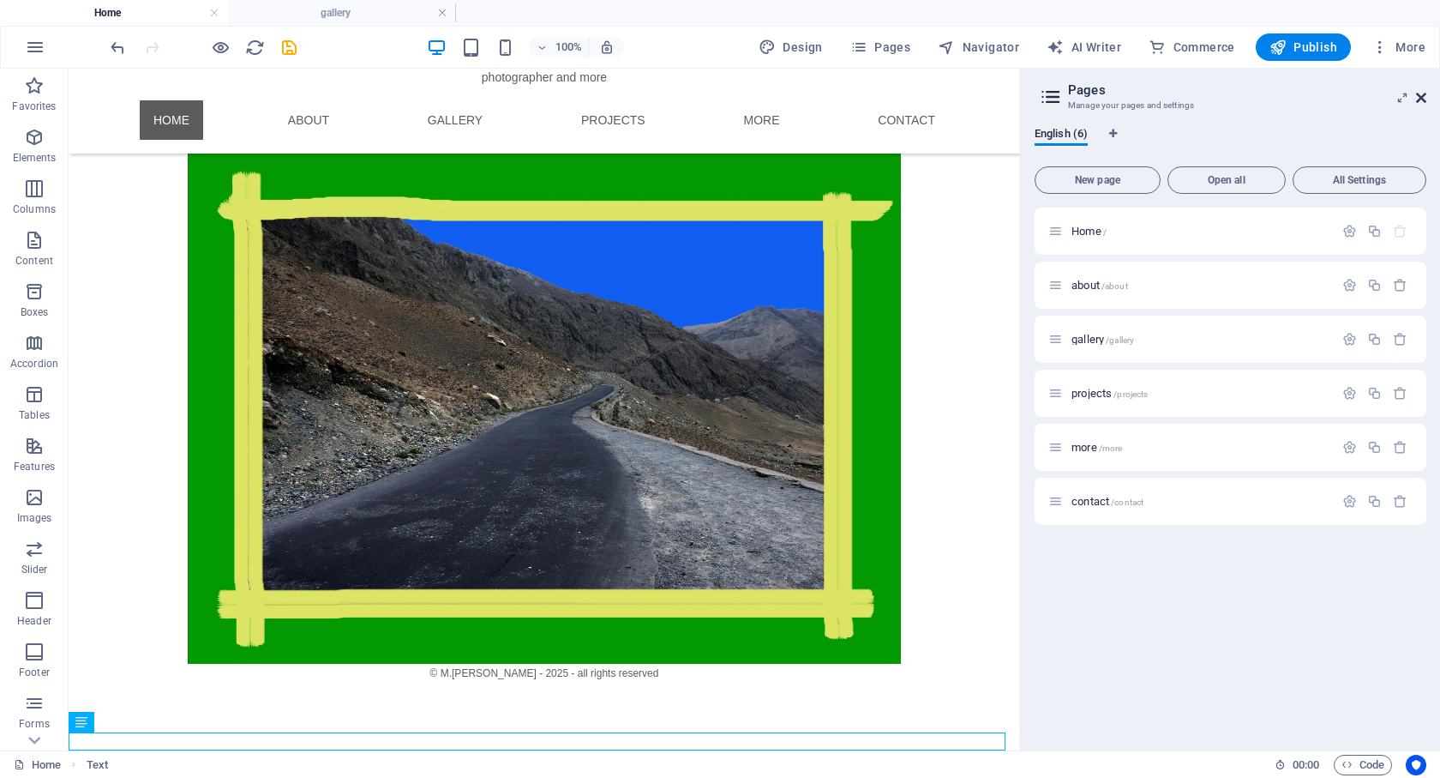
scroll to position [148, 0]
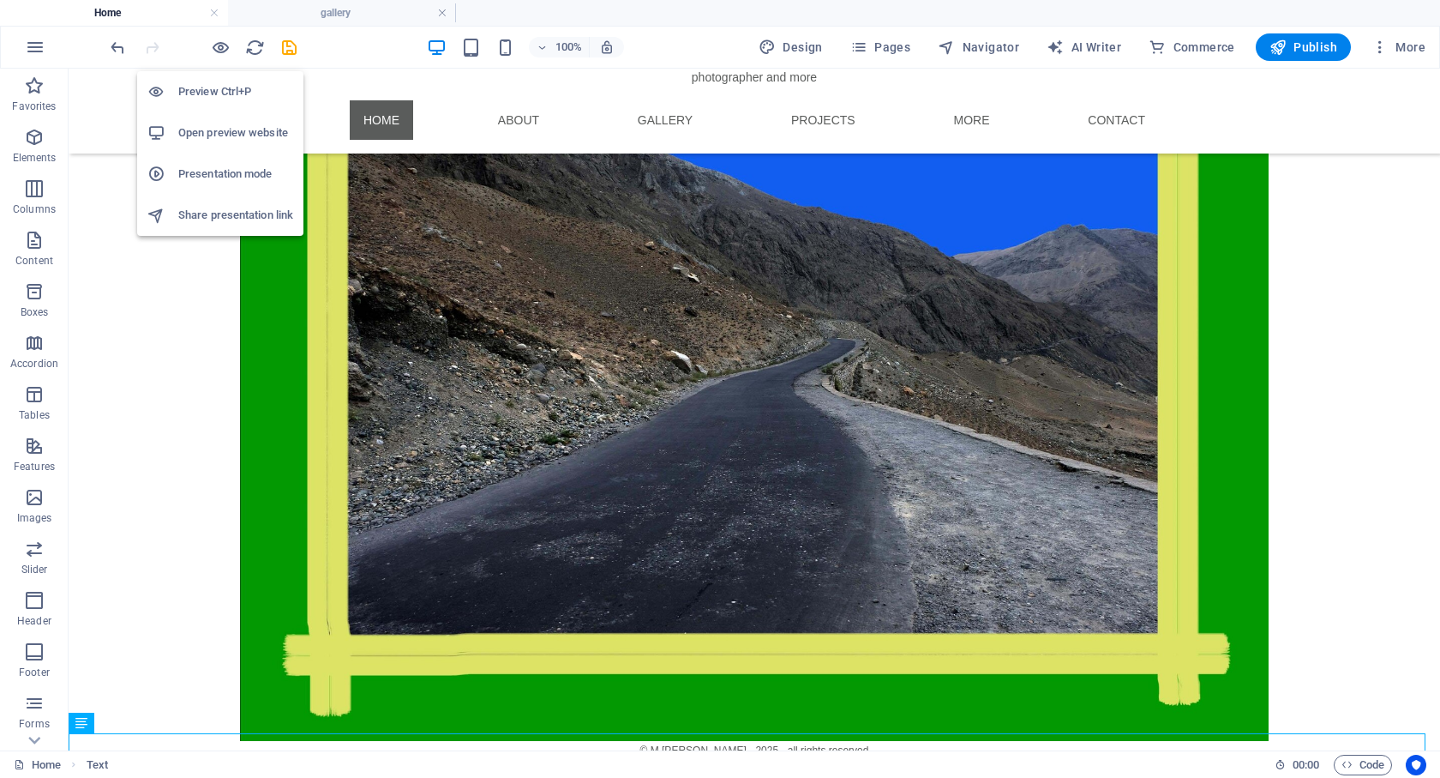
click at [240, 133] on h6 "Open preview website" at bounding box center [235, 133] width 115 height 21
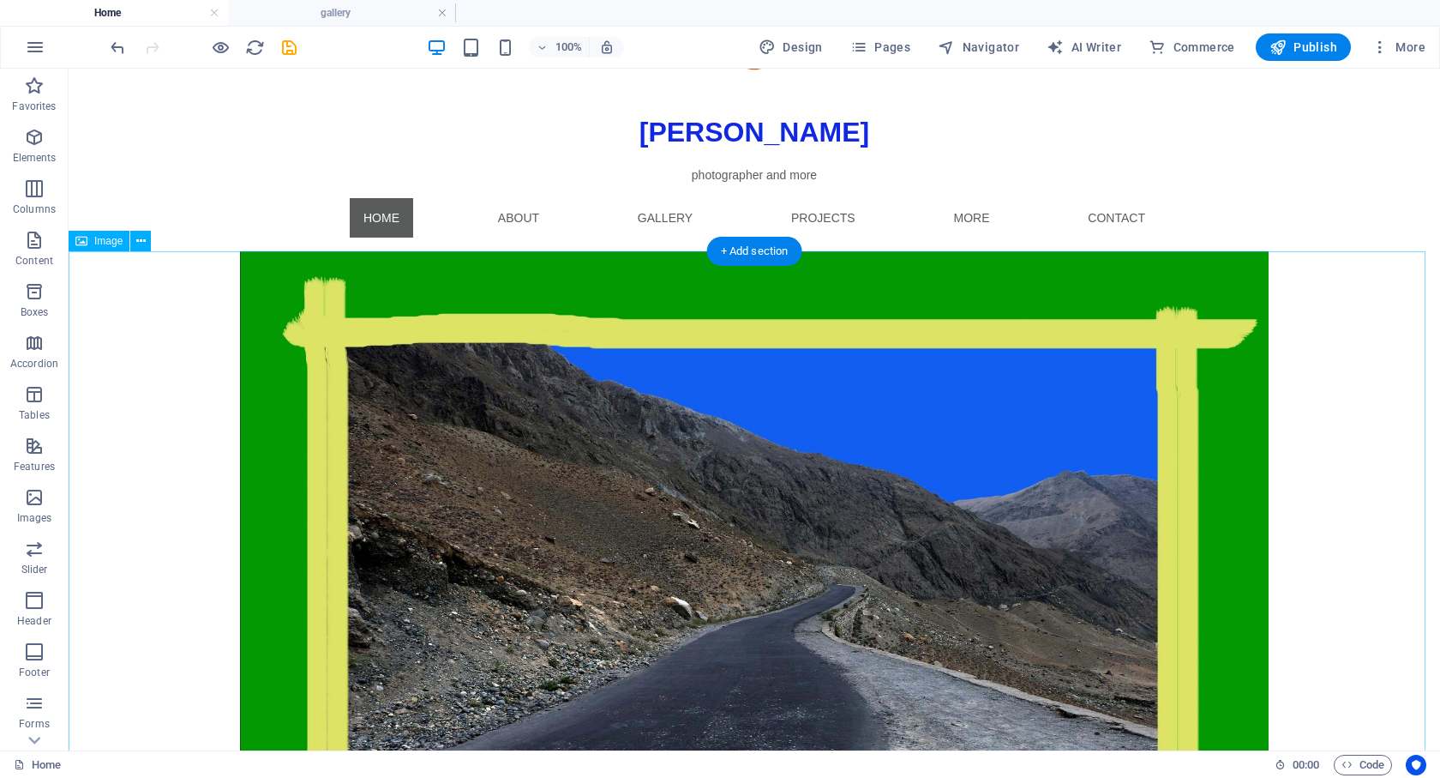
scroll to position [0, 0]
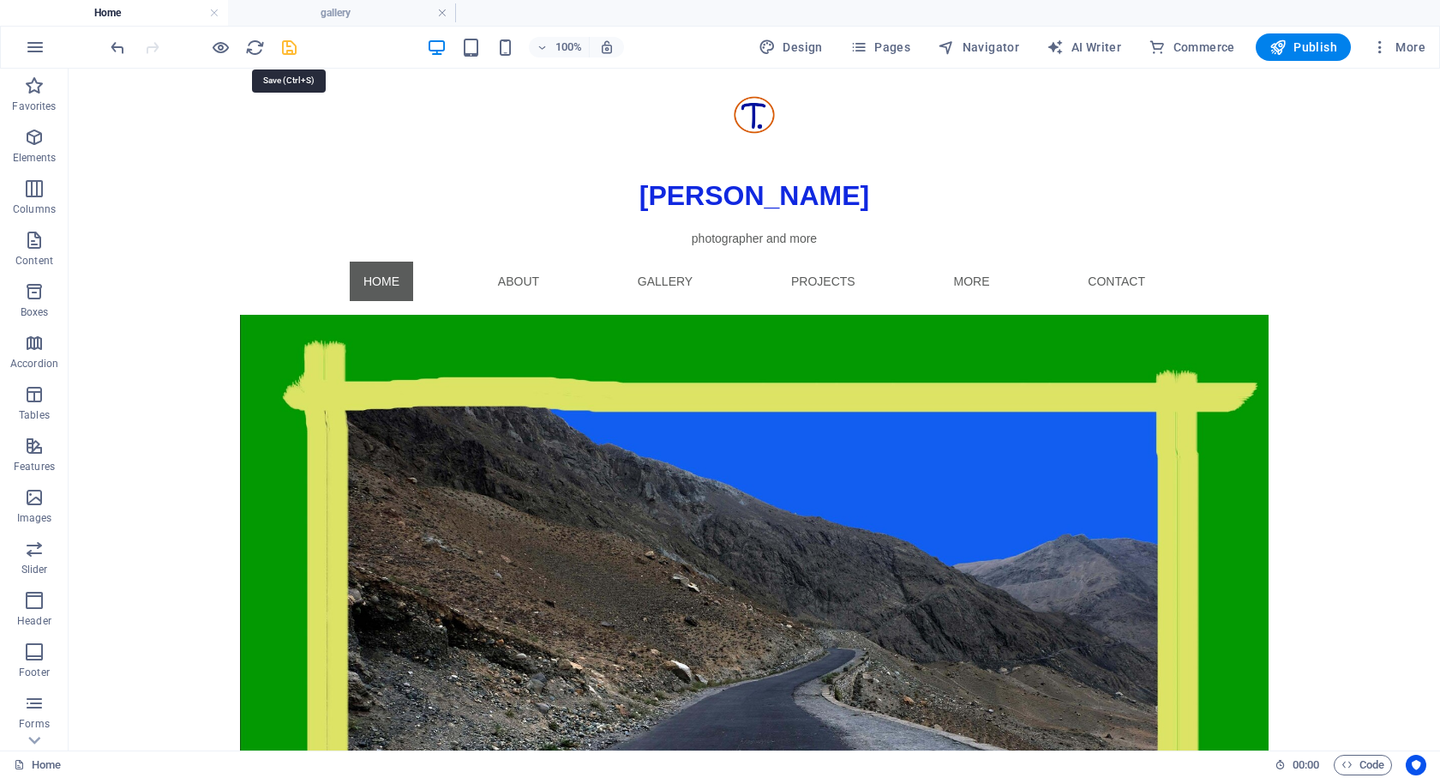
click at [289, 47] on icon "save" at bounding box center [290, 48] width 20 height 20
click at [1302, 45] on span "Publish" at bounding box center [1304, 47] width 68 height 17
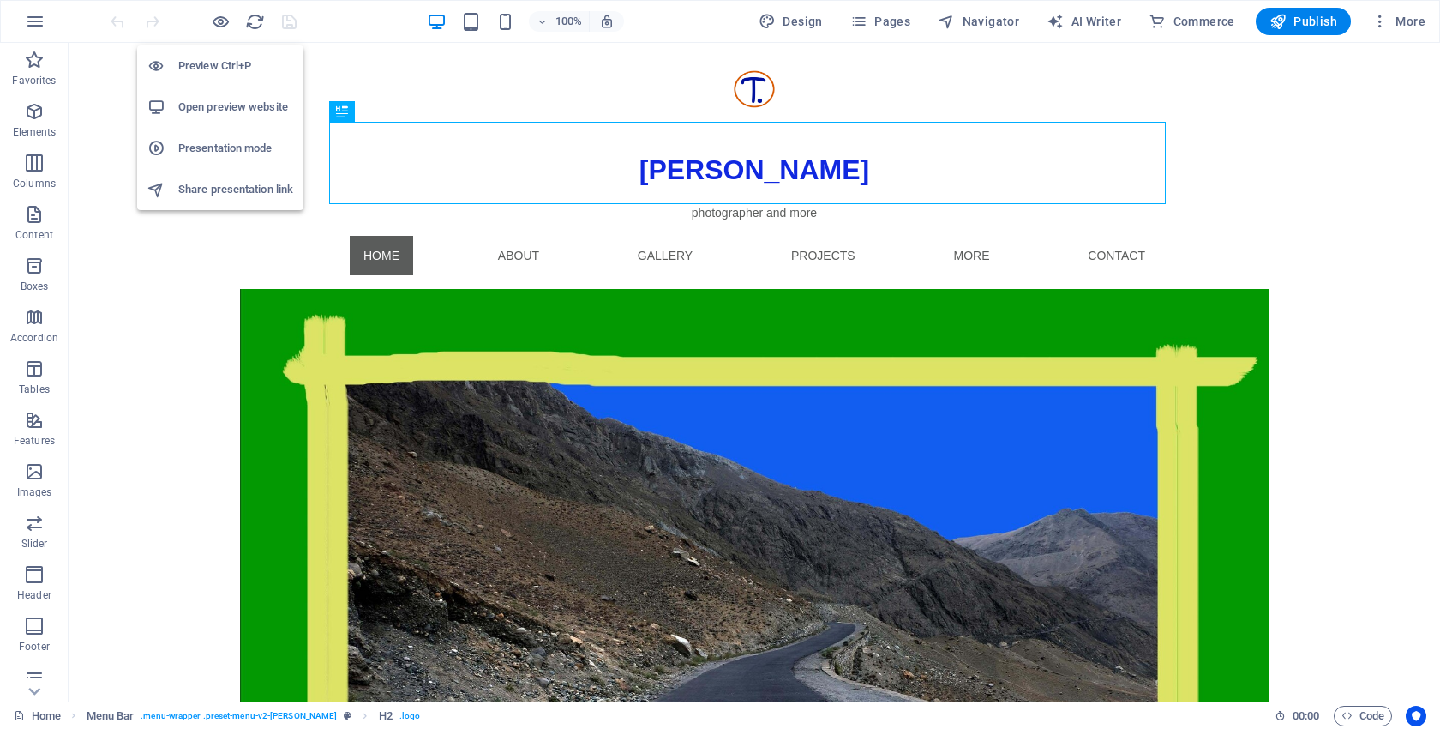
click at [222, 68] on h6 "Preview Ctrl+P" at bounding box center [235, 66] width 115 height 21
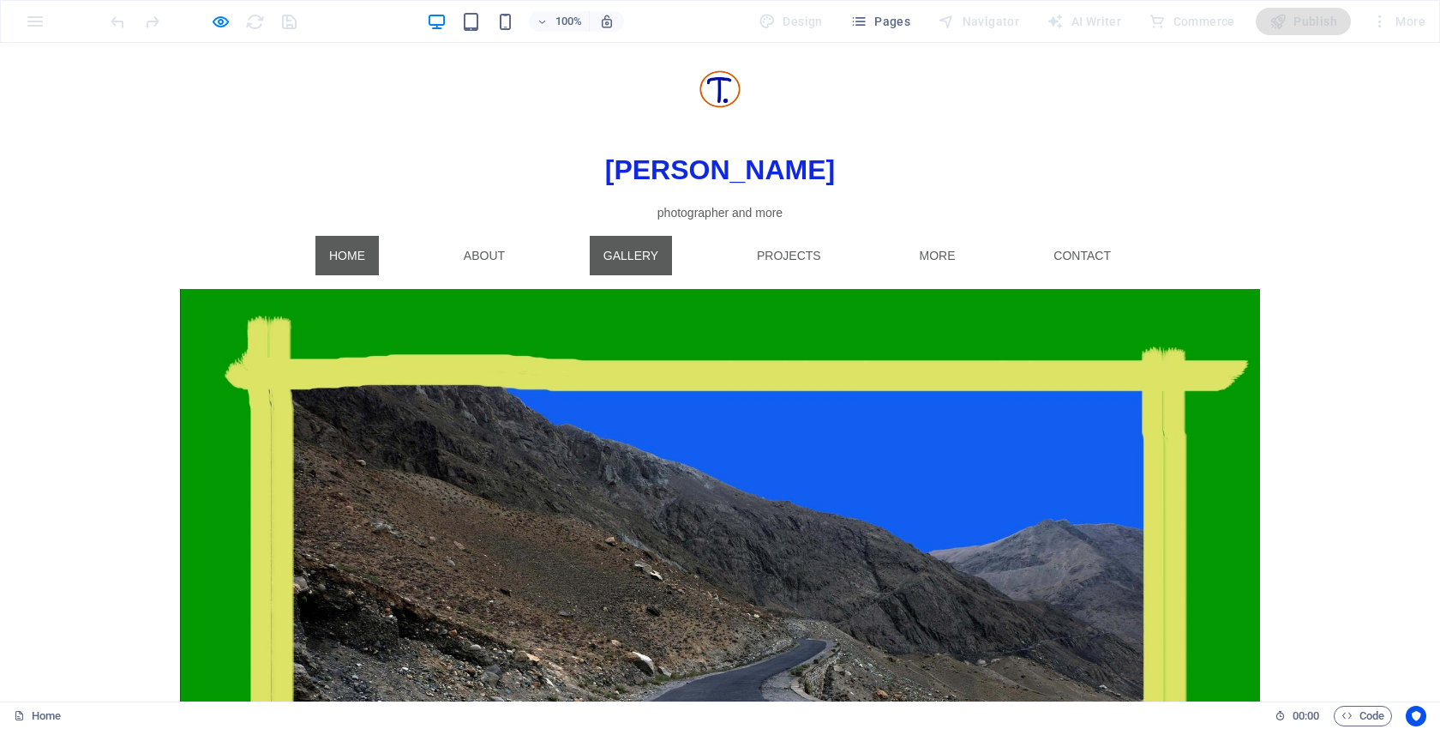
click at [619, 252] on link "gallery" at bounding box center [631, 255] width 82 height 39
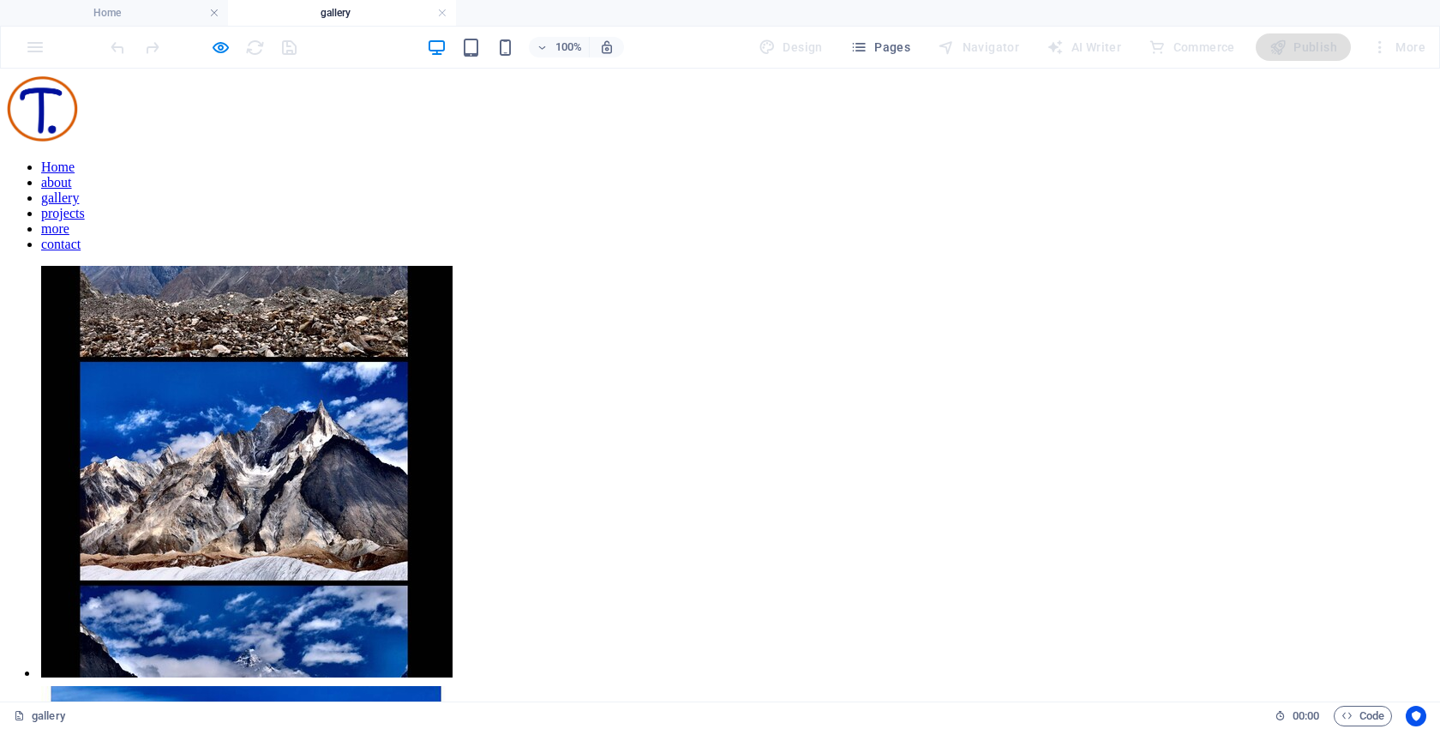
click at [340, 347] on li at bounding box center [216, 473] width 355 height 420
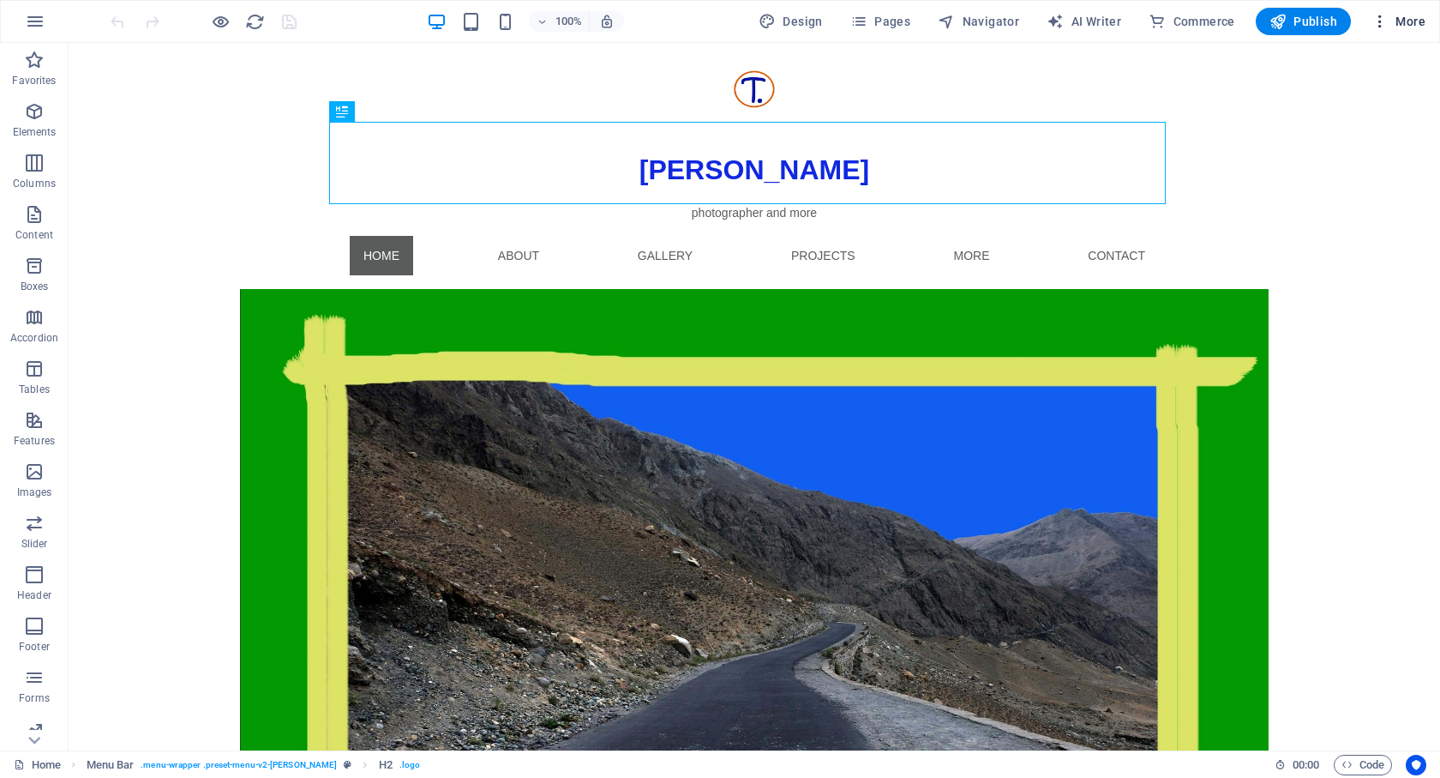
click at [1380, 21] on icon "button" at bounding box center [1380, 21] width 17 height 17
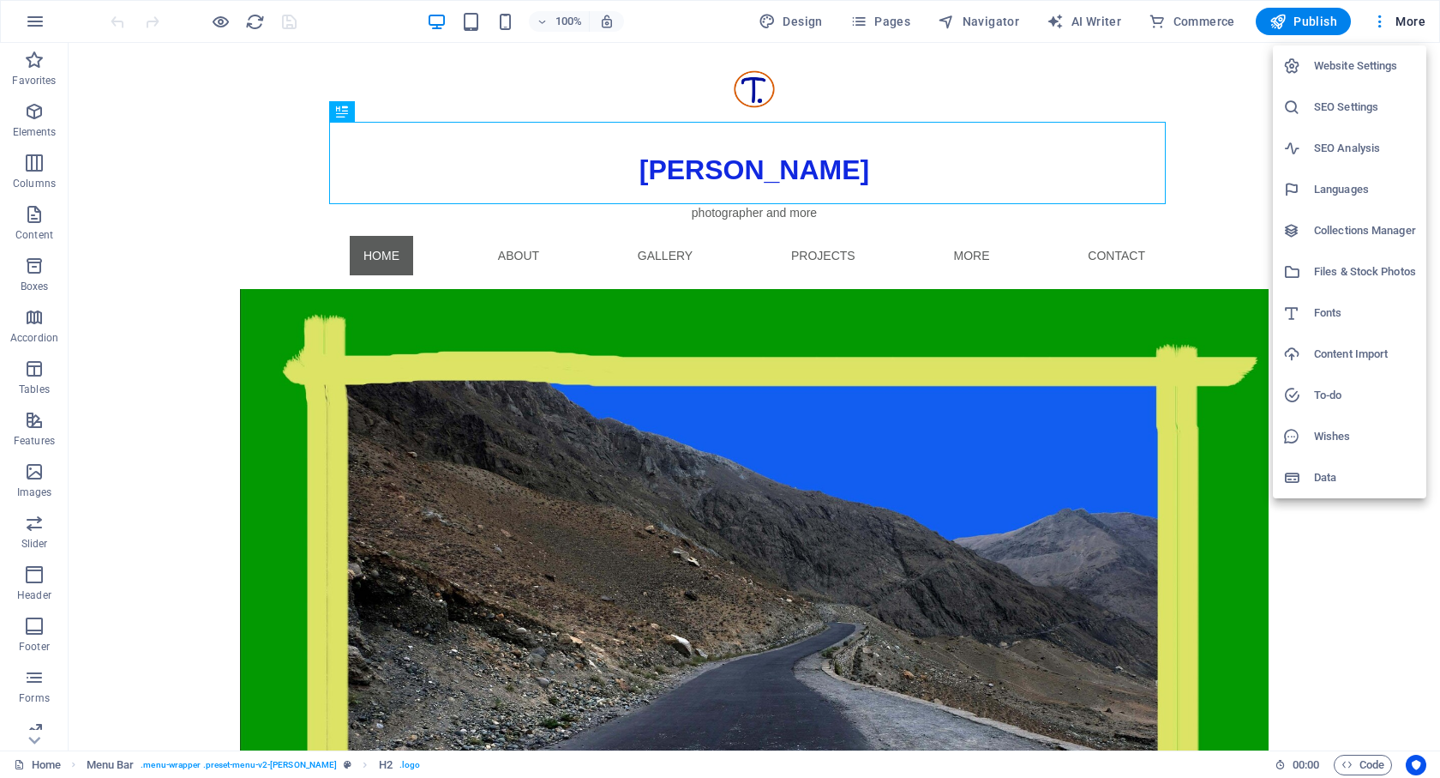
click at [1299, 17] on div at bounding box center [720, 389] width 1440 height 778
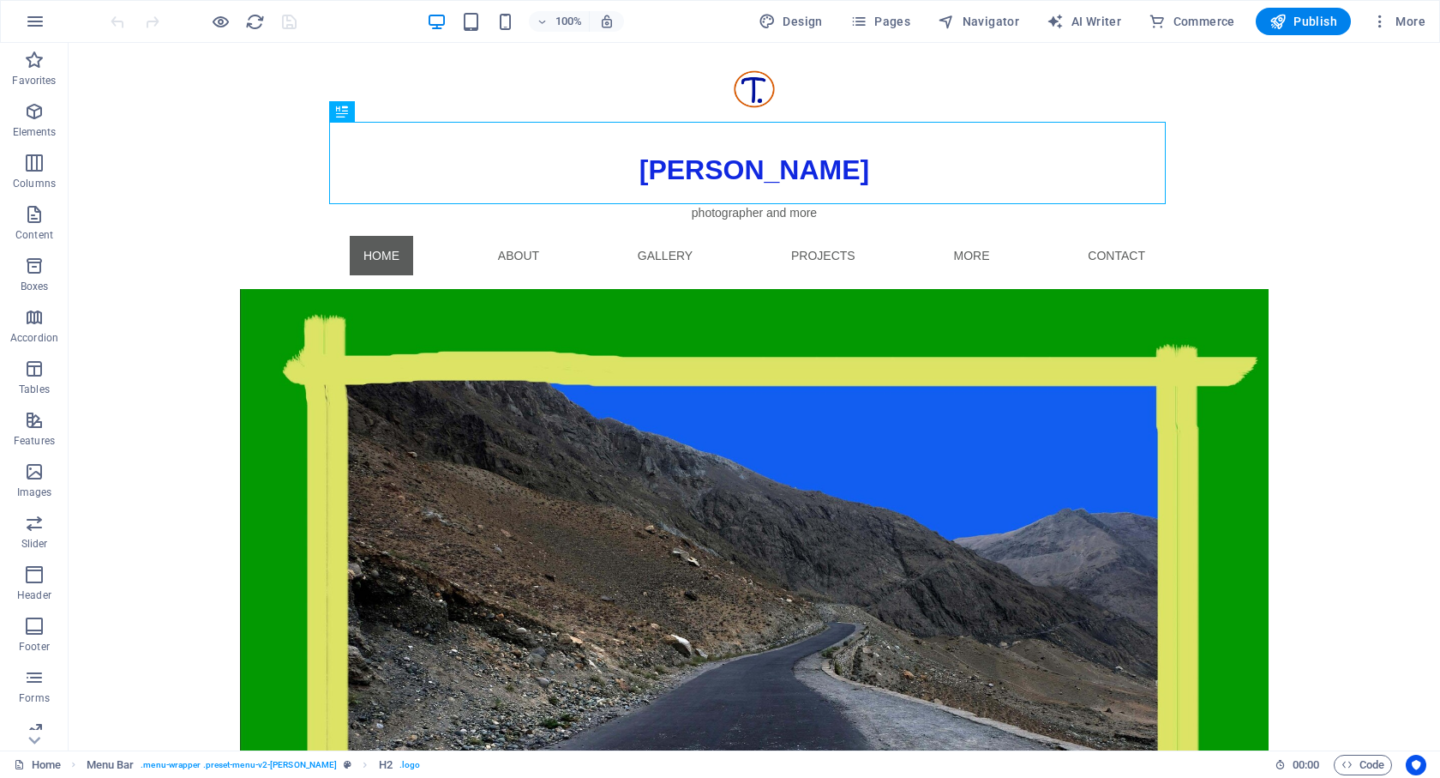
click at [1299, 17] on span "Publish" at bounding box center [1304, 21] width 68 height 17
